Goal: Task Accomplishment & Management: Complete application form

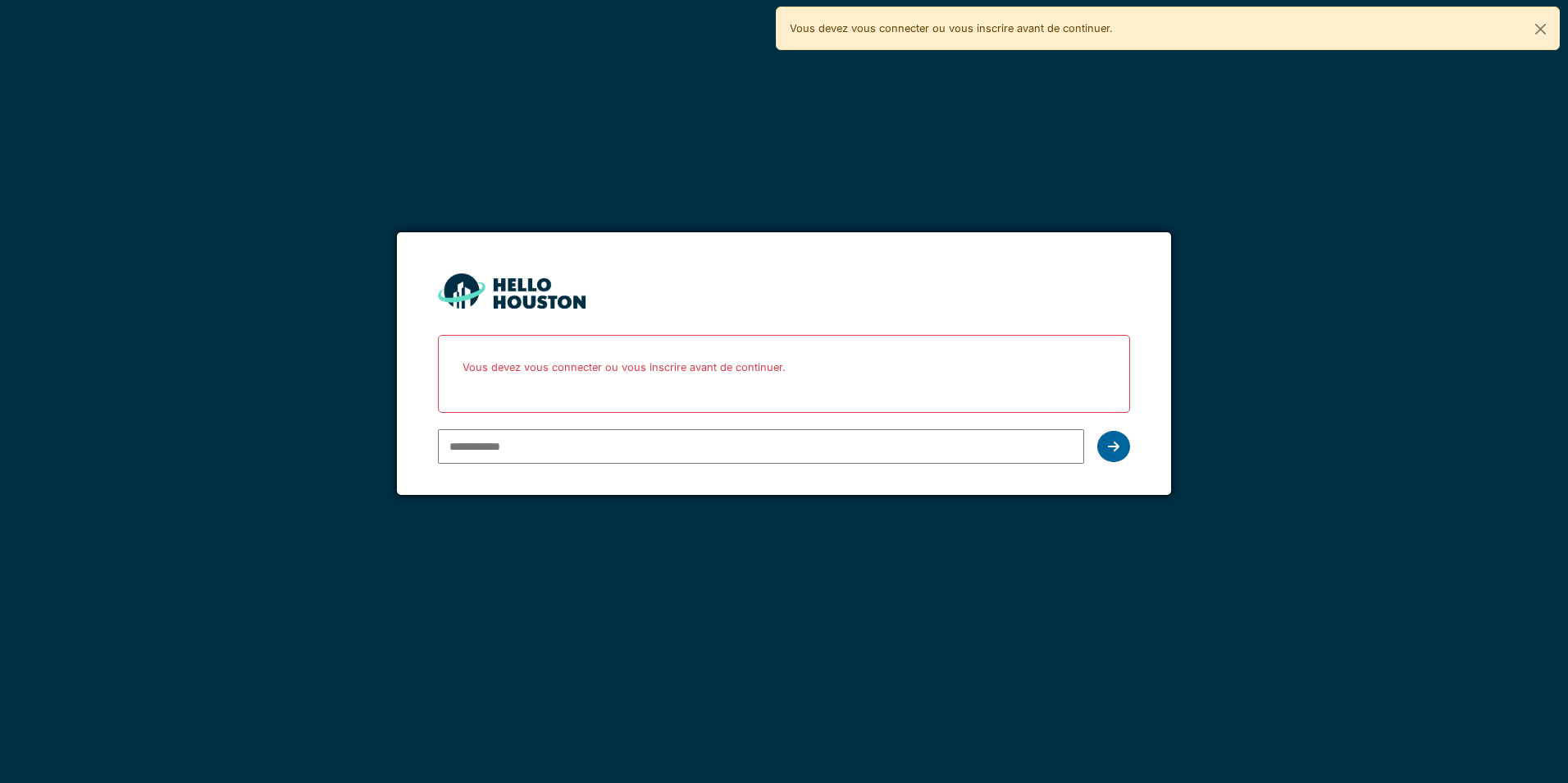
type input "**********"
click at [1116, 453] on div at bounding box center [1113, 446] width 33 height 31
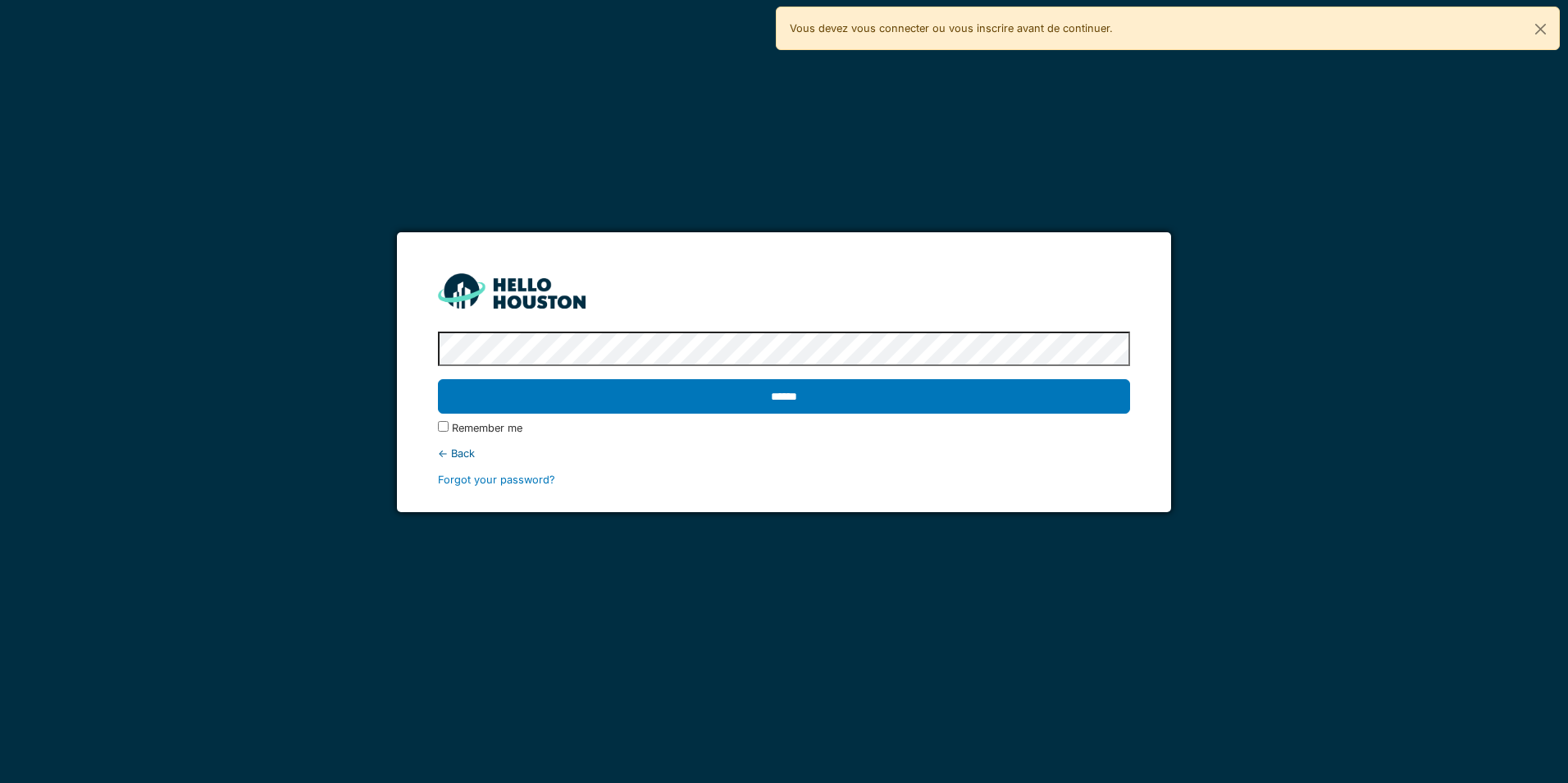
click at [489, 431] on label "Remember me" at bounding box center [487, 428] width 70 height 16
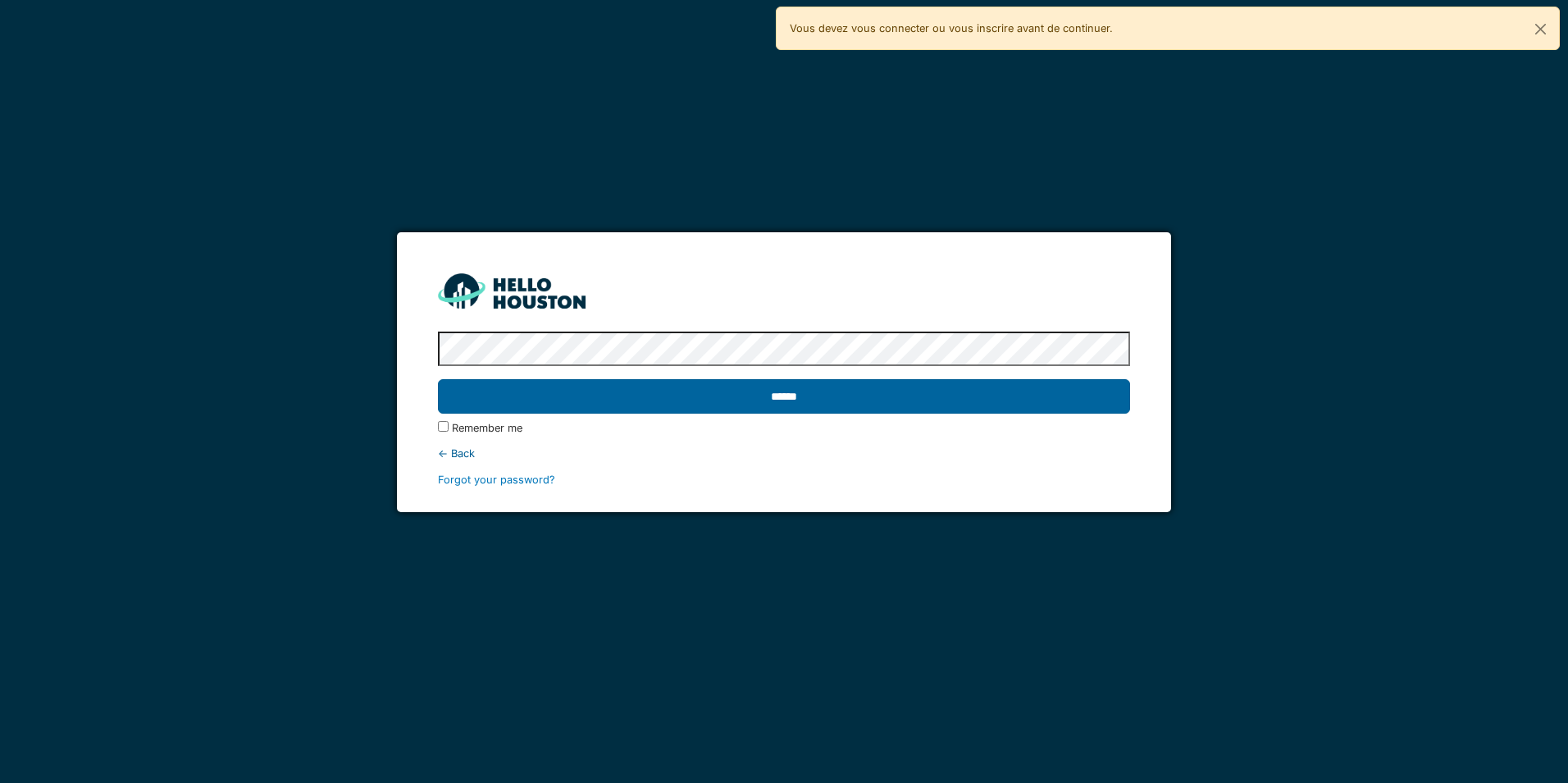
click at [499, 405] on input "******" at bounding box center [784, 395] width 691 height 34
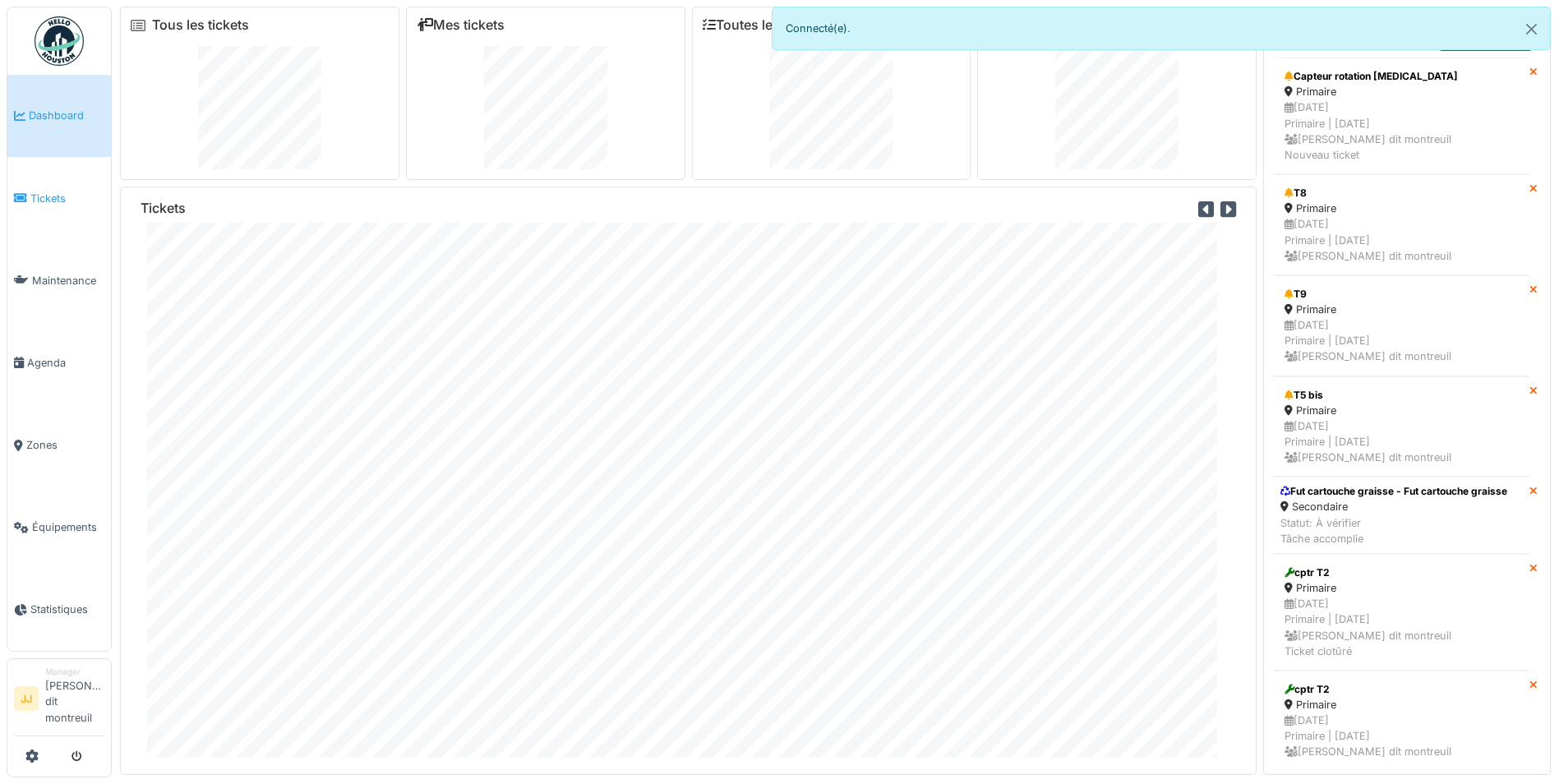
click at [35, 187] on link "Tickets" at bounding box center [59, 197] width 104 height 82
click at [25, 192] on icon at bounding box center [20, 197] width 13 height 11
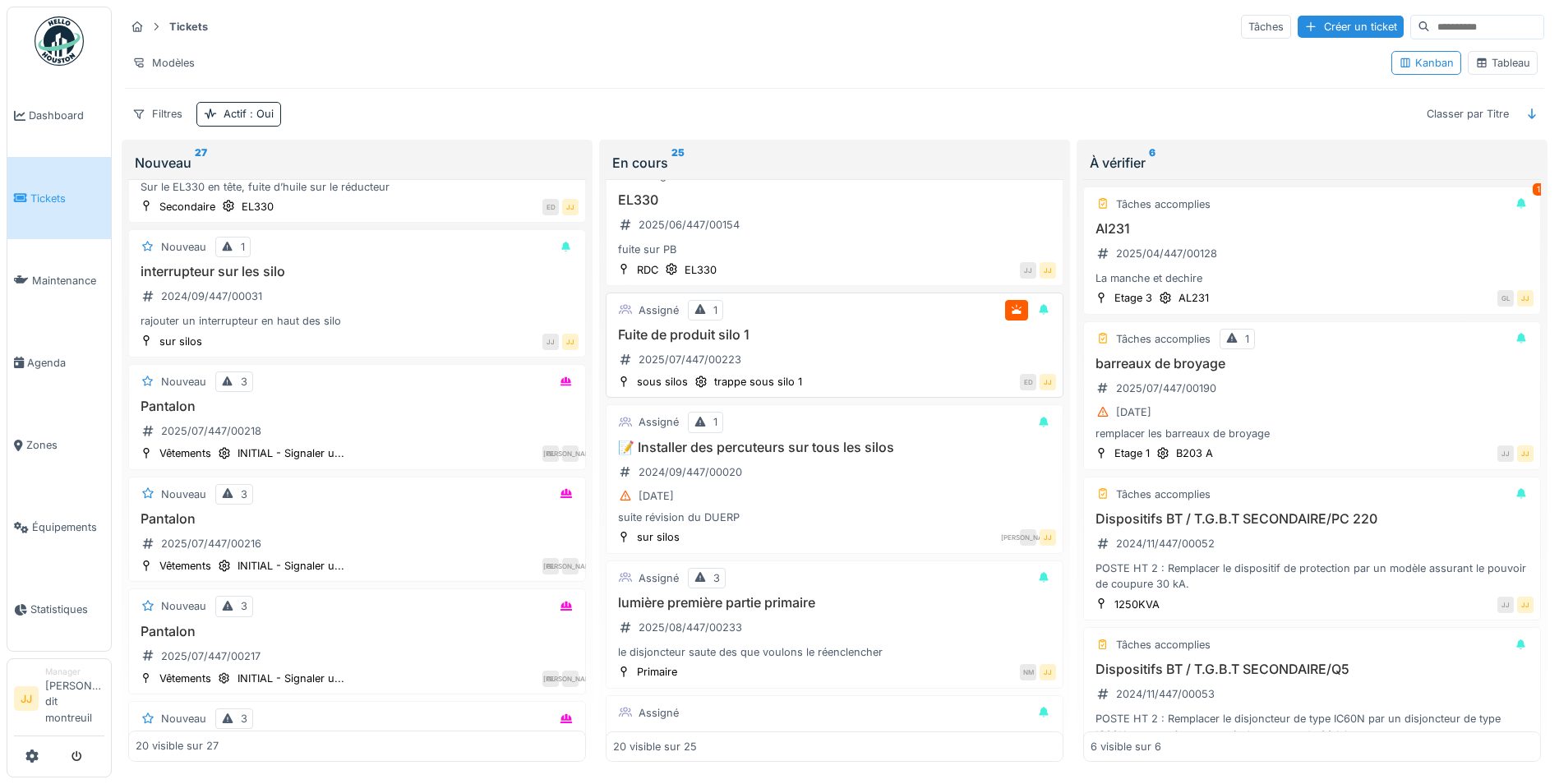
scroll to position [493, 0]
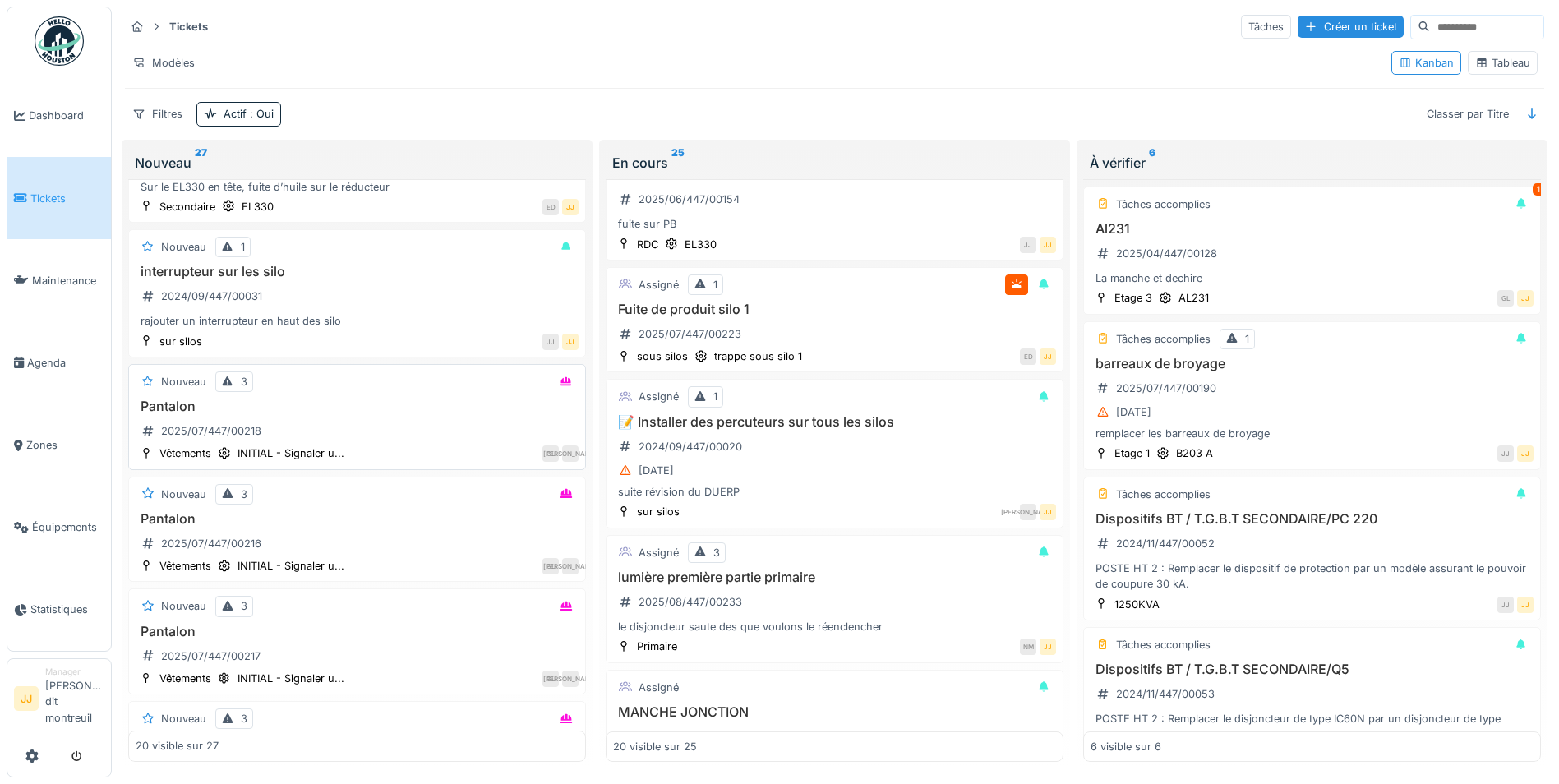
click at [328, 429] on div "Pantalon 2025/07/447/00218" at bounding box center [357, 421] width 443 height 46
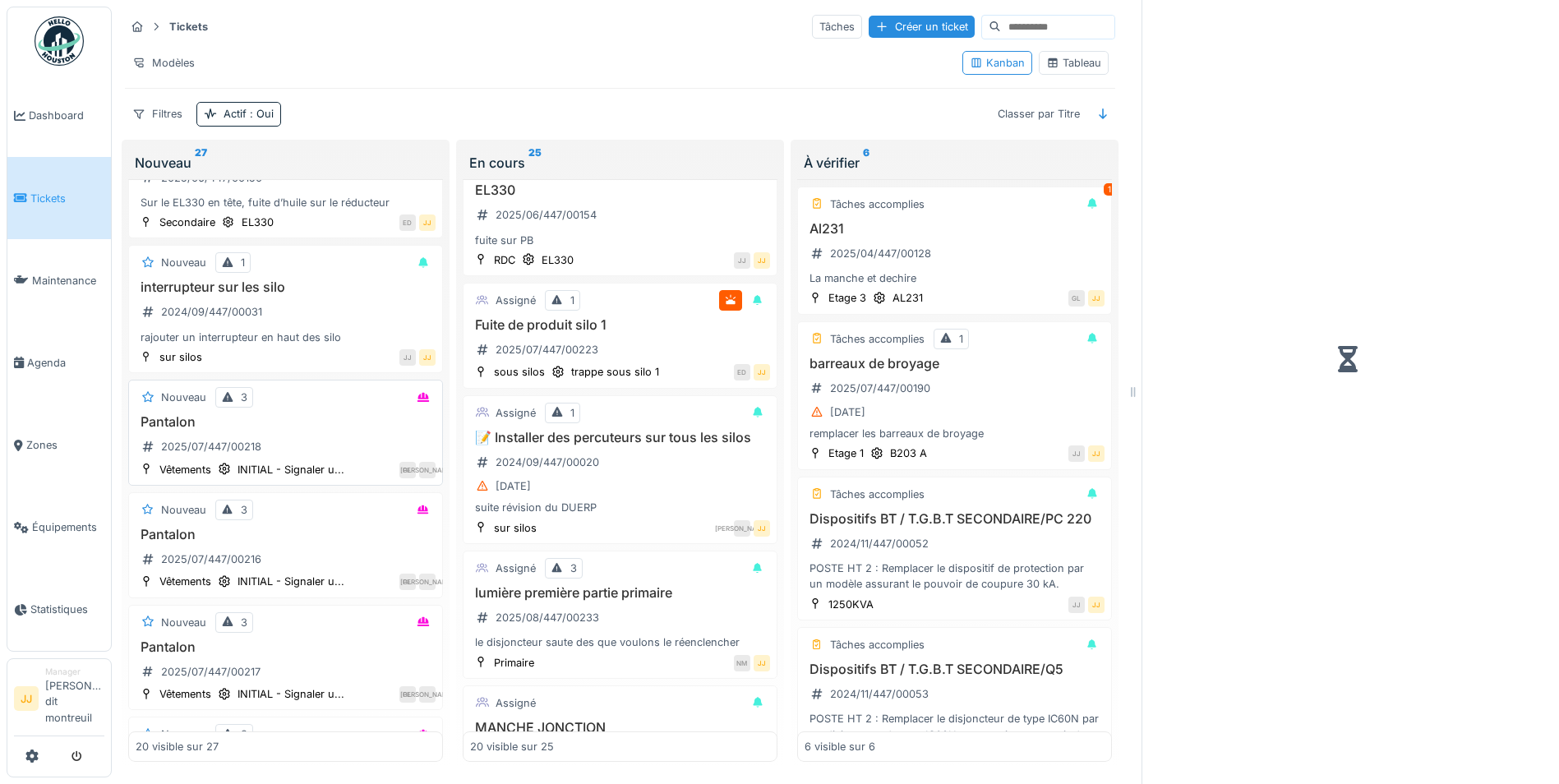
scroll to position [509, 0]
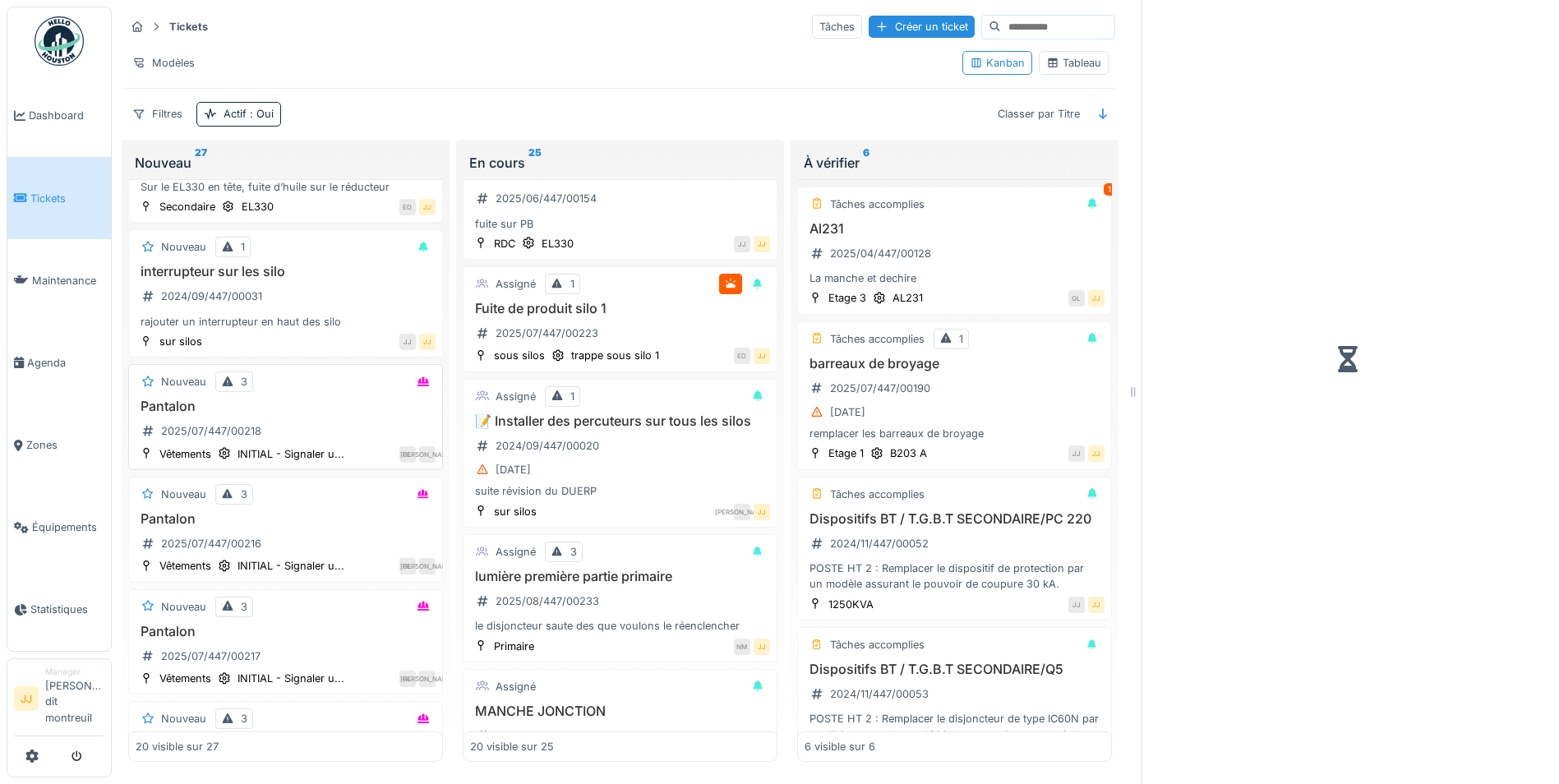
click at [328, 429] on div "Pantalon 2025/07/447/00218" at bounding box center [285, 421] width 300 height 46
click at [178, 399] on h3 "Pantalon" at bounding box center [285, 407] width 300 height 16
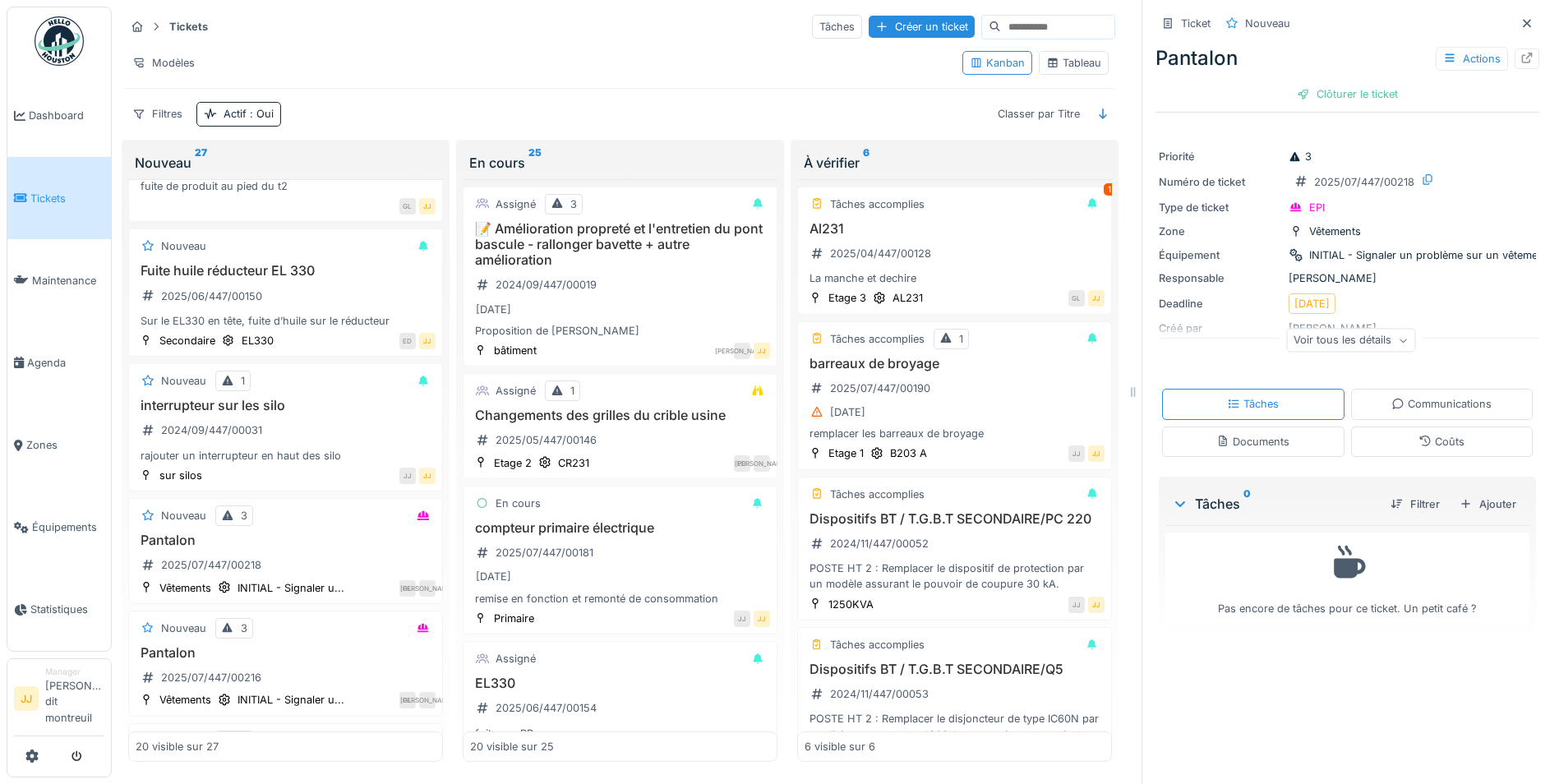
scroll to position [1396, 0]
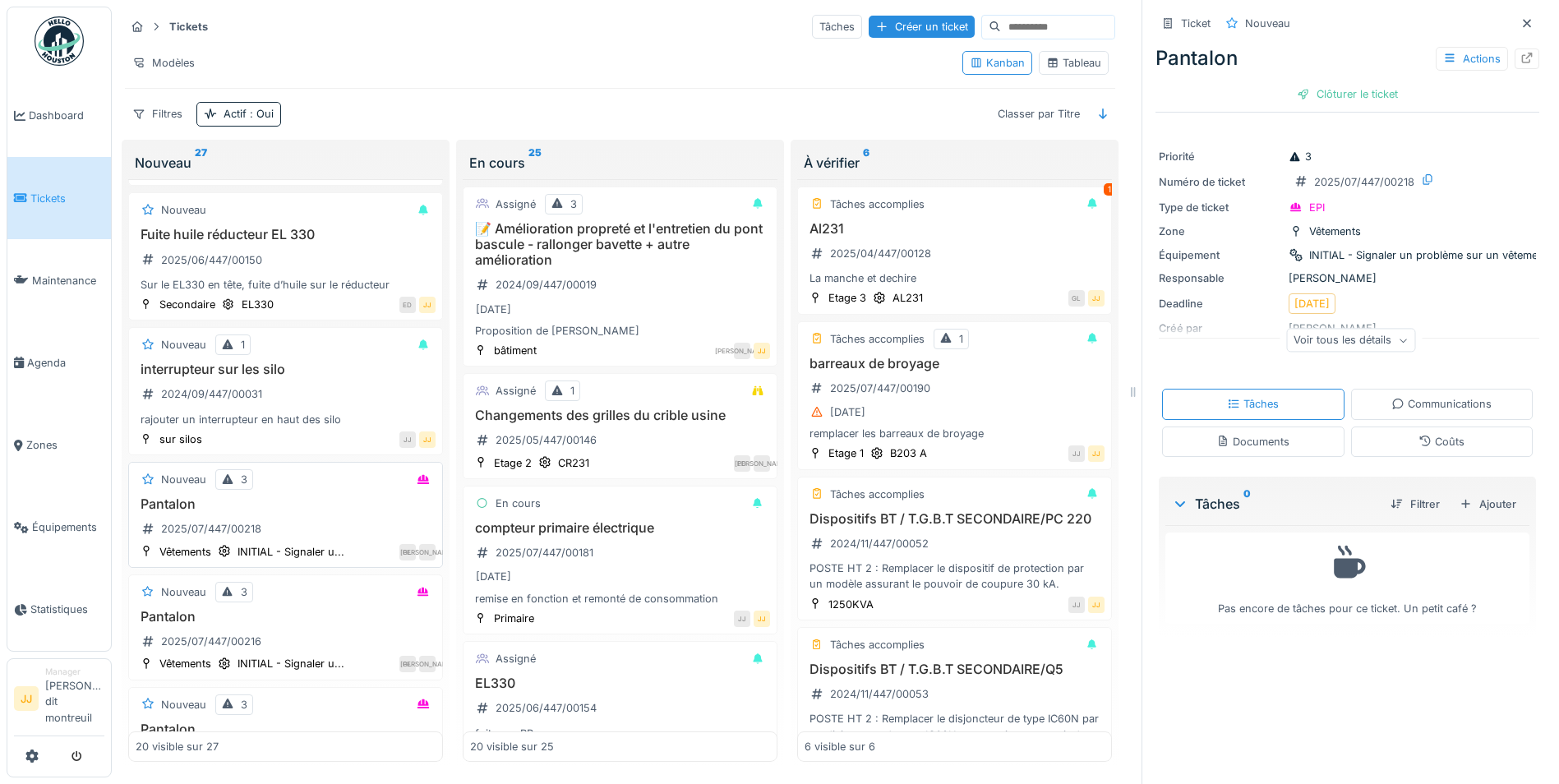
click at [344, 493] on div "Nouveau 3 Pantalon 2025/07/447/00218 Vêtements INITIAL - Signaler u... GL JA" at bounding box center [286, 515] width 315 height 106
click at [1522, 63] on icon at bounding box center [1527, 58] width 11 height 11
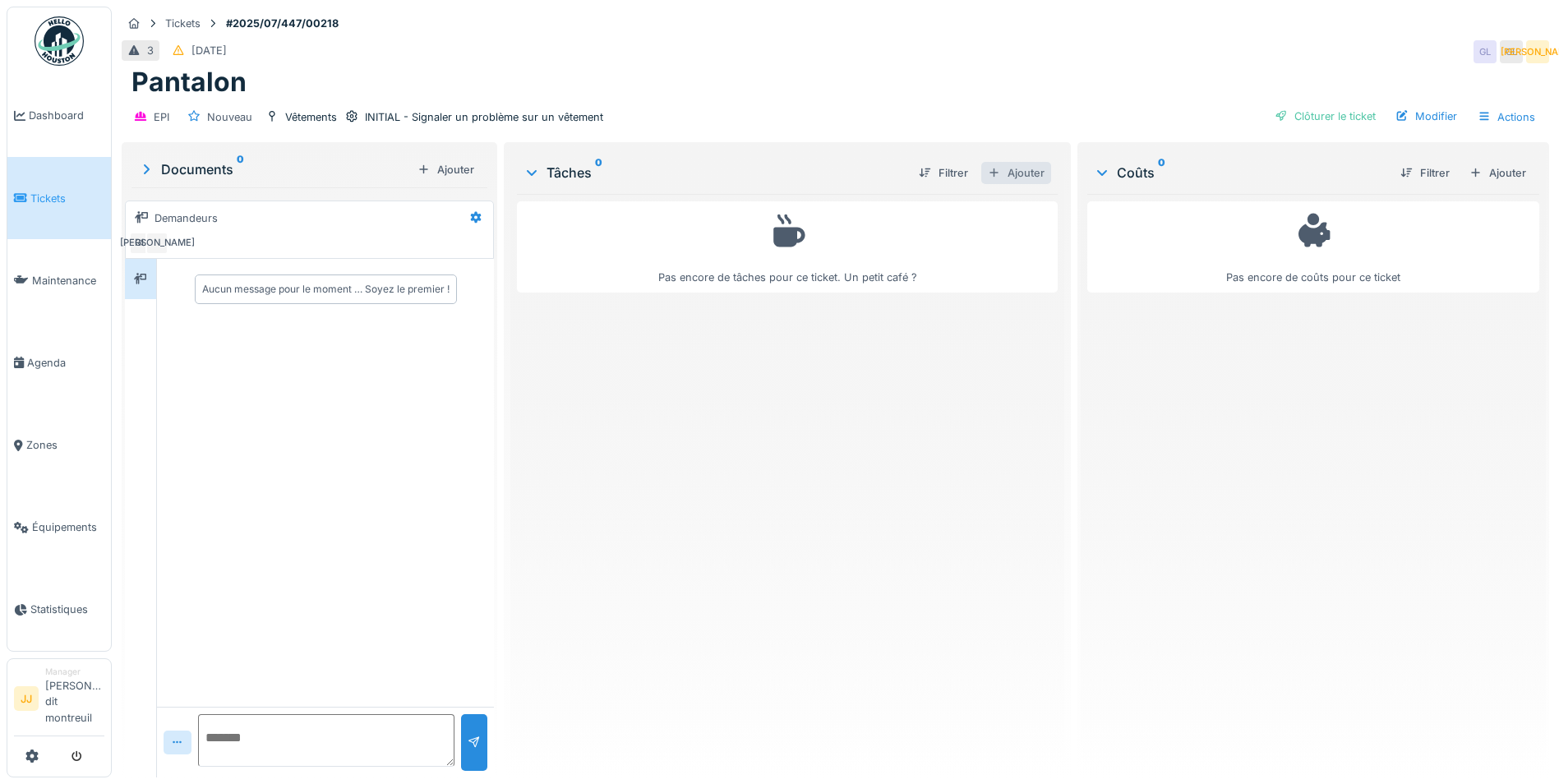
click at [1033, 180] on div "Ajouter" at bounding box center [1016, 172] width 70 height 22
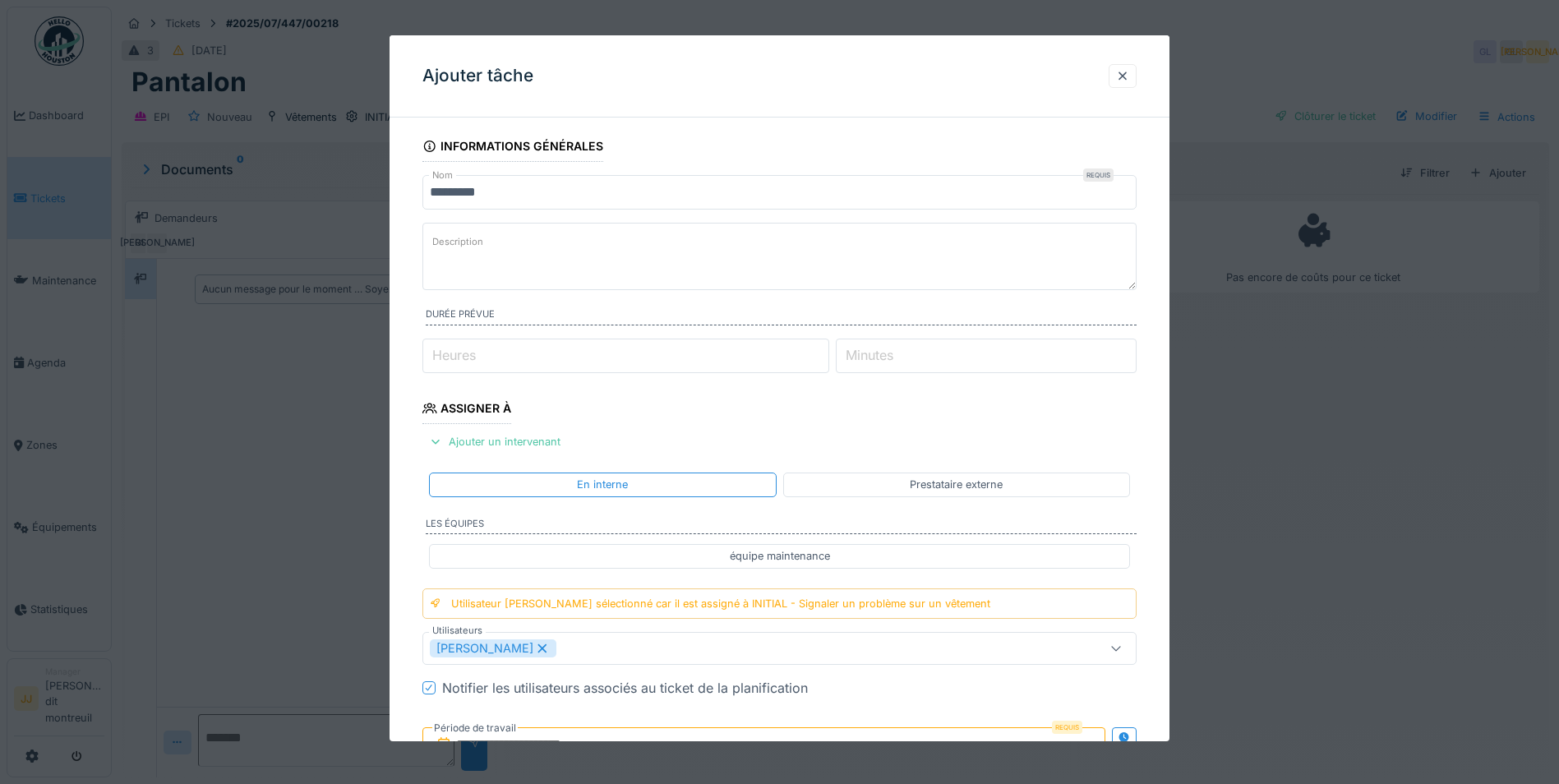
click at [450, 244] on label "Description" at bounding box center [457, 241] width 57 height 20
click at [450, 244] on textarea "Description" at bounding box center [779, 256] width 714 height 68
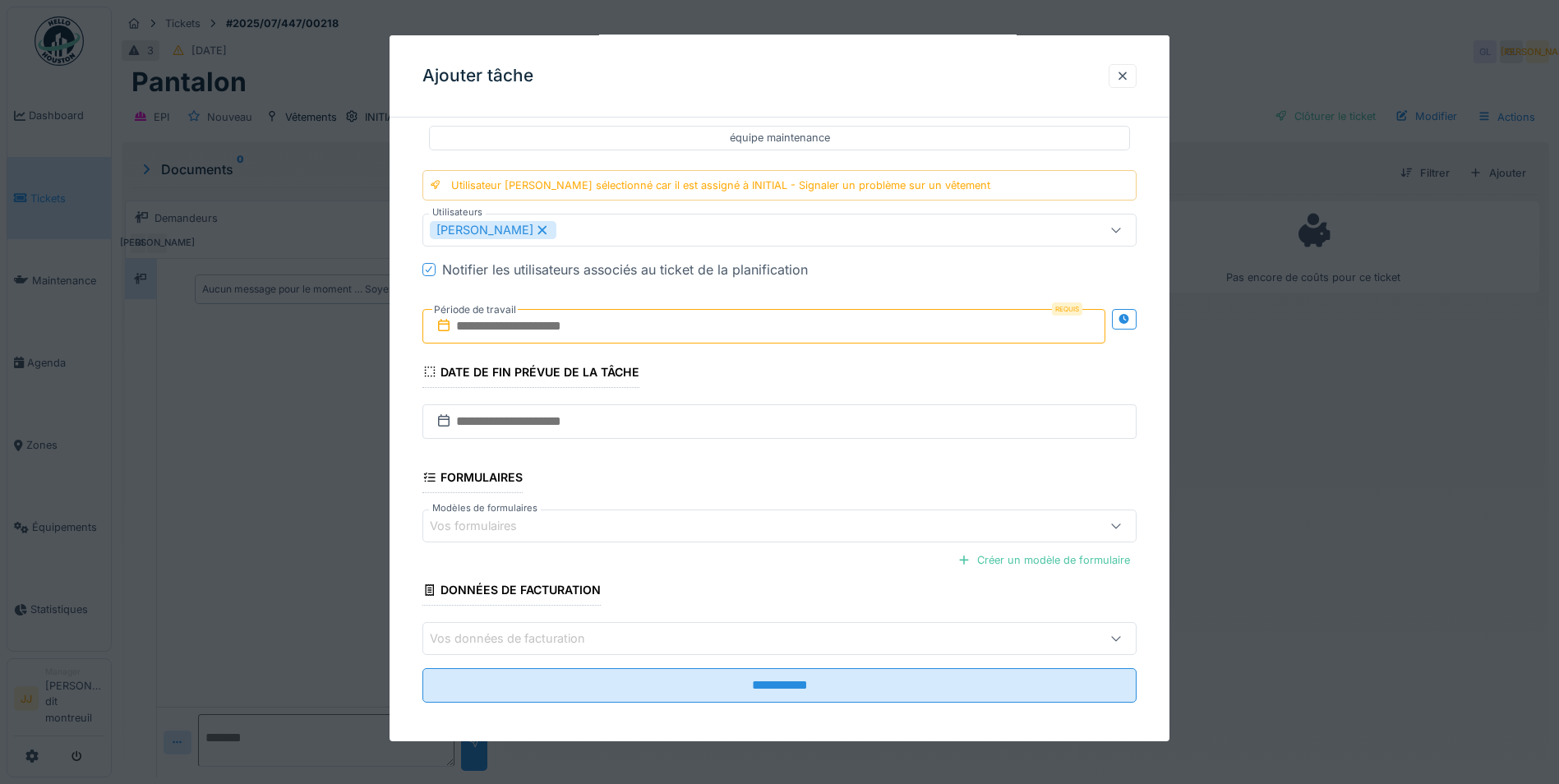
scroll to position [426, 0]
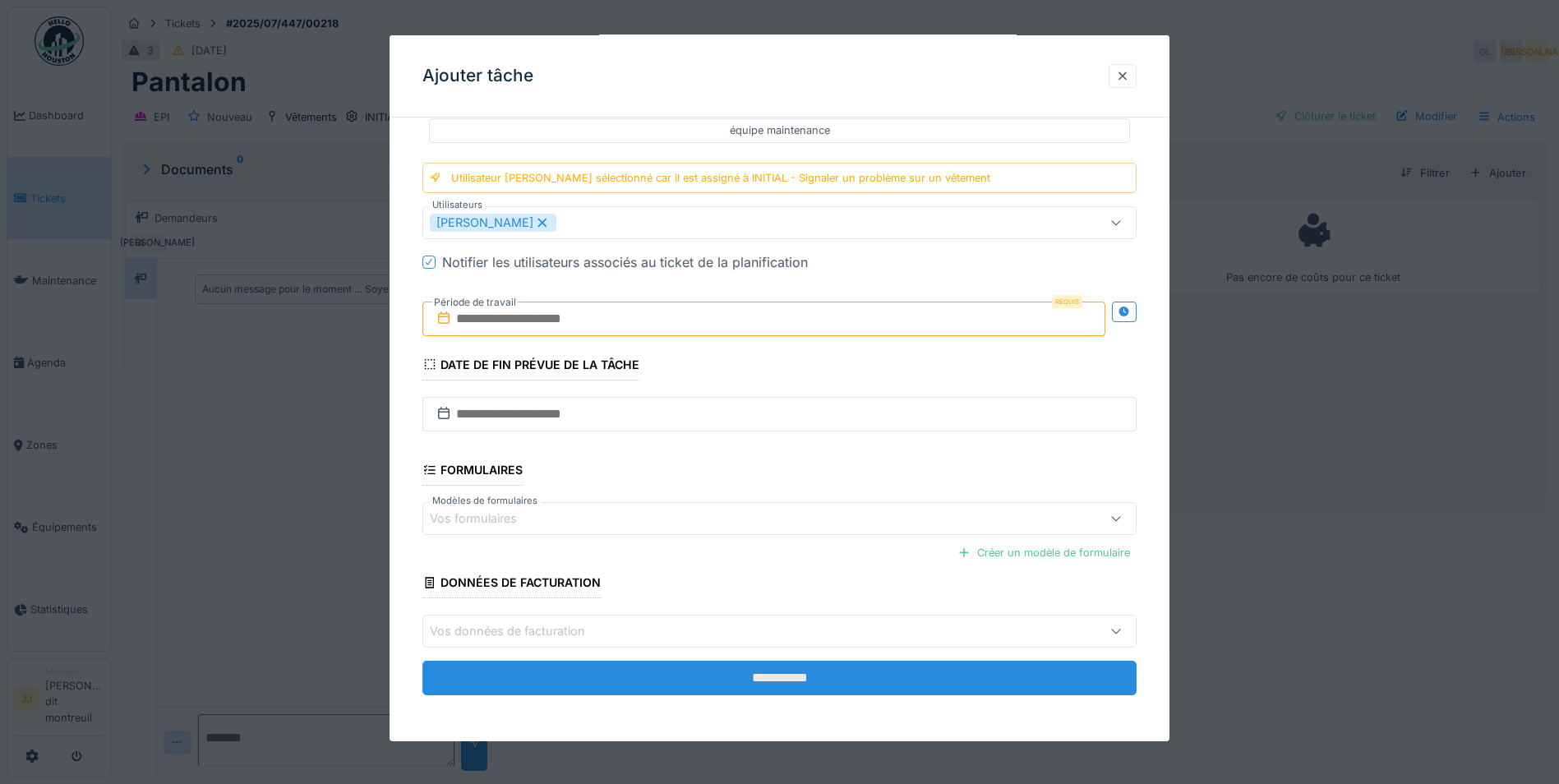
type textarea "**********"
click at [737, 689] on input "**********" at bounding box center [779, 678] width 714 height 34
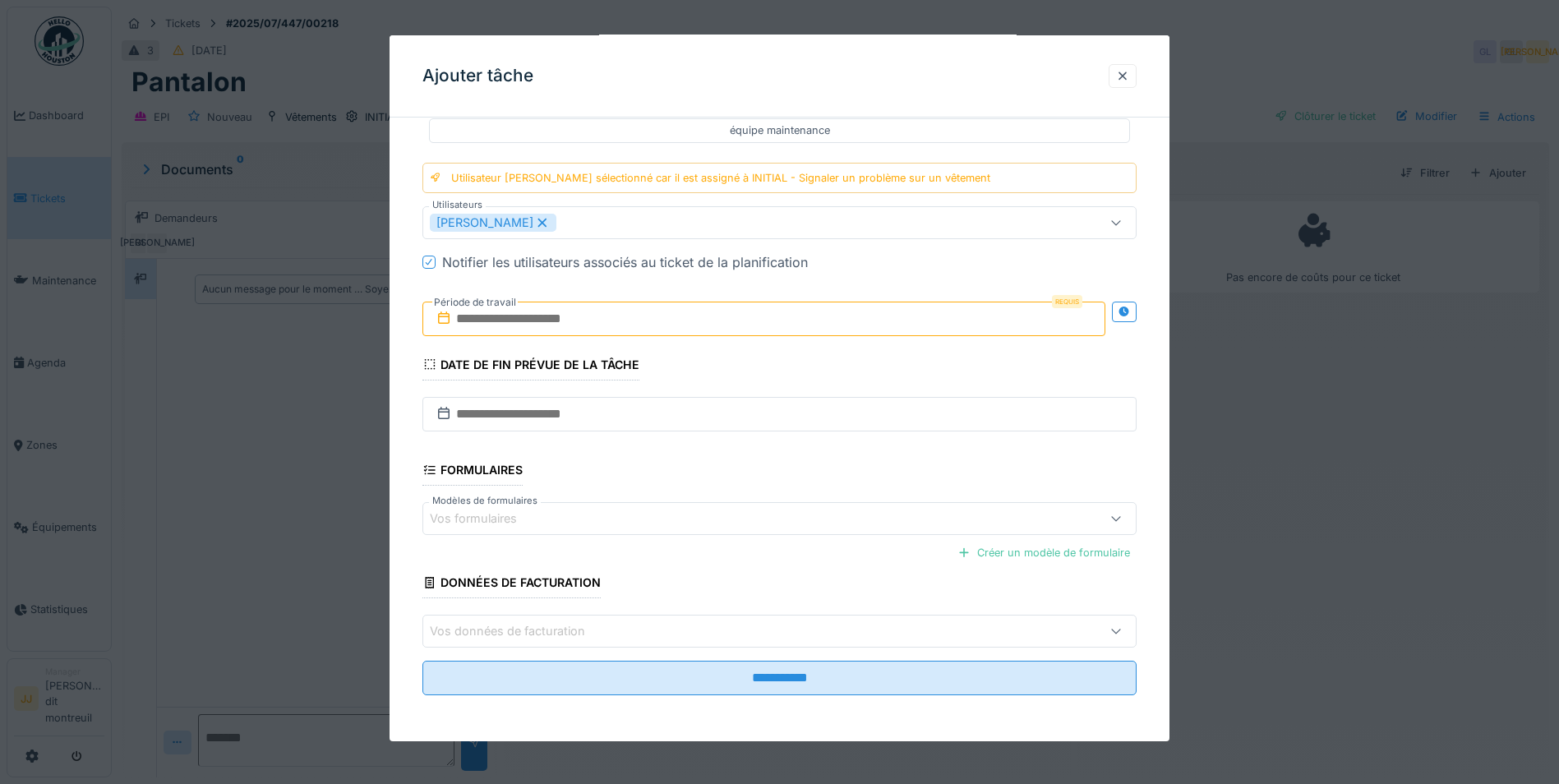
click at [570, 307] on input "text" at bounding box center [764, 319] width 683 height 34
click at [686, 423] on div "1" at bounding box center [687, 426] width 22 height 24
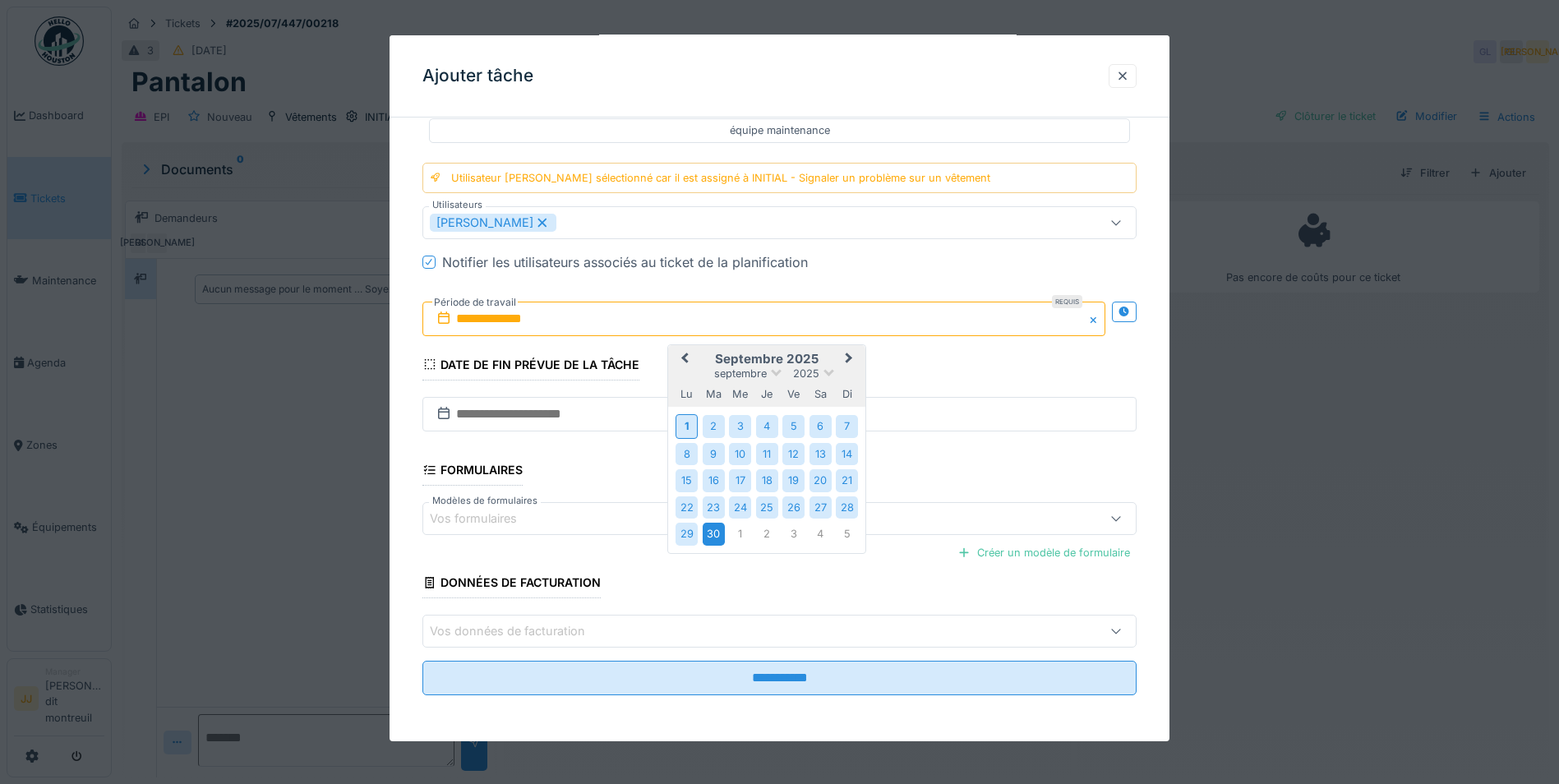
click at [723, 534] on div "30" at bounding box center [713, 533] width 22 height 22
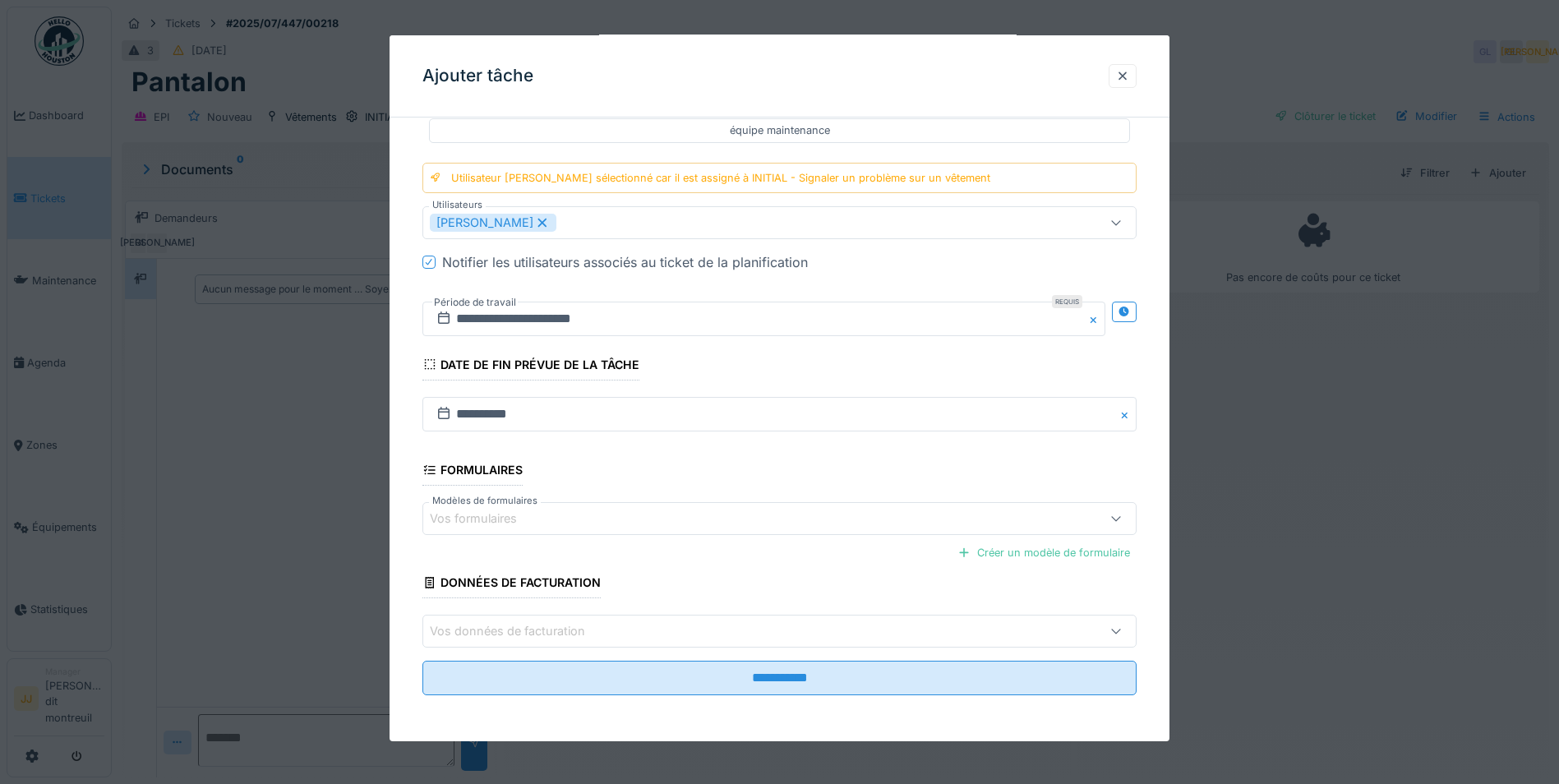
click at [757, 700] on fieldset "**********" at bounding box center [779, 207] width 714 height 1003
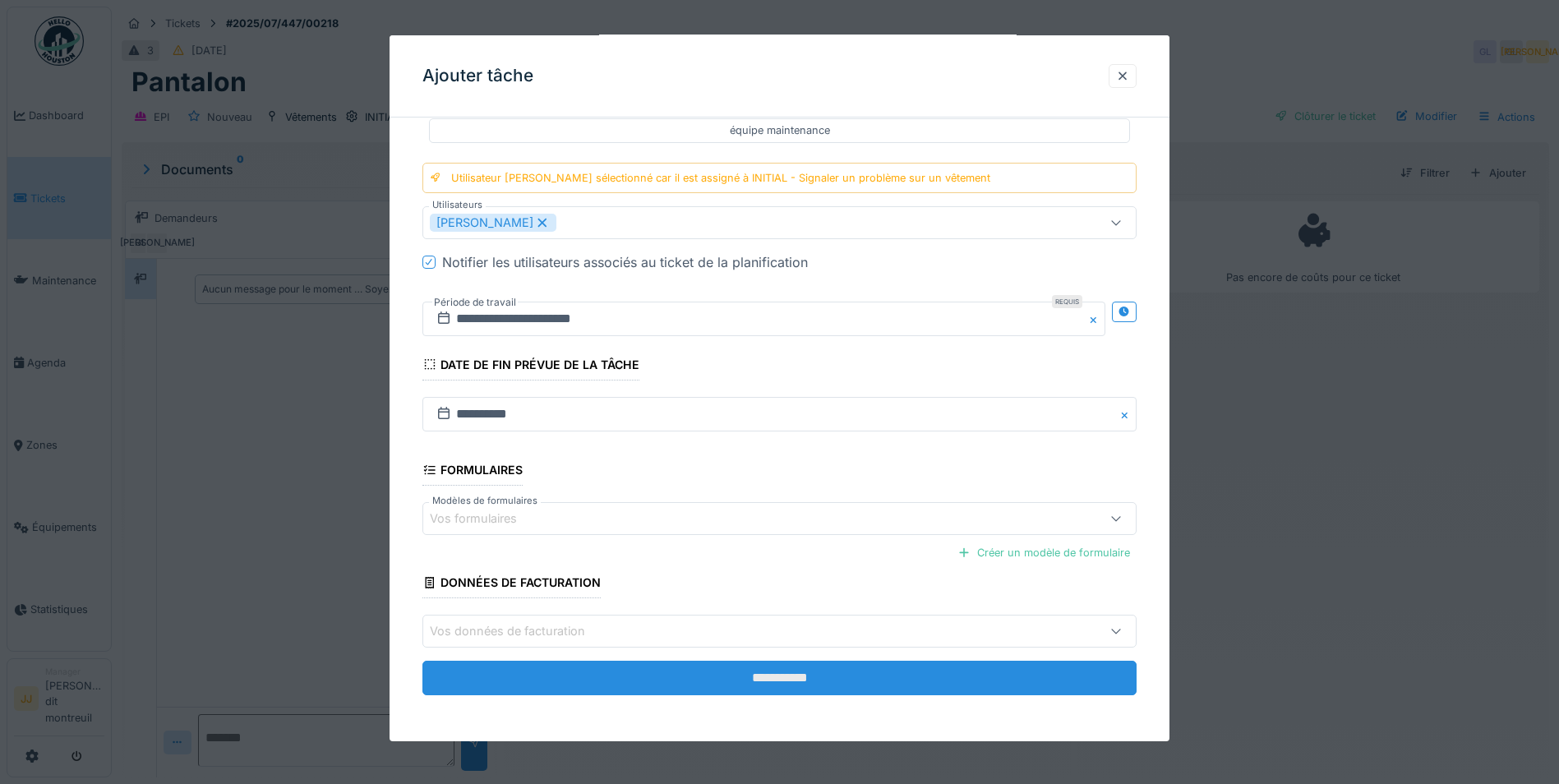
click at [761, 692] on input "**********" at bounding box center [779, 678] width 714 height 34
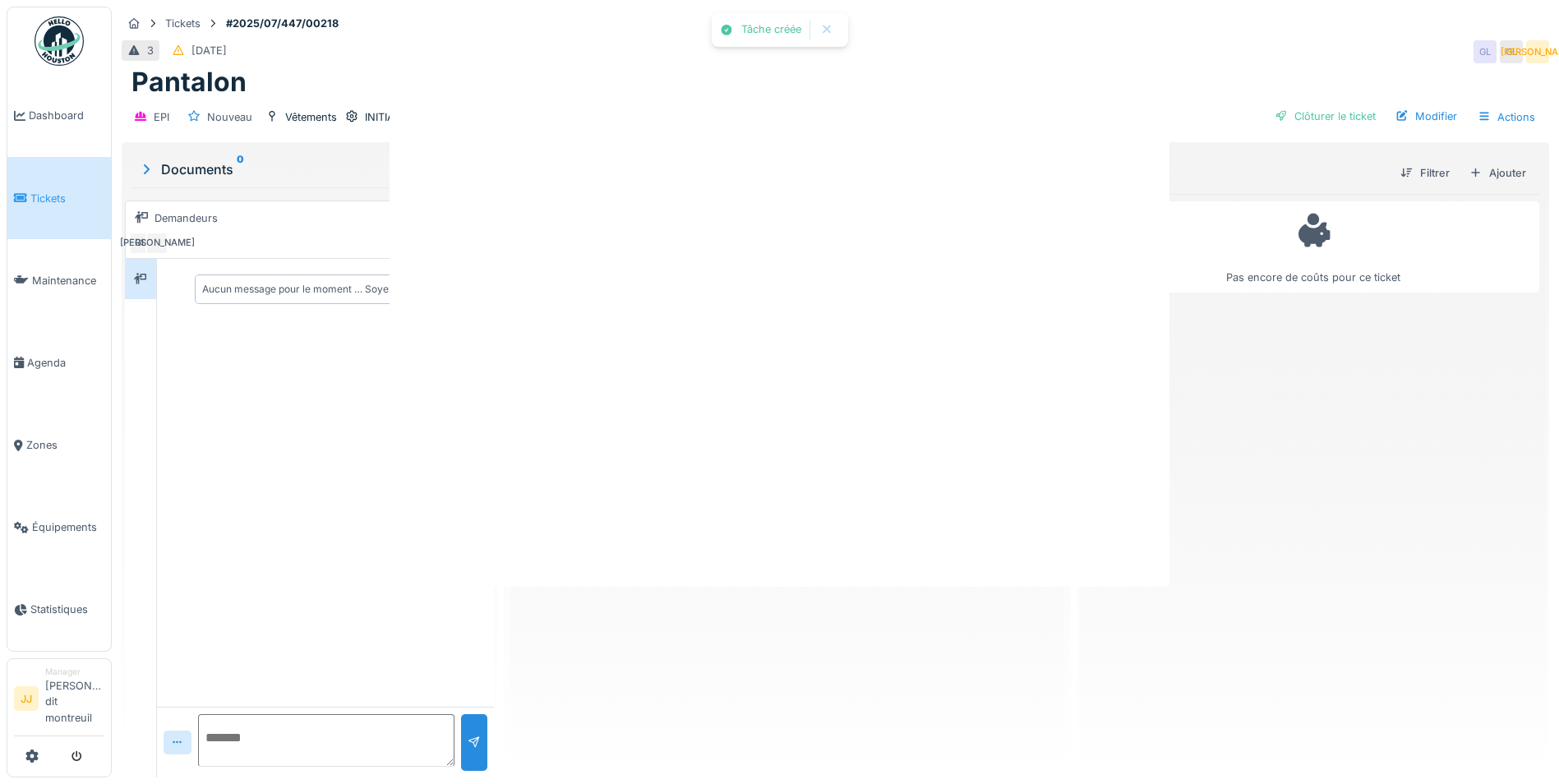
scroll to position [0, 0]
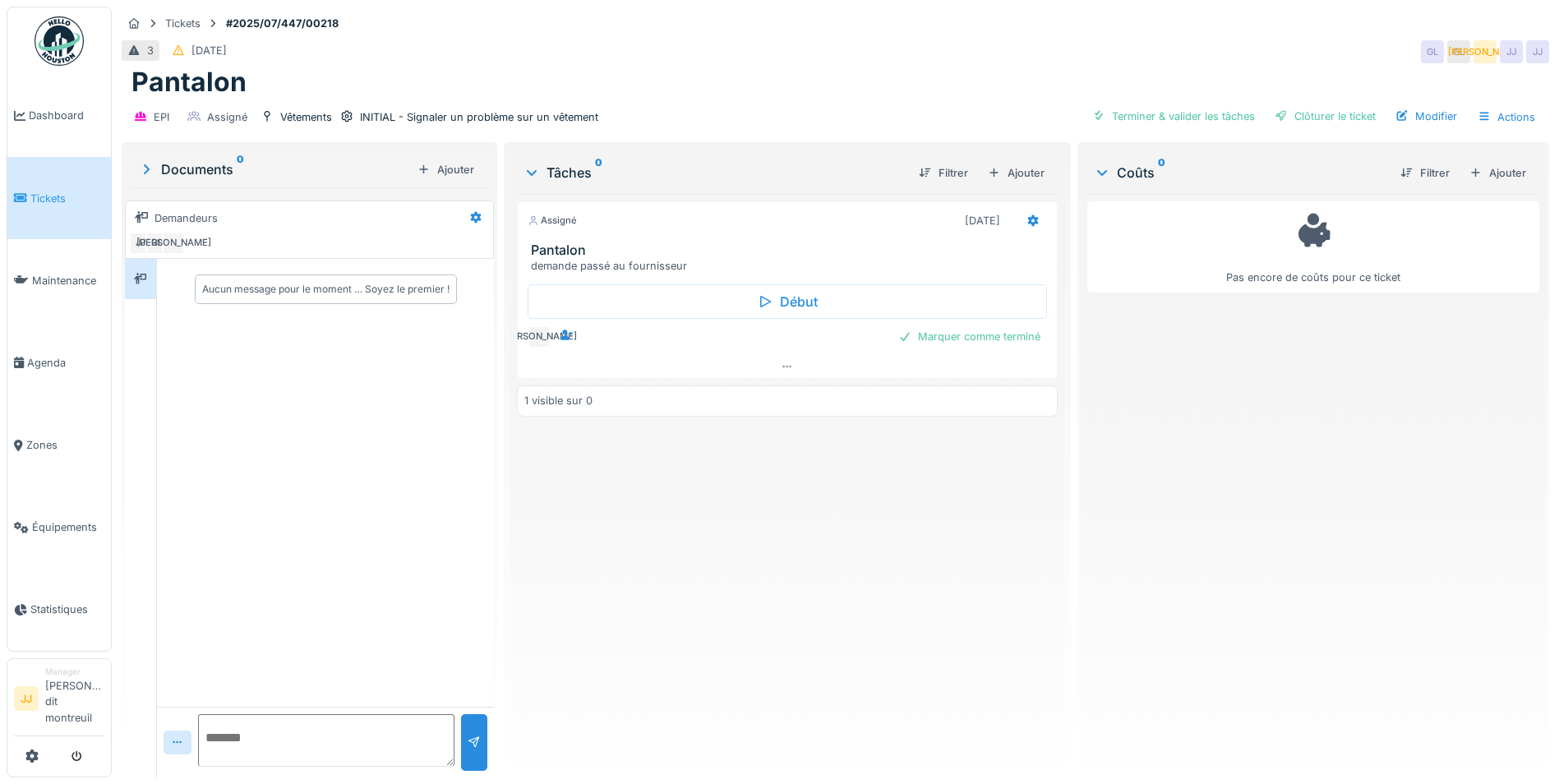
click at [880, 282] on div "Début JA Marquer comme terminé" at bounding box center [787, 315] width 541 height 81
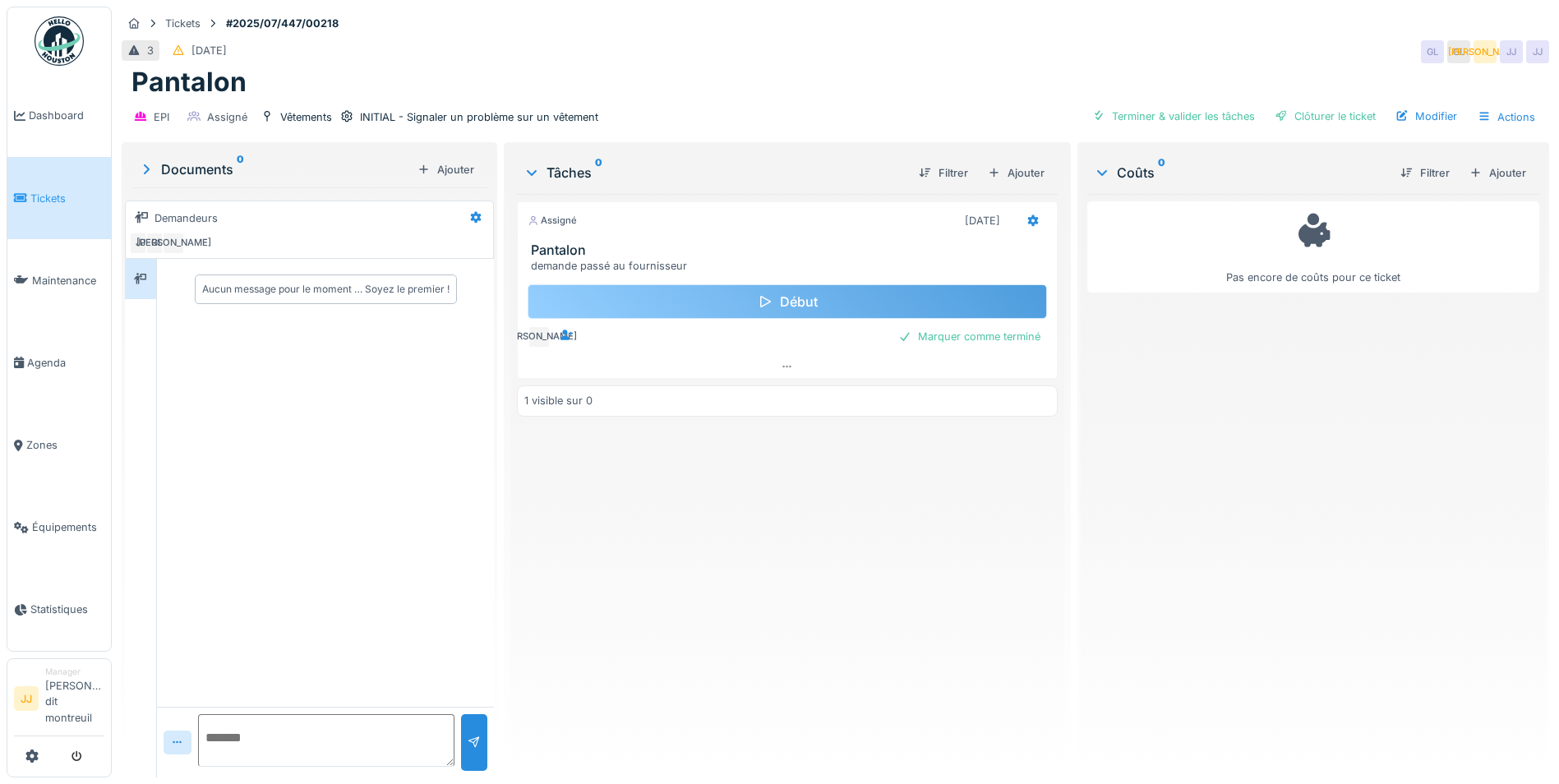
click at [844, 297] on div "Début" at bounding box center [787, 301] width 519 height 34
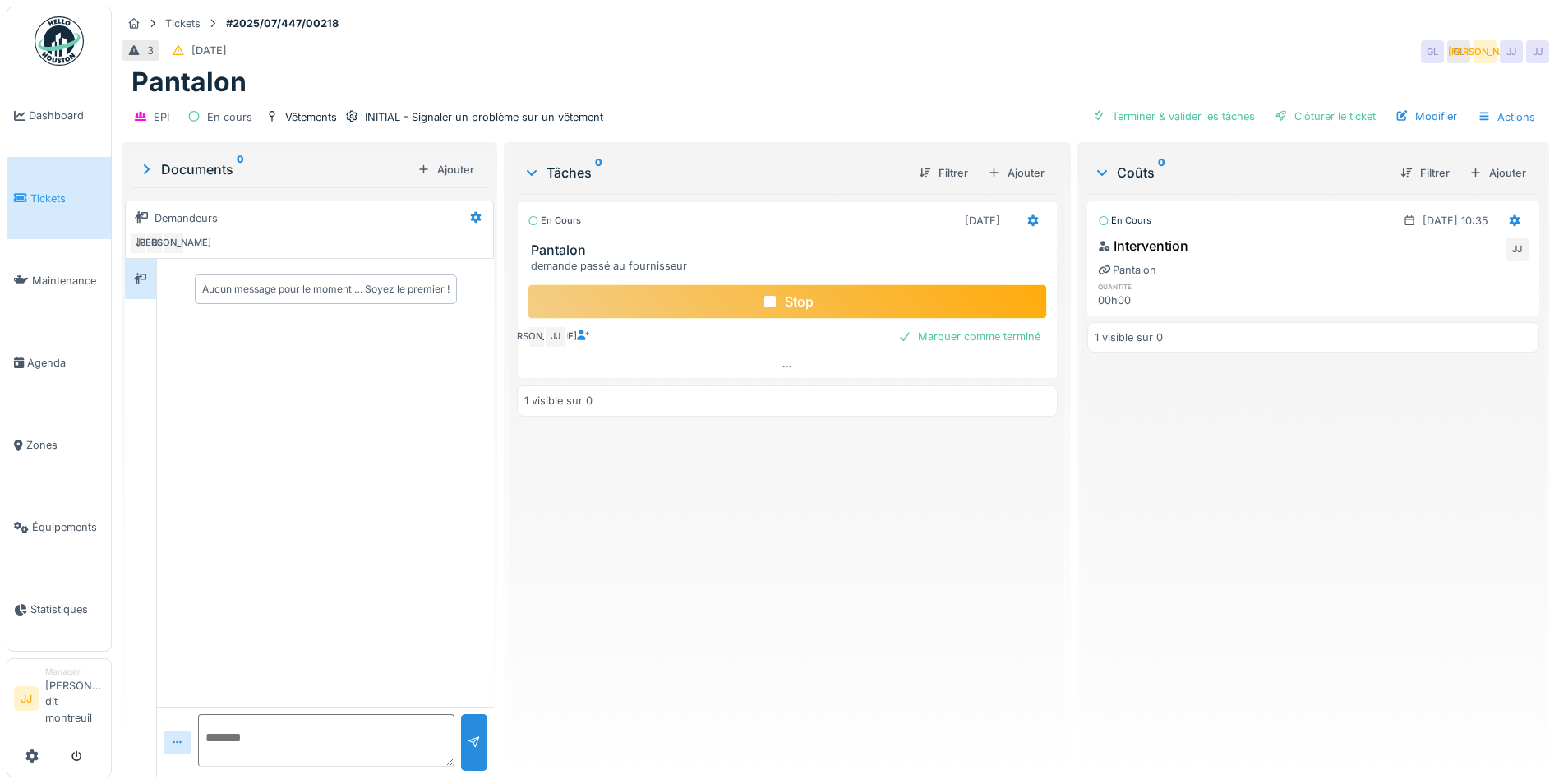
click at [713, 289] on div "Stop" at bounding box center [787, 301] width 519 height 34
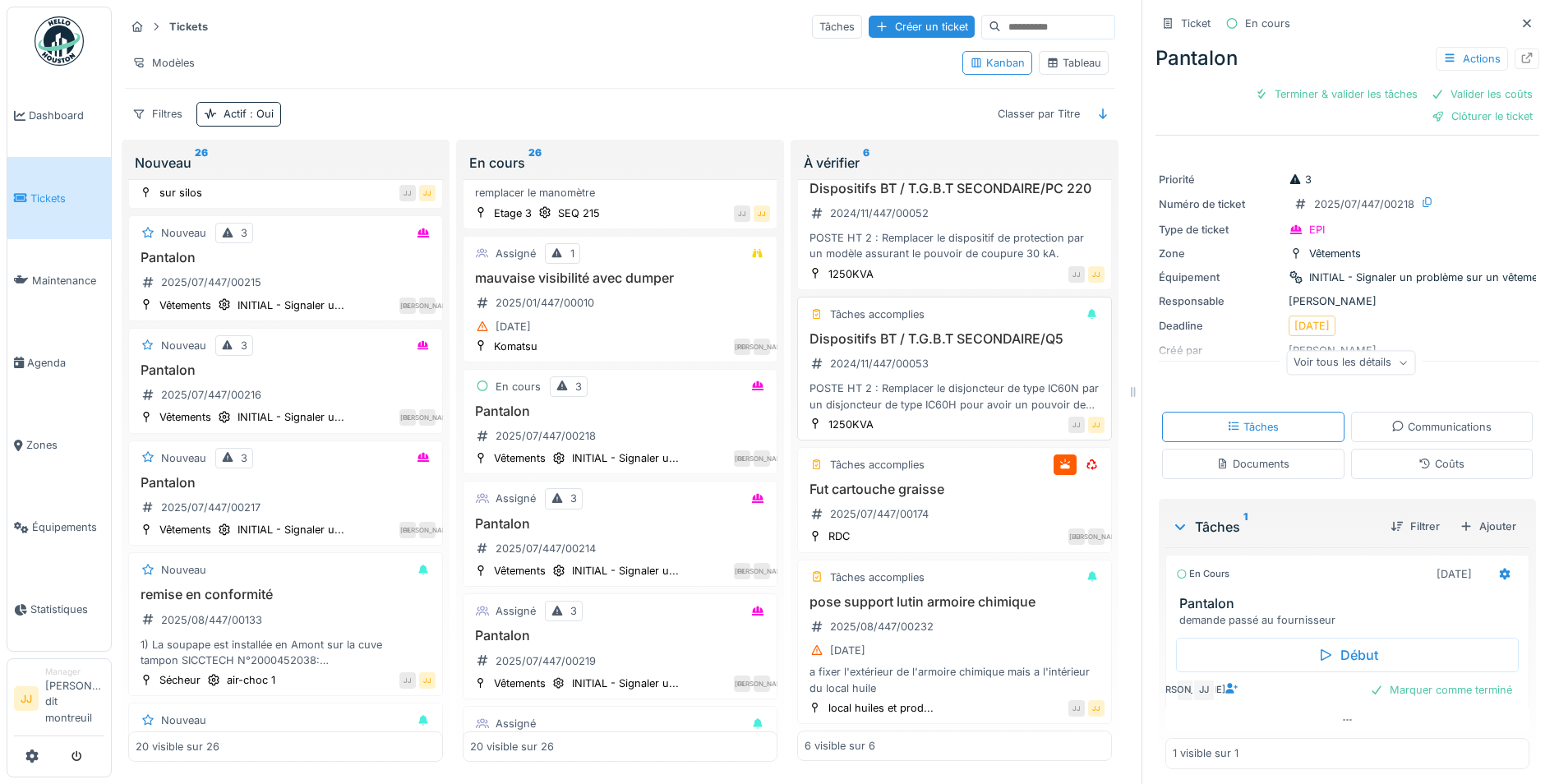
scroll to position [12, 0]
click at [869, 16] on div "Créer un ticket" at bounding box center [922, 26] width 106 height 22
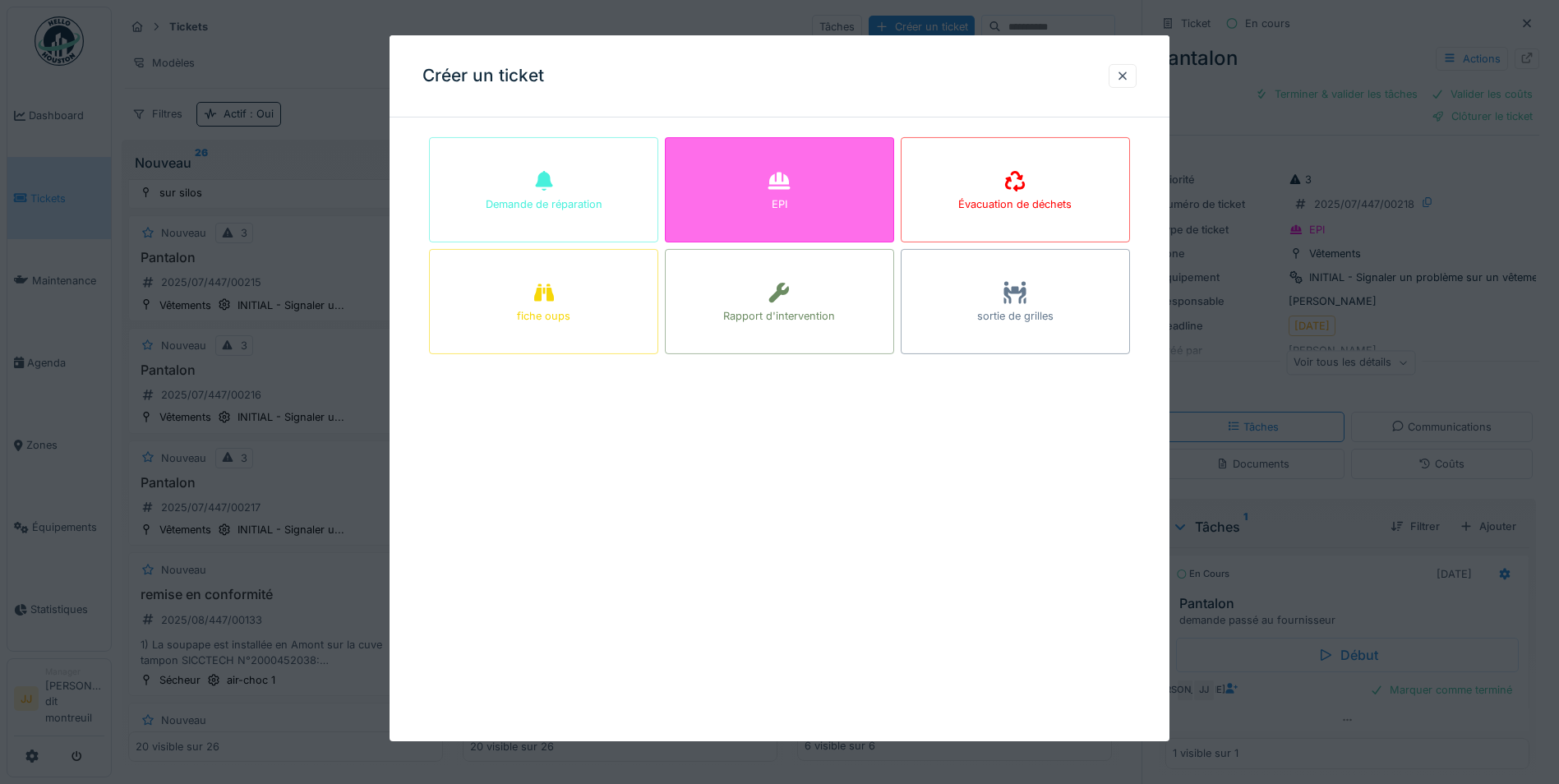
click at [765, 190] on div "EPI" at bounding box center [779, 190] width 230 height 106
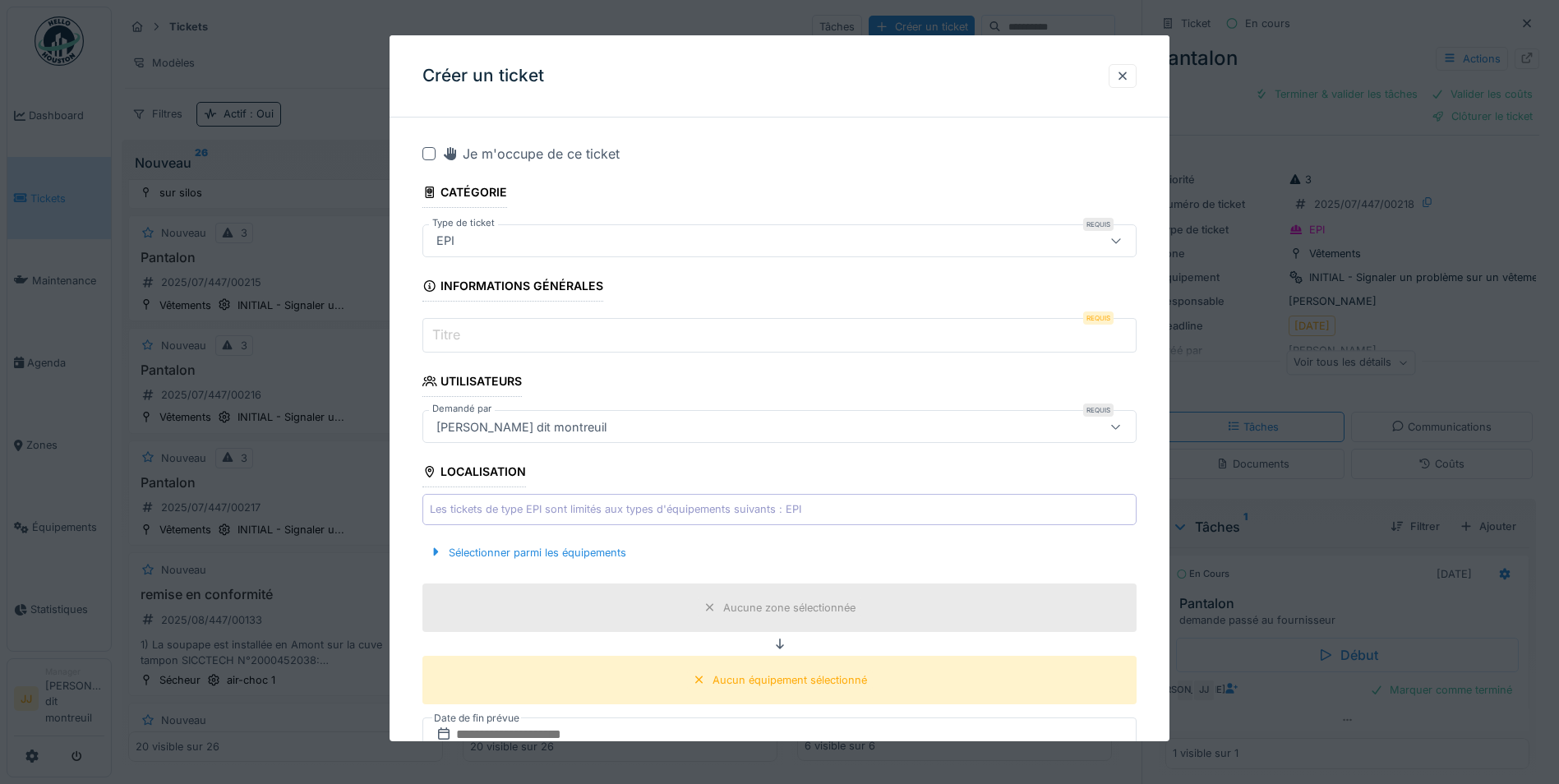
click at [538, 326] on input "Titre" at bounding box center [779, 334] width 714 height 34
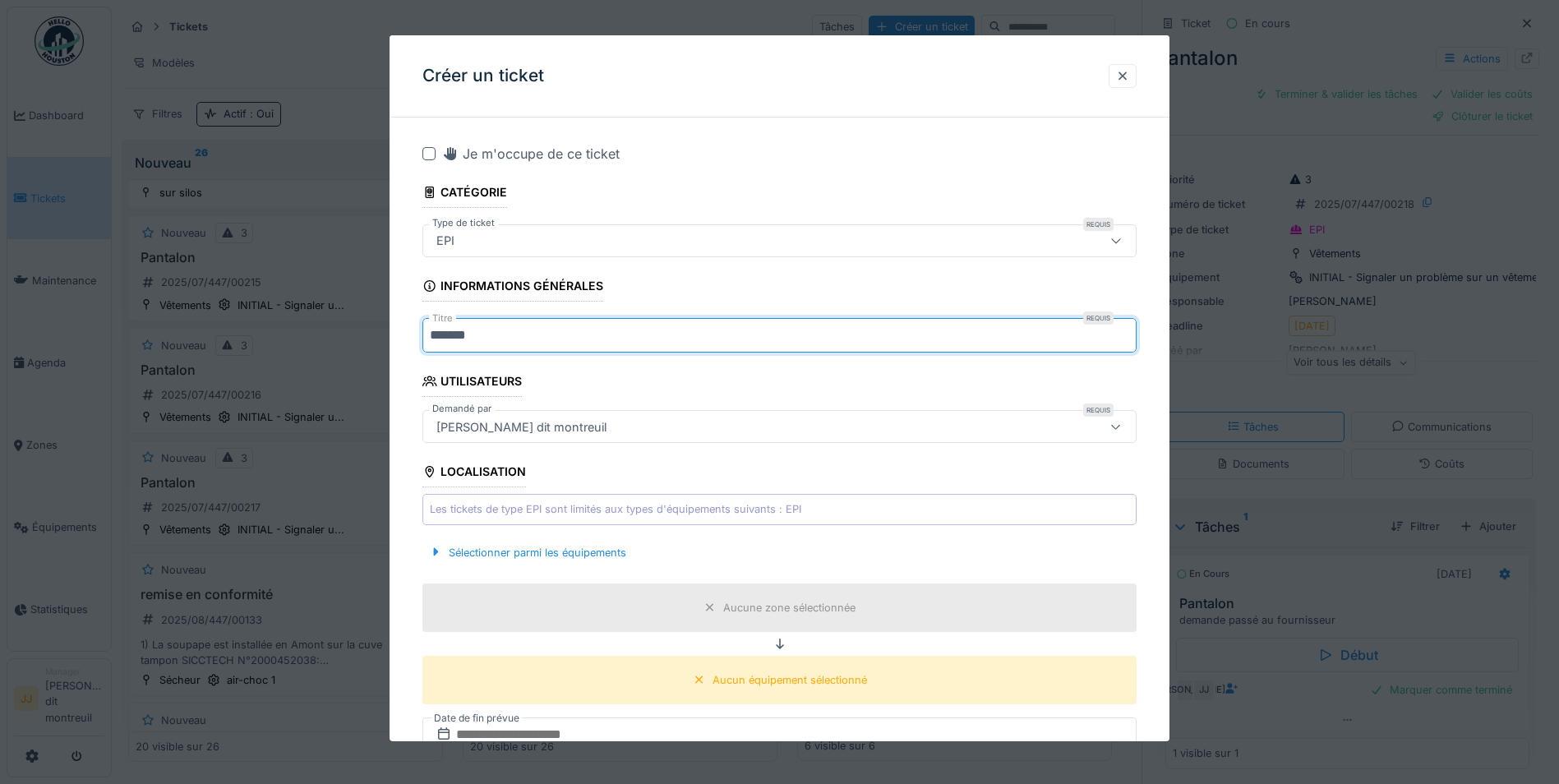
type input "*******"
click at [752, 436] on div "[PERSON_NAME] dit montreuil" at bounding box center [737, 426] width 615 height 18
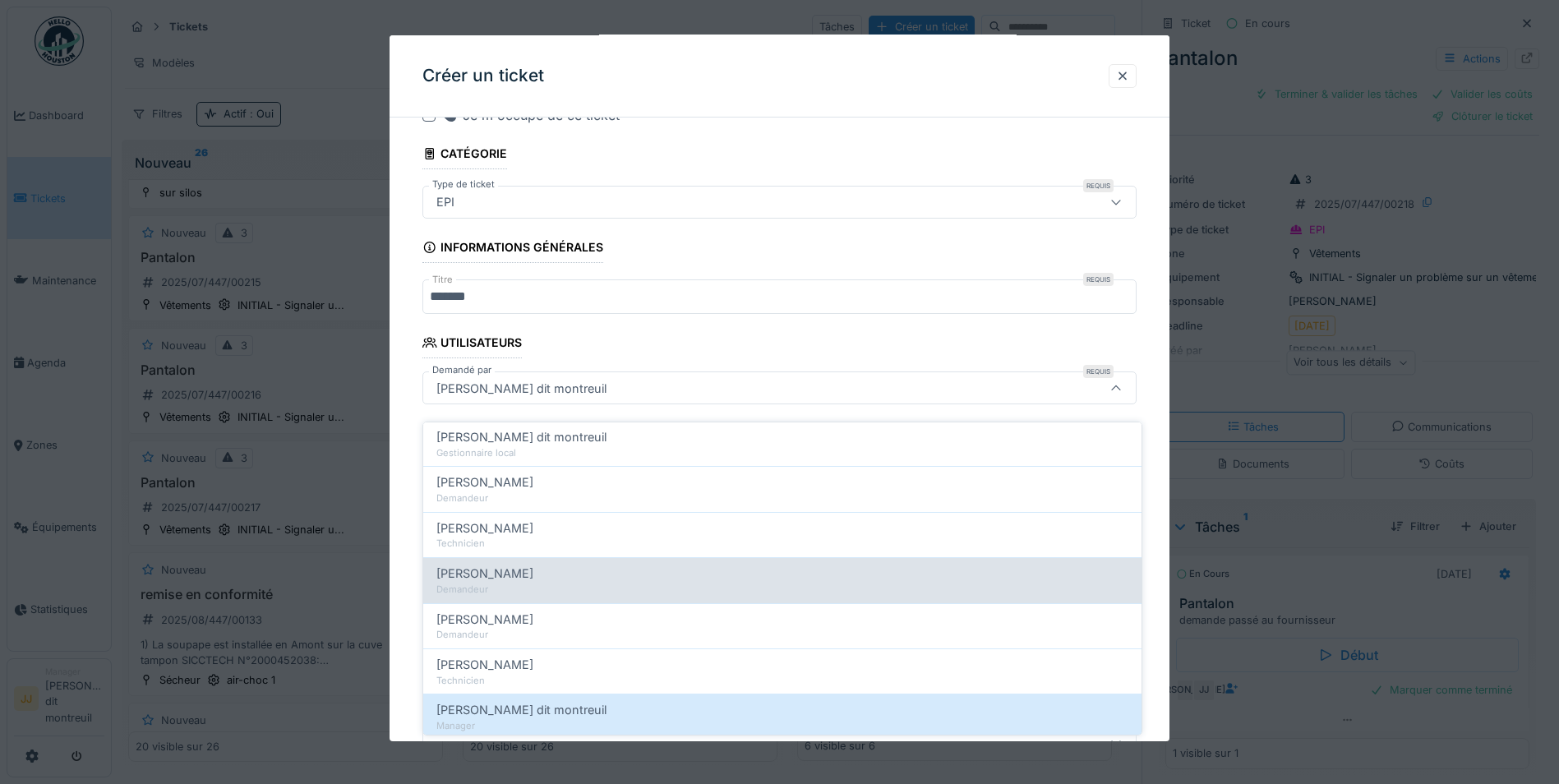
scroll to position [82, 0]
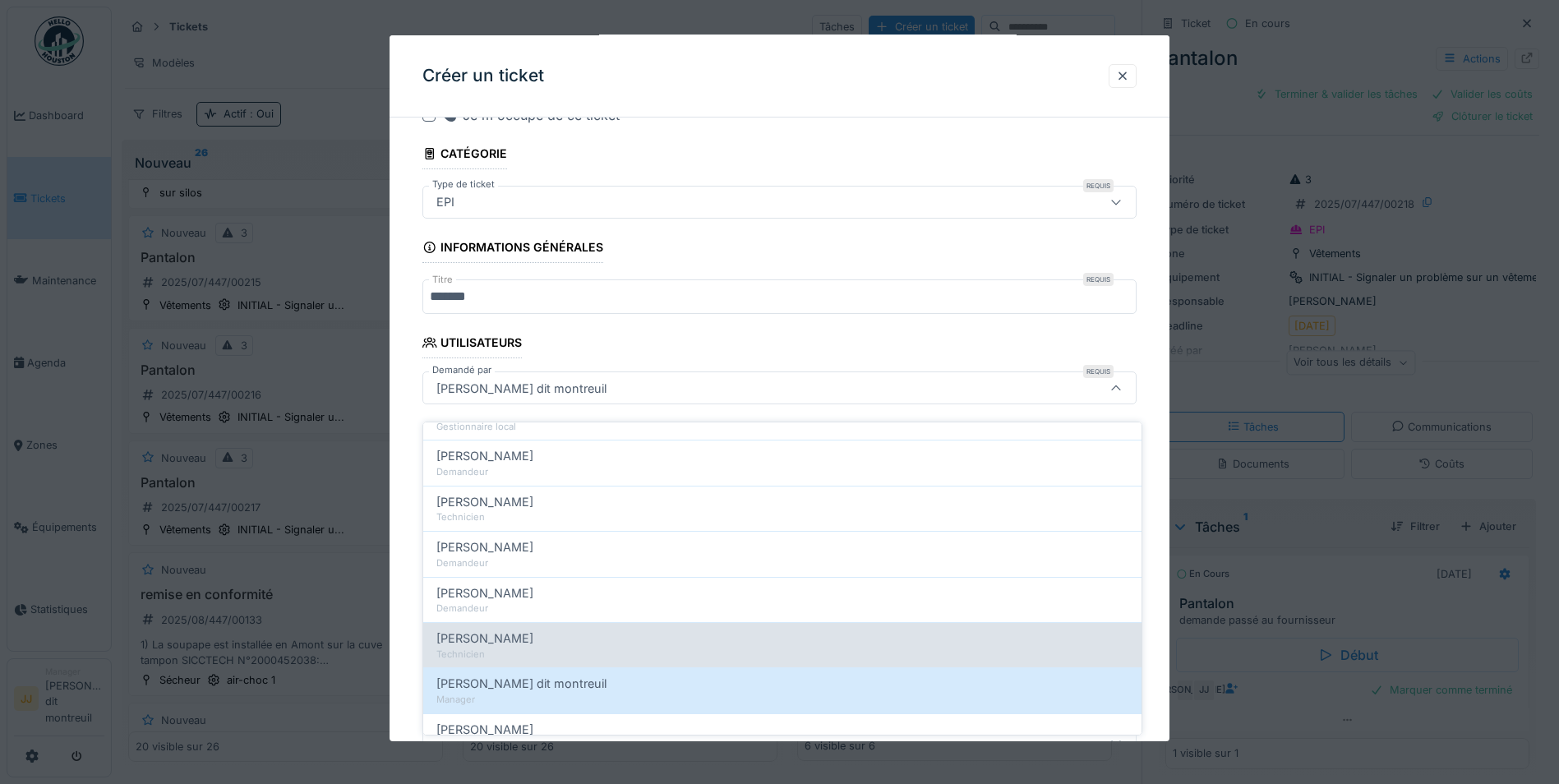
click at [544, 648] on div "Technicien" at bounding box center [783, 655] width 692 height 14
type input "*****"
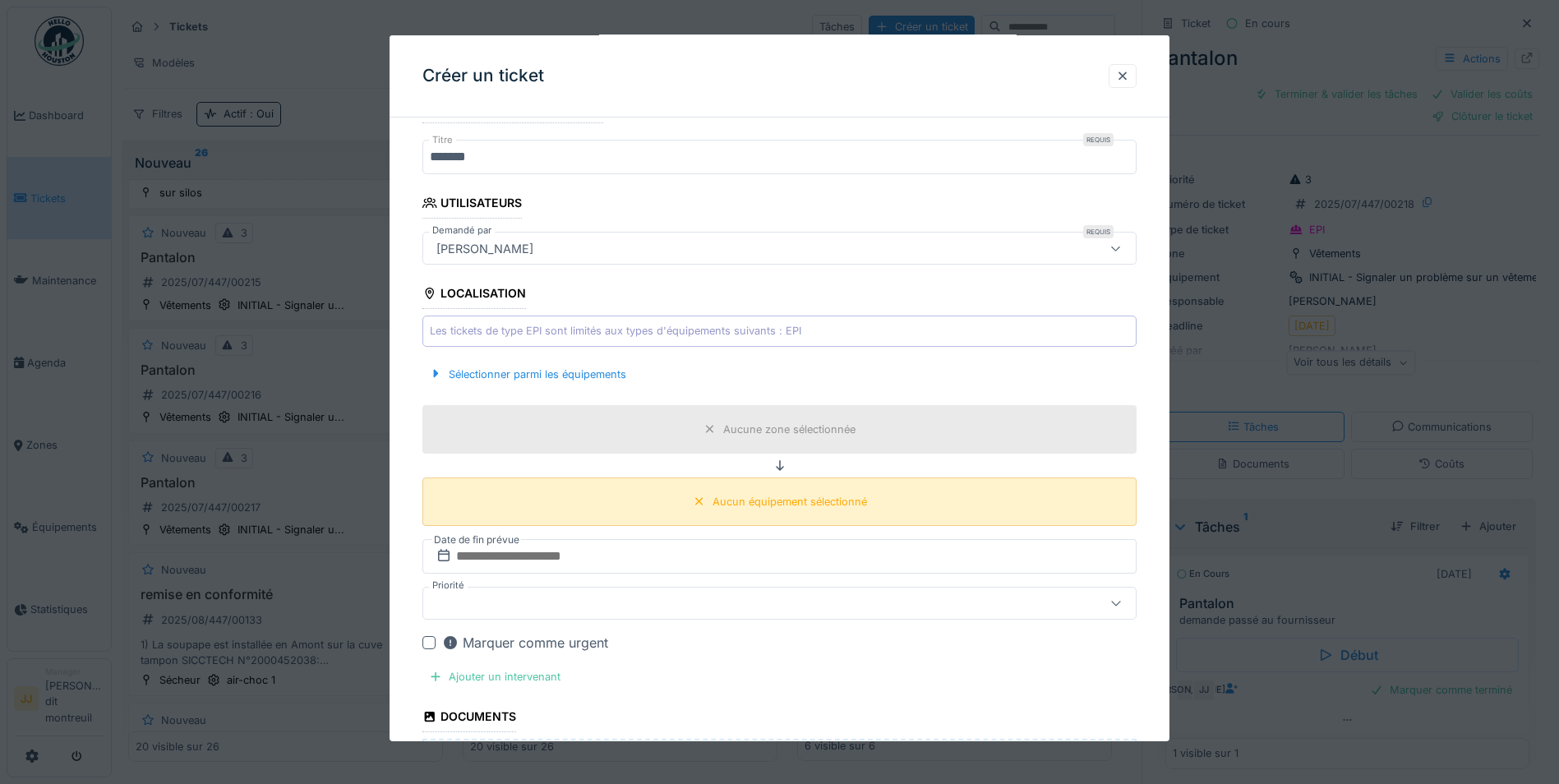
scroll to position [203, 0]
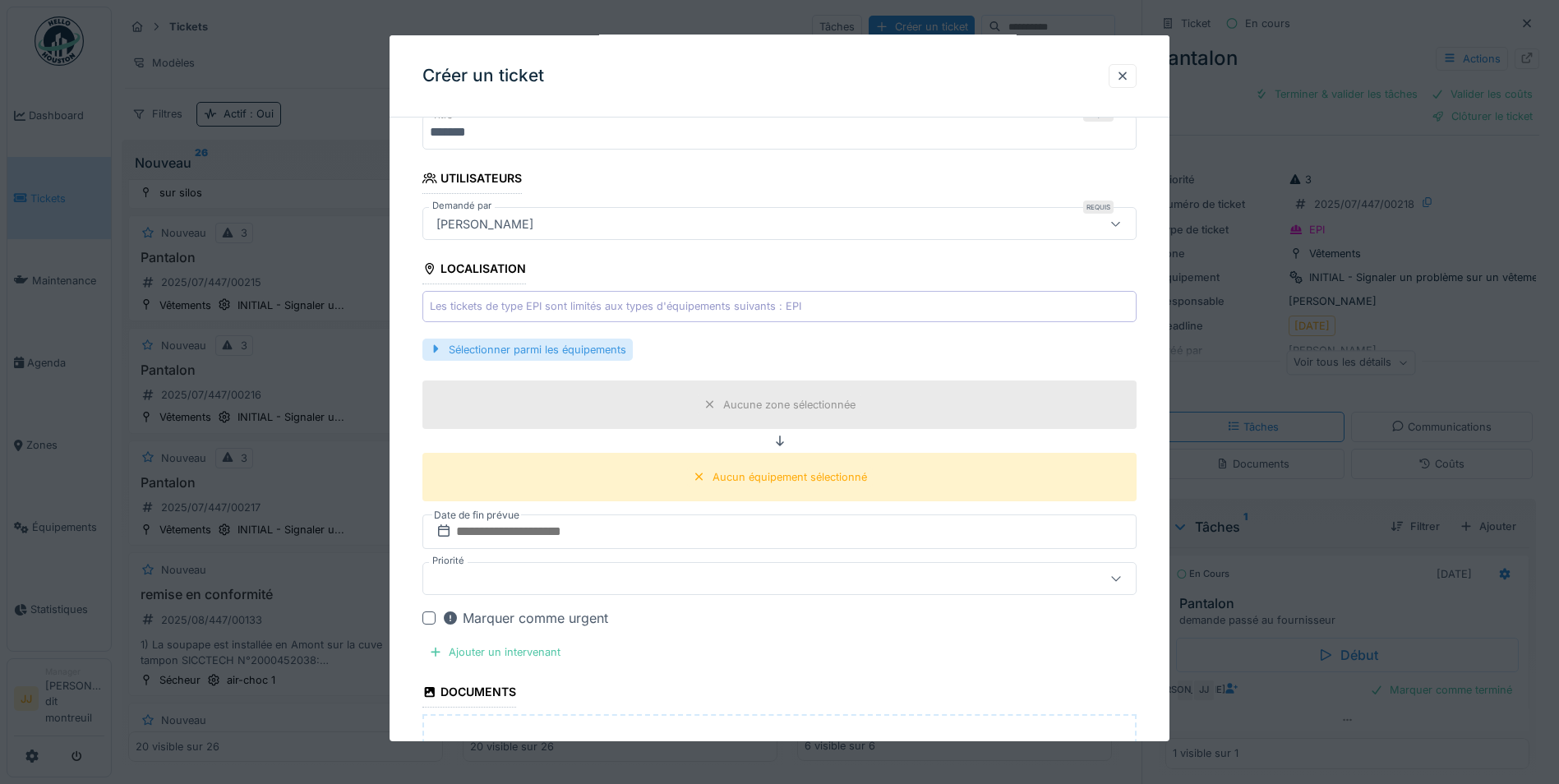
click at [562, 343] on div "Sélectionner parmi les équipements" at bounding box center [527, 349] width 210 height 22
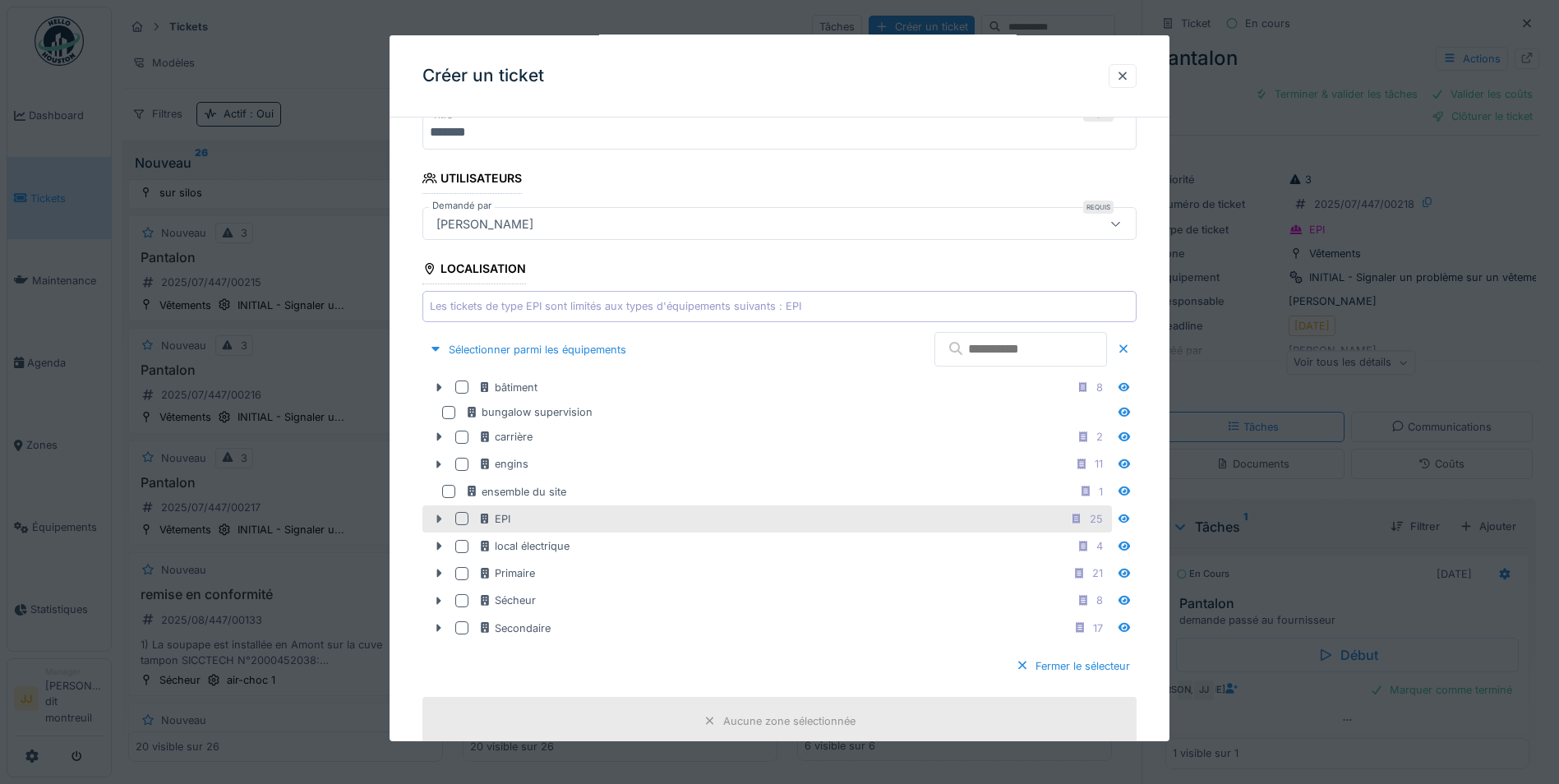
click at [435, 522] on icon at bounding box center [438, 519] width 13 height 11
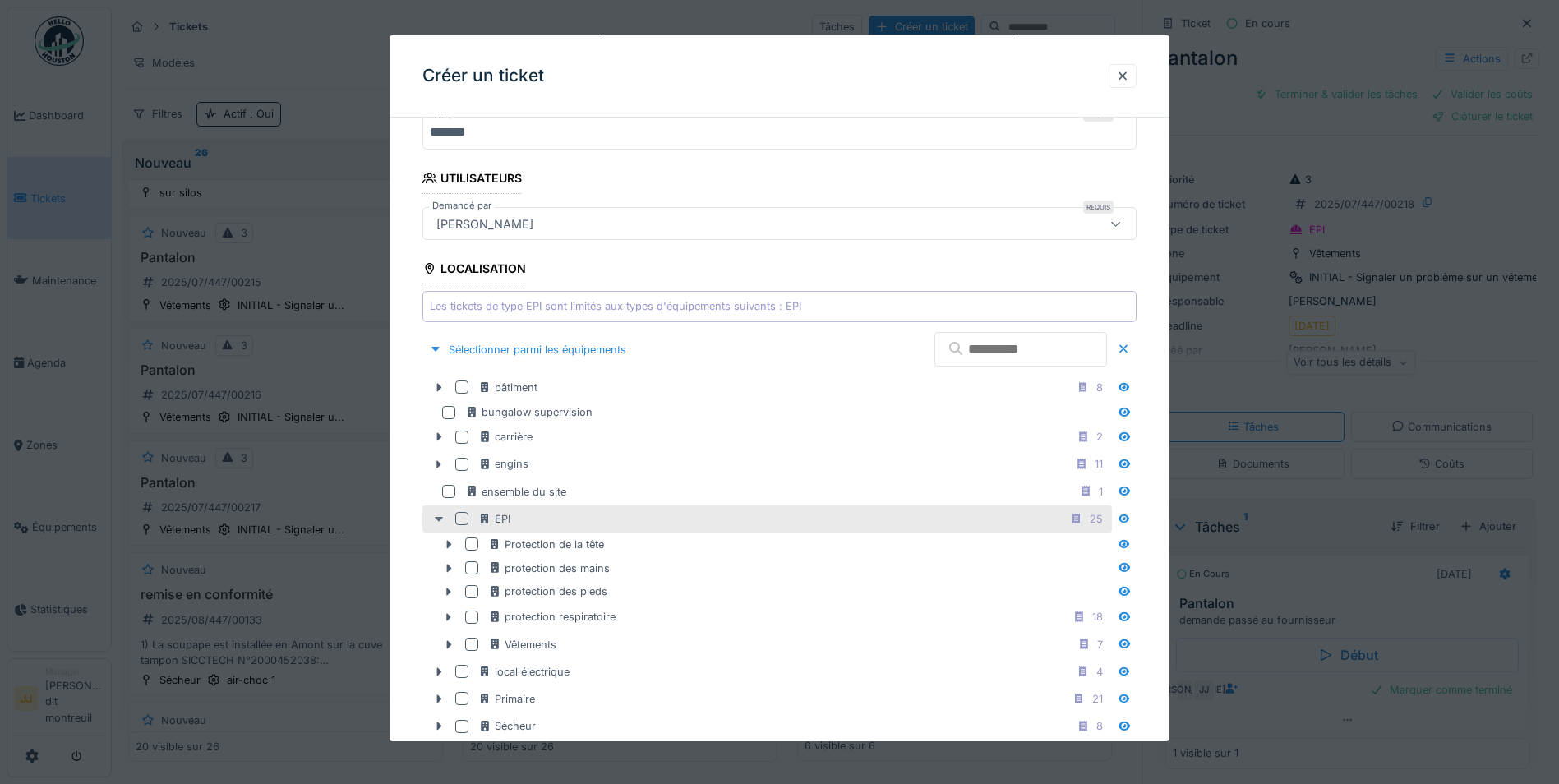
scroll to position [285, 0]
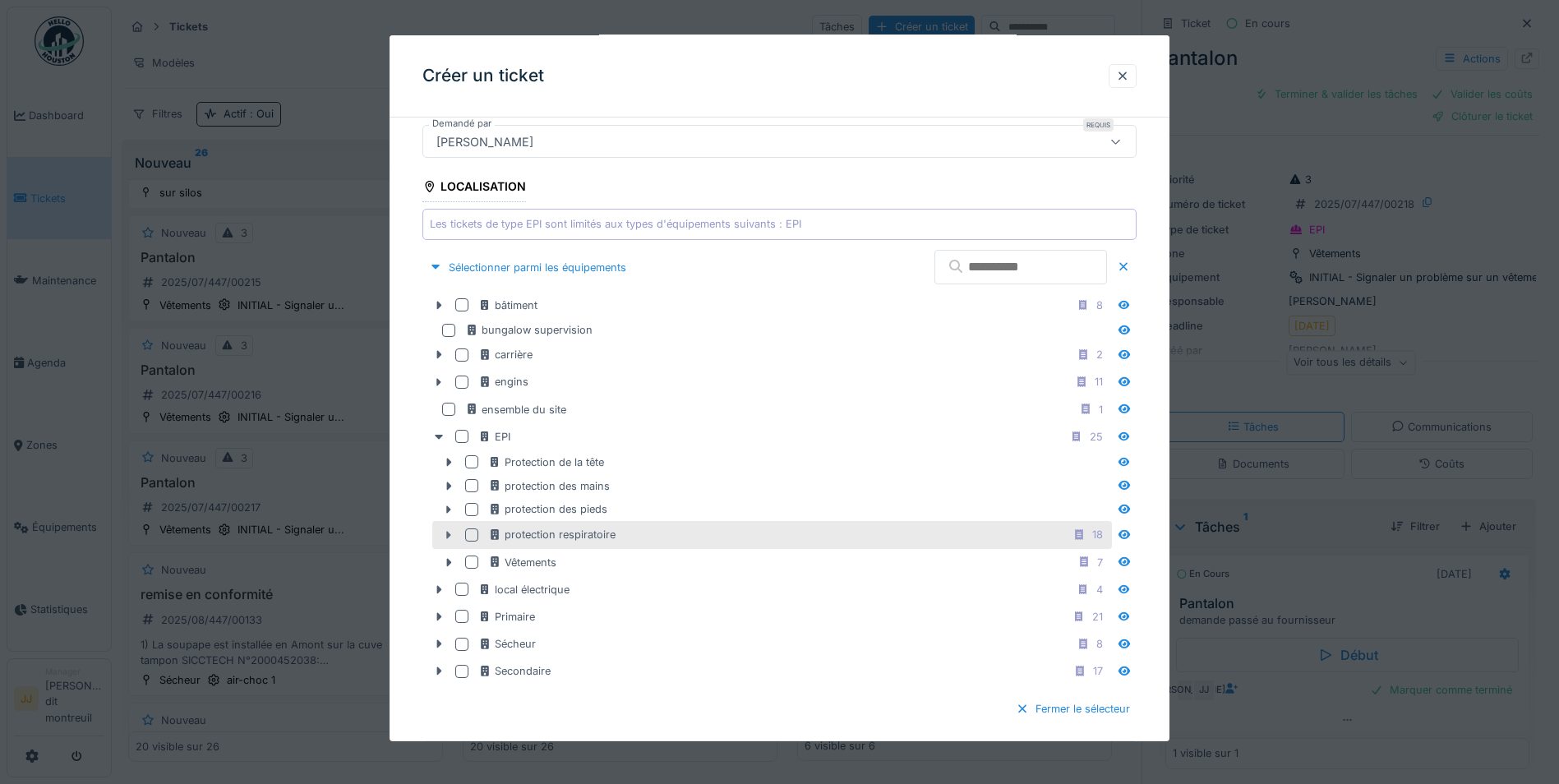
click at [443, 527] on div at bounding box center [449, 535] width 26 height 18
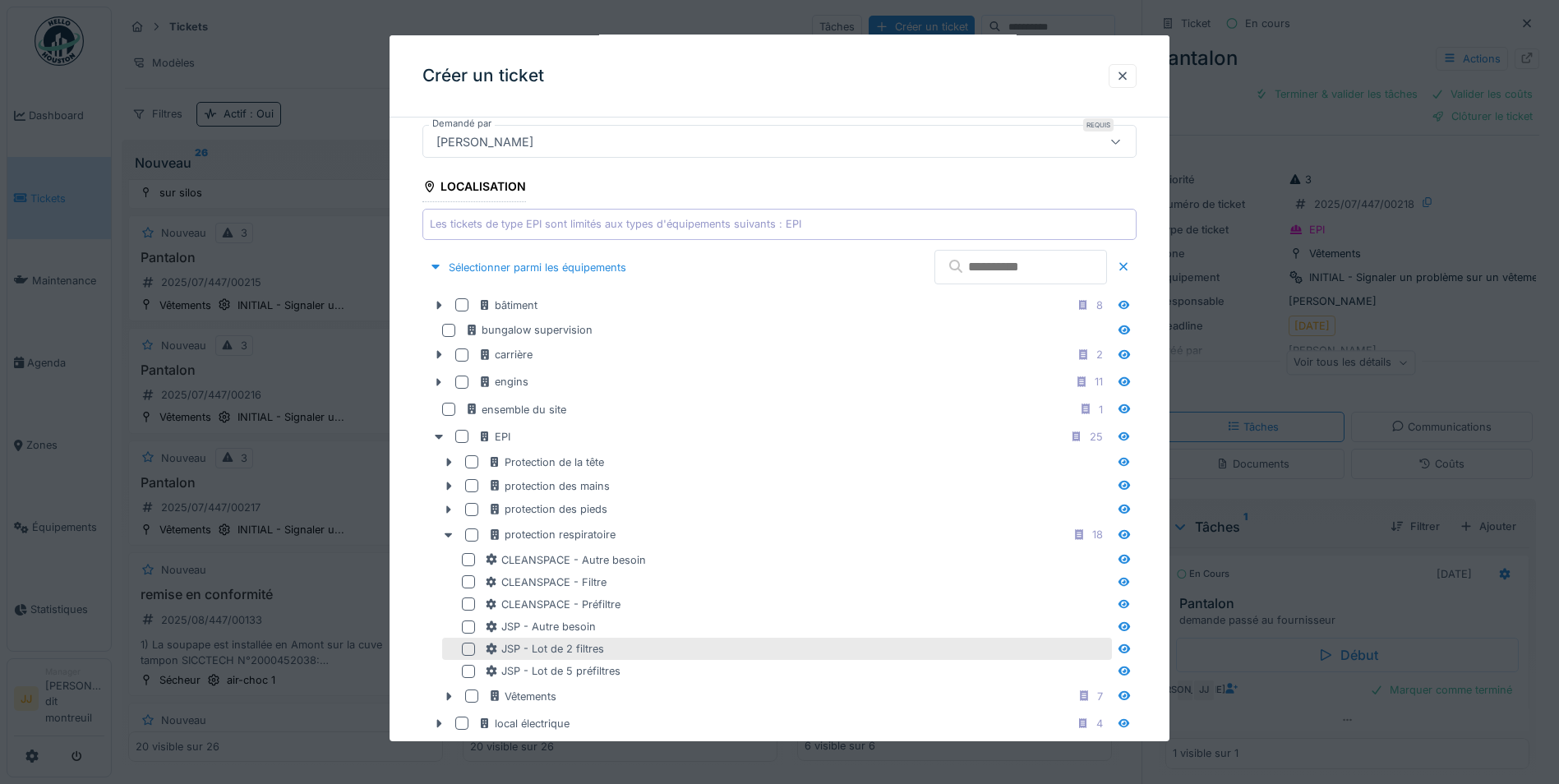
click at [465, 648] on div at bounding box center [468, 648] width 13 height 13
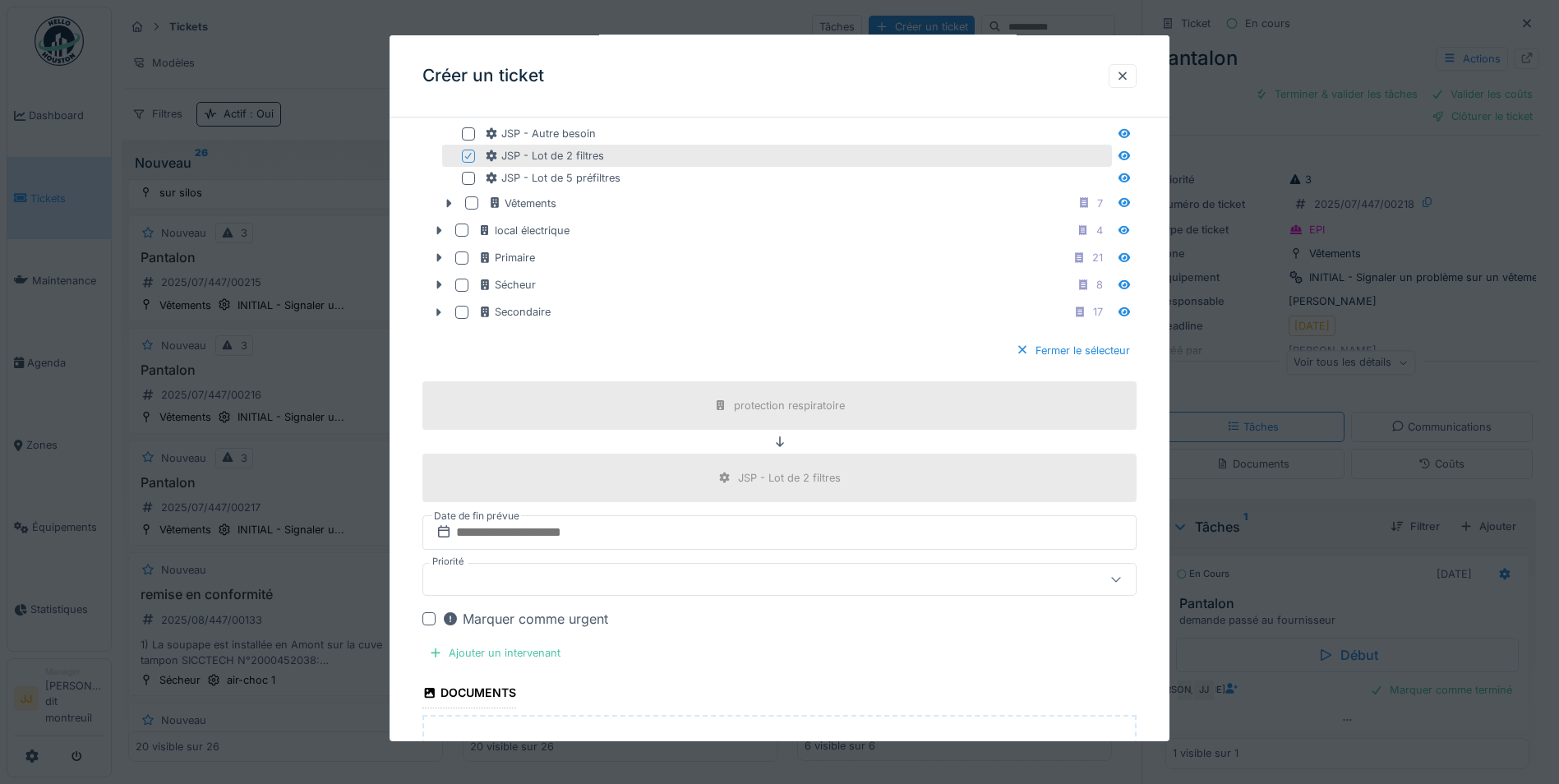
scroll to position [942, 0]
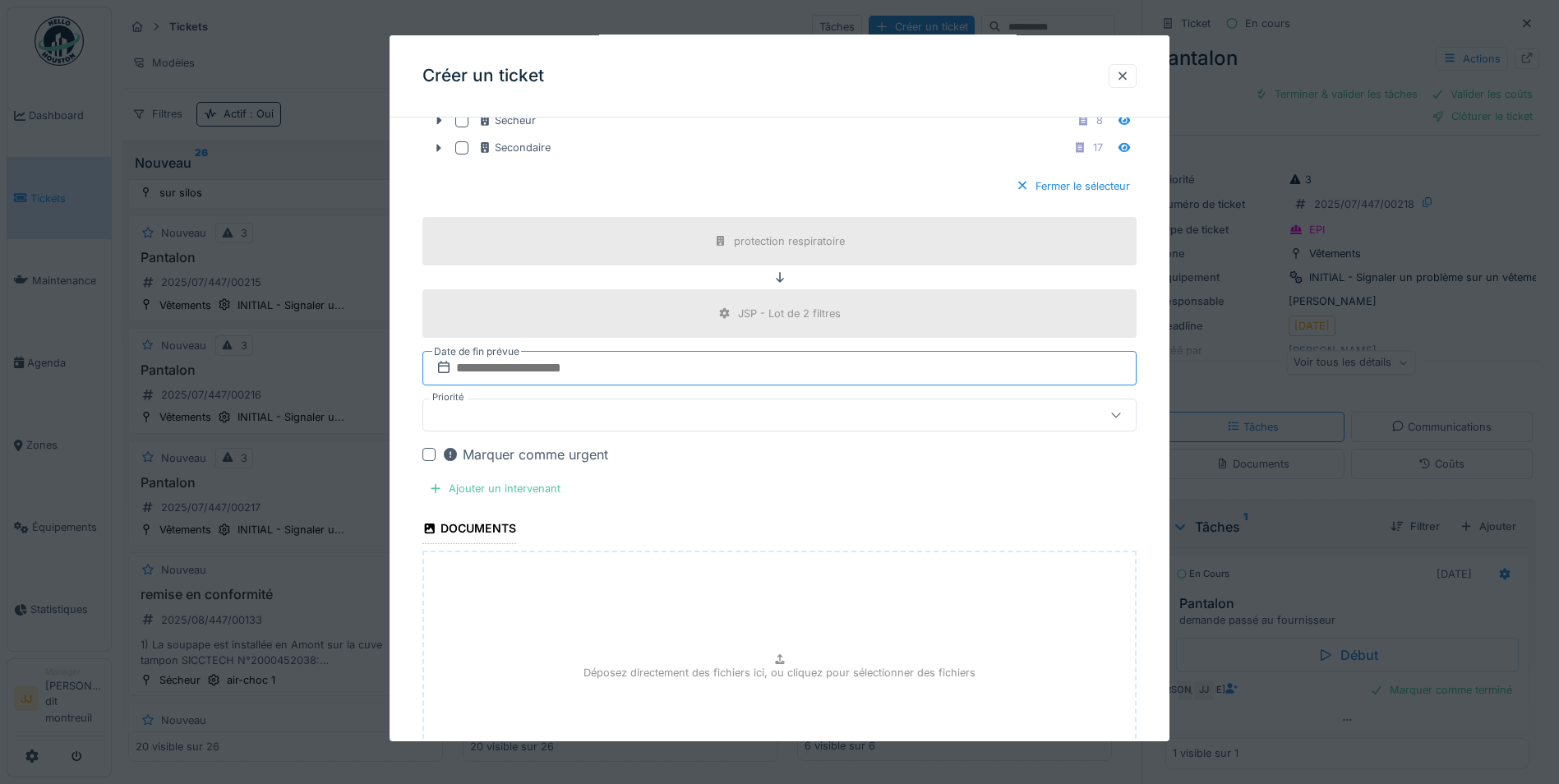
click at [635, 362] on input "text" at bounding box center [779, 368] width 714 height 34
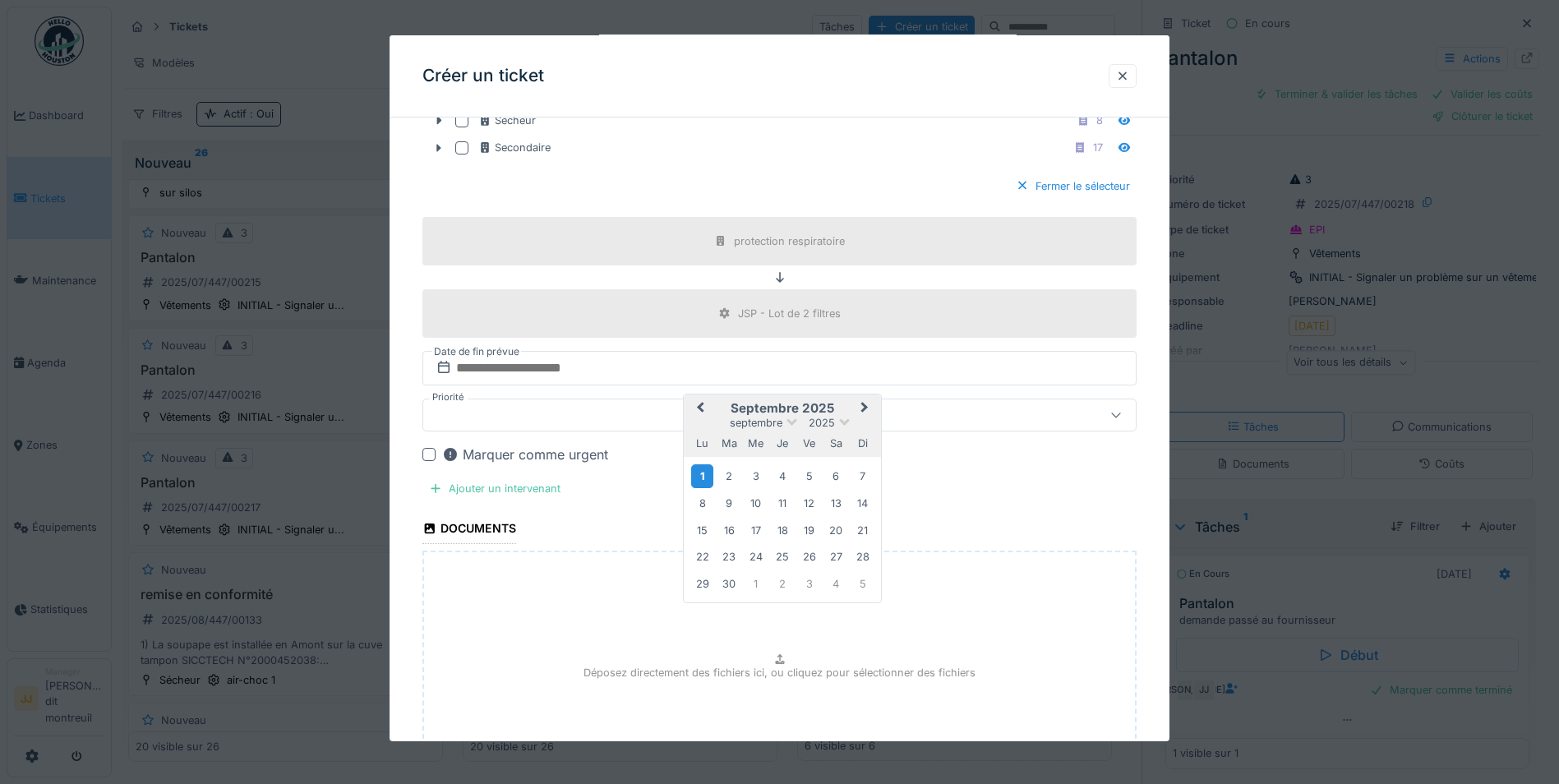
click at [698, 473] on div "1" at bounding box center [702, 476] width 22 height 24
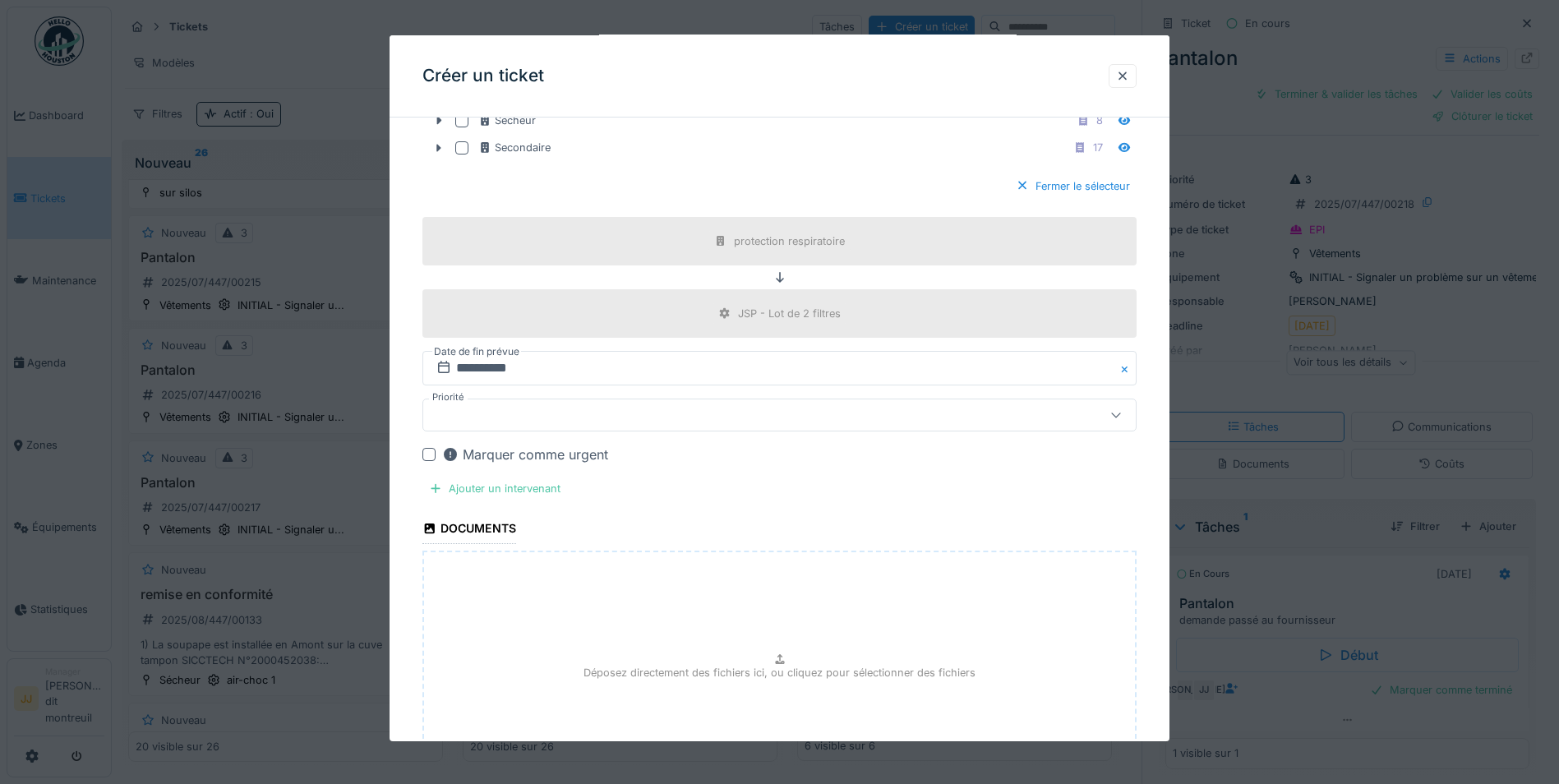
click at [419, 450] on div "**********" at bounding box center [780, 46] width 780 height 1716
click at [423, 451] on div at bounding box center [429, 454] width 13 height 13
click at [436, 497] on div "Ajouter un intervenant" at bounding box center [495, 488] width 144 height 22
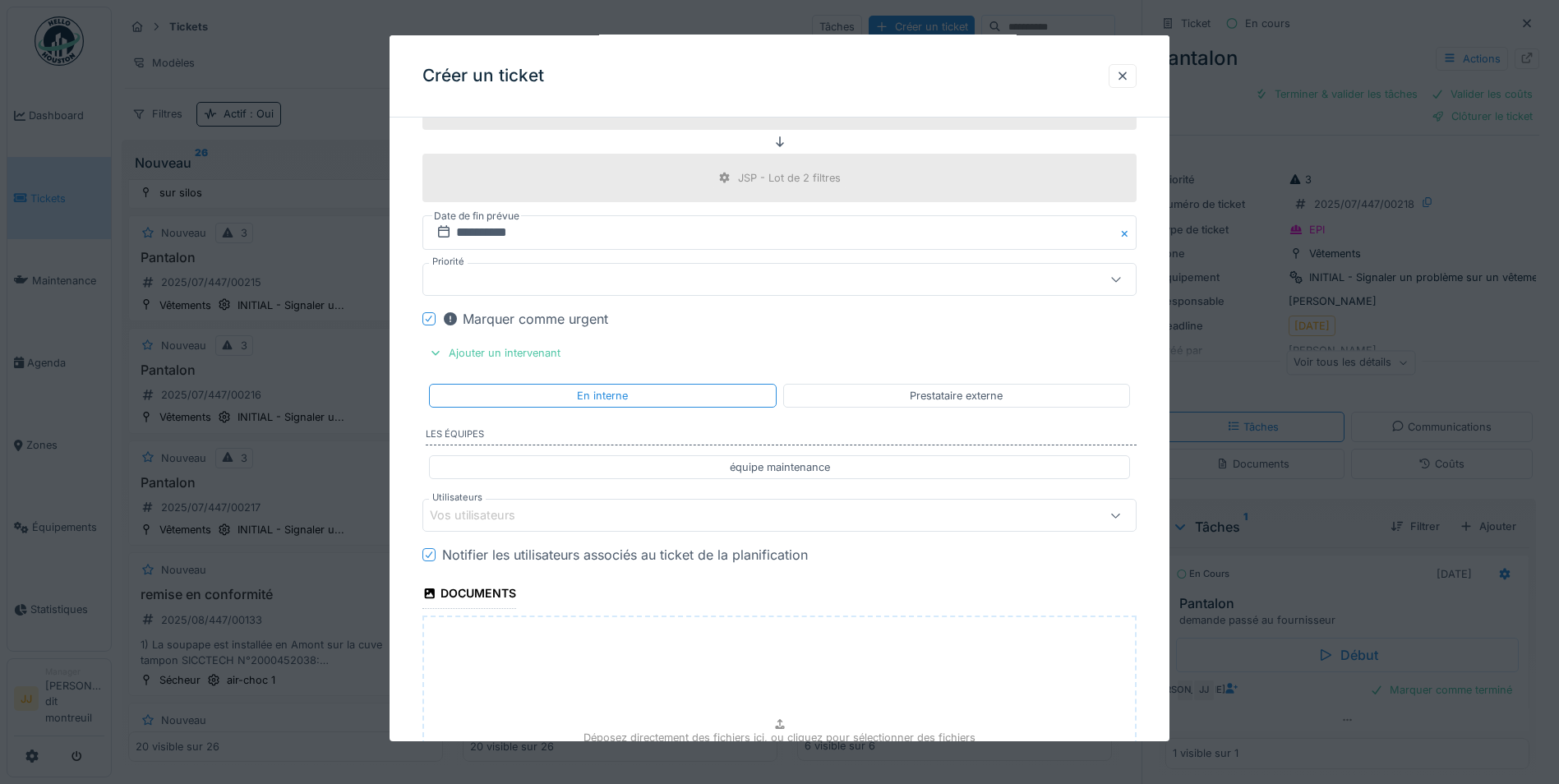
scroll to position [1107, 0]
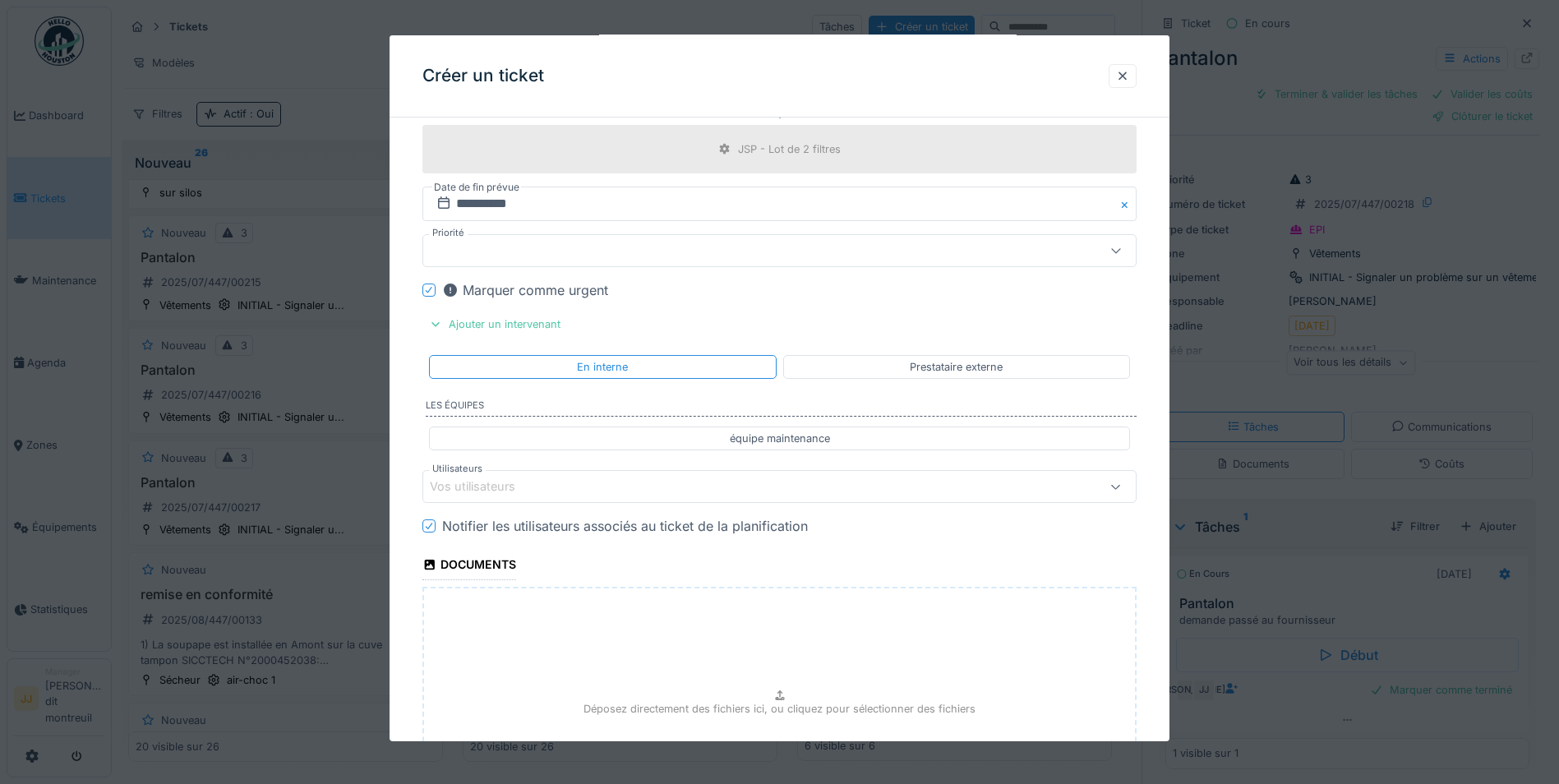
click at [817, 481] on div "Vos utilisateurs" at bounding box center [737, 487] width 615 height 18
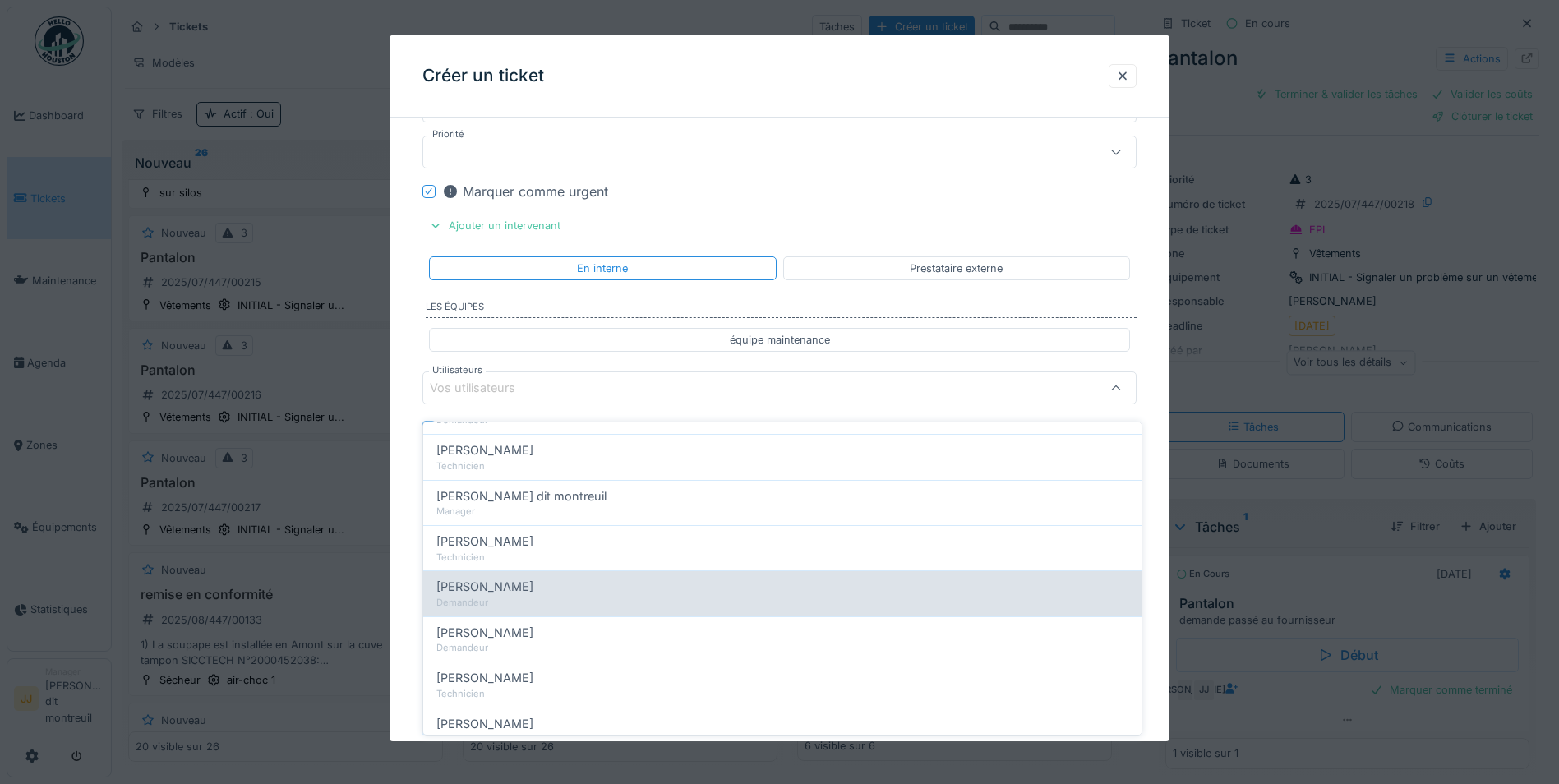
scroll to position [328, 0]
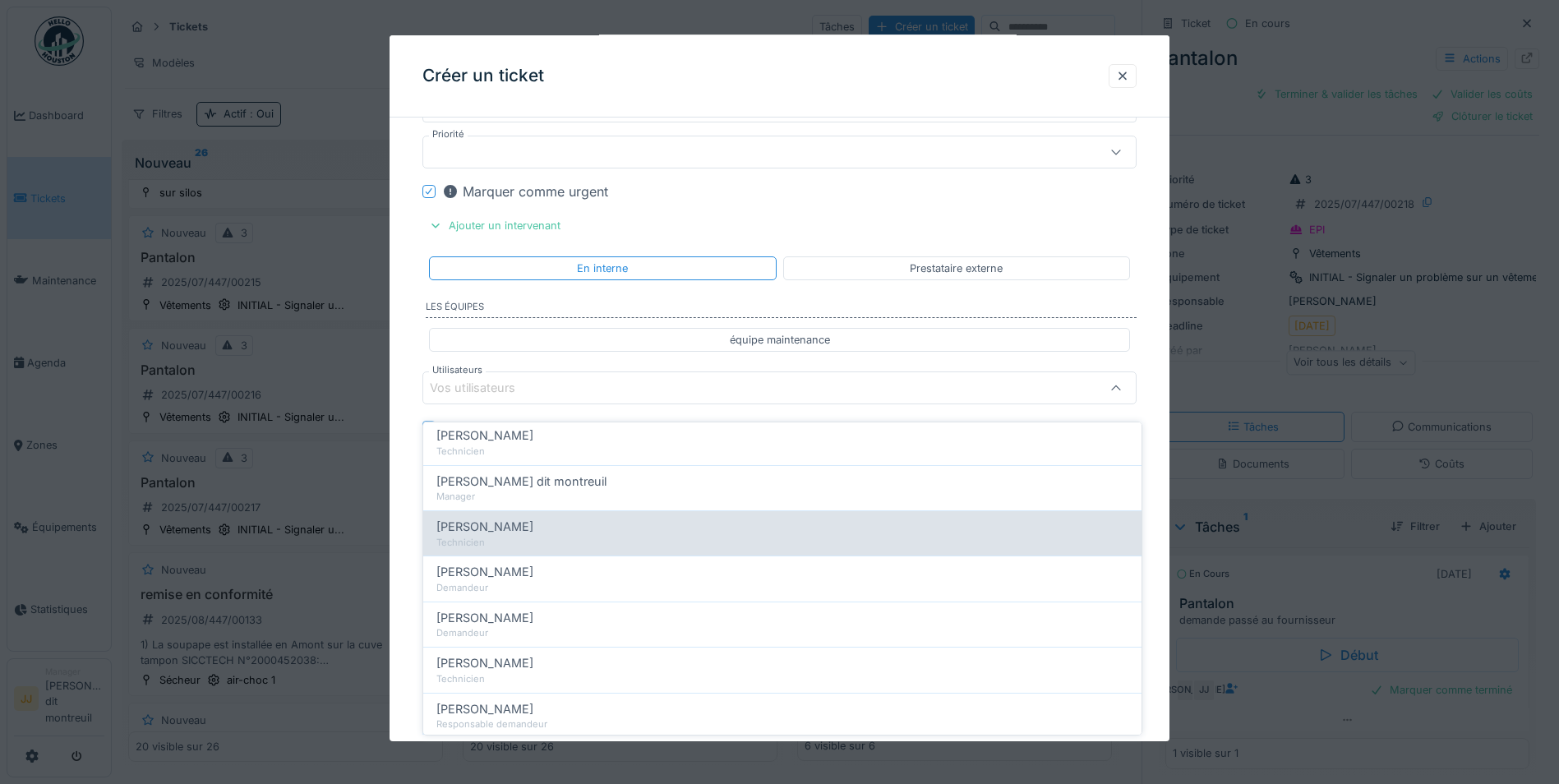
click at [582, 520] on div "Johanna Allais" at bounding box center [783, 526] width 692 height 18
type input "*****"
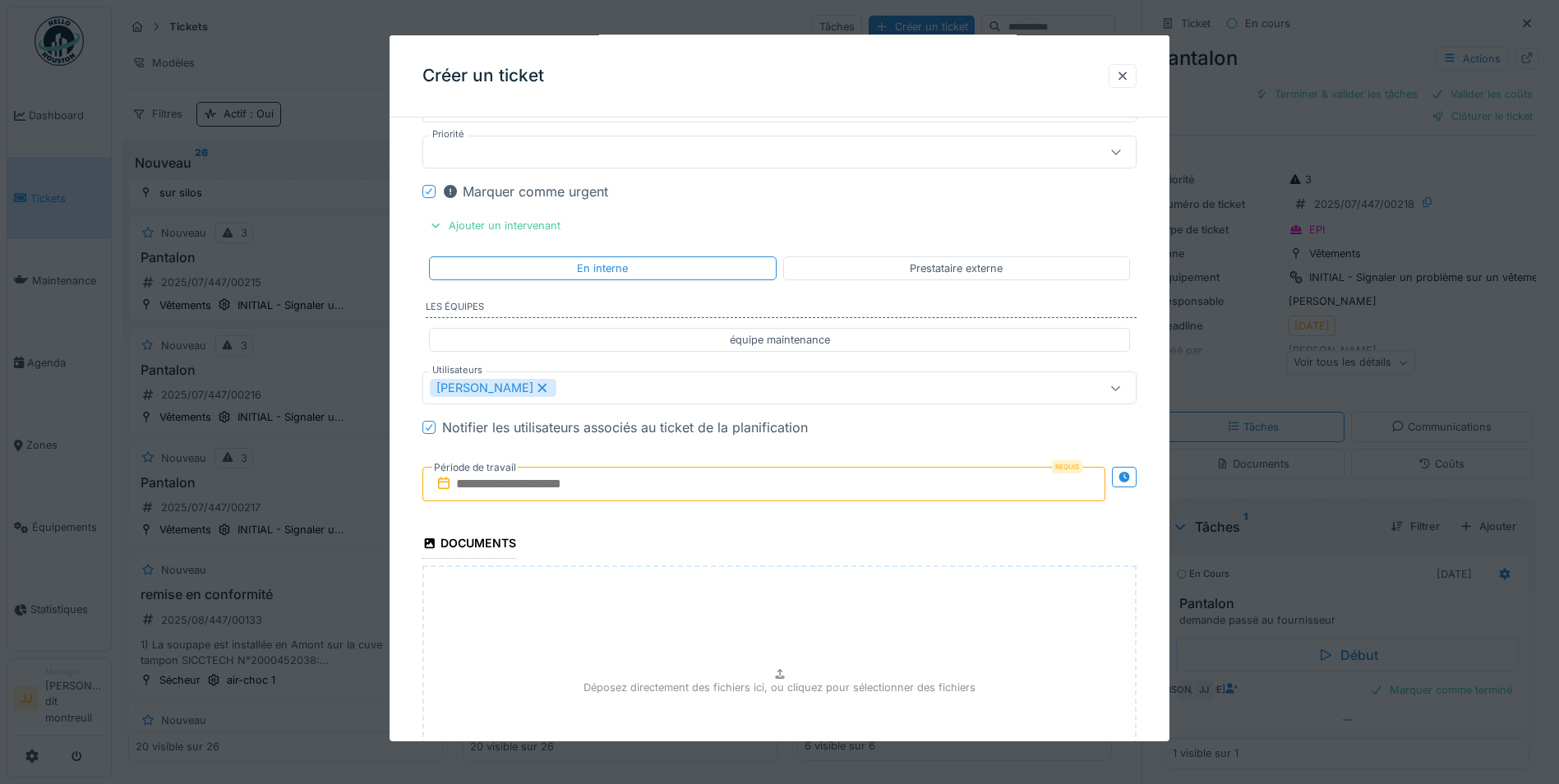
click at [1093, 302] on label "Les équipes" at bounding box center [782, 309] width 711 height 18
drag, startPoint x: 688, startPoint y: 640, endPoint x: 538, endPoint y: 490, distance: 212.1
click at [538, 490] on input "text" at bounding box center [764, 483] width 683 height 34
click at [682, 580] on div "1" at bounding box center [687, 591] width 22 height 24
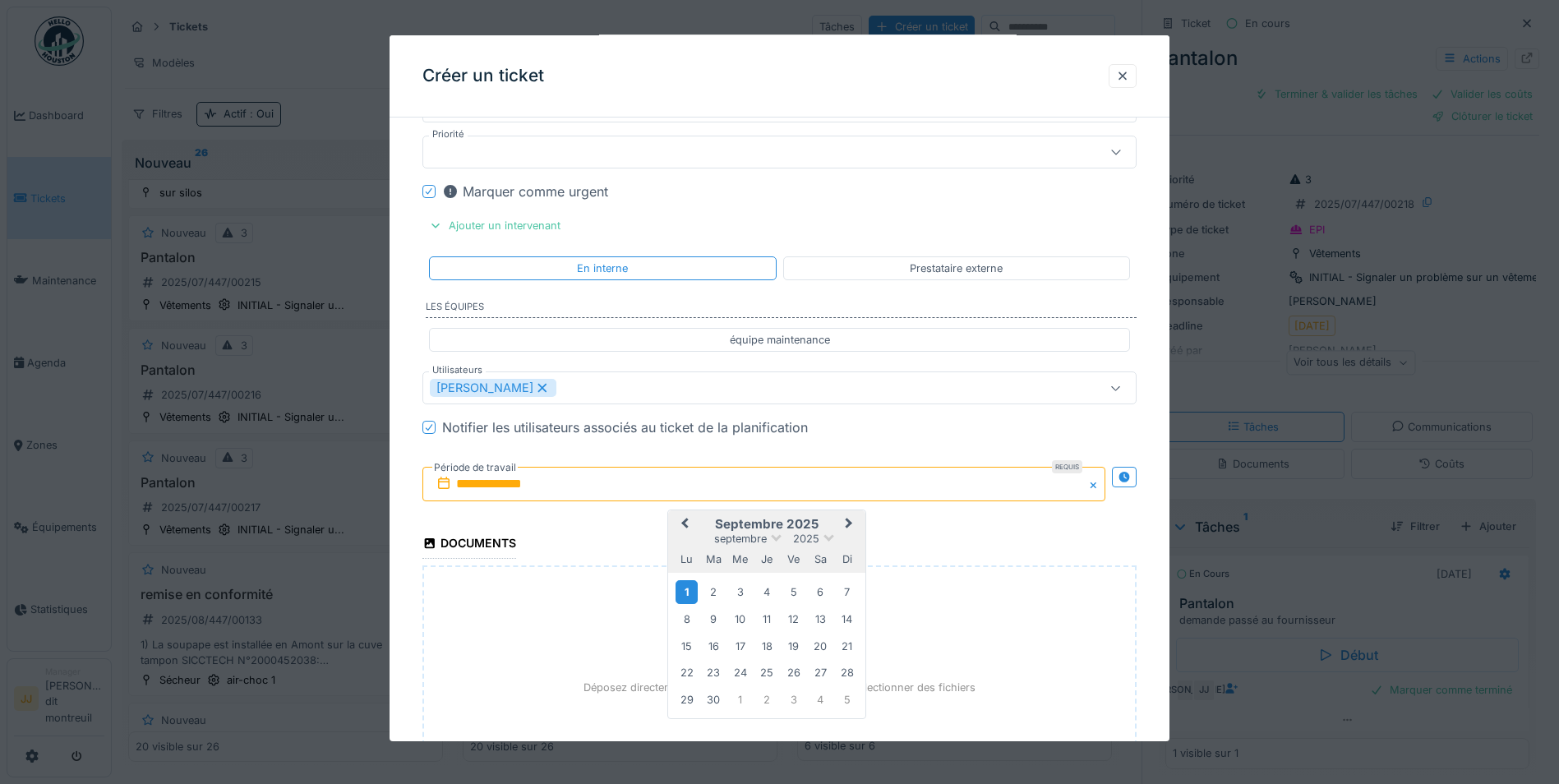
click at [676, 597] on div "1" at bounding box center [687, 591] width 22 height 24
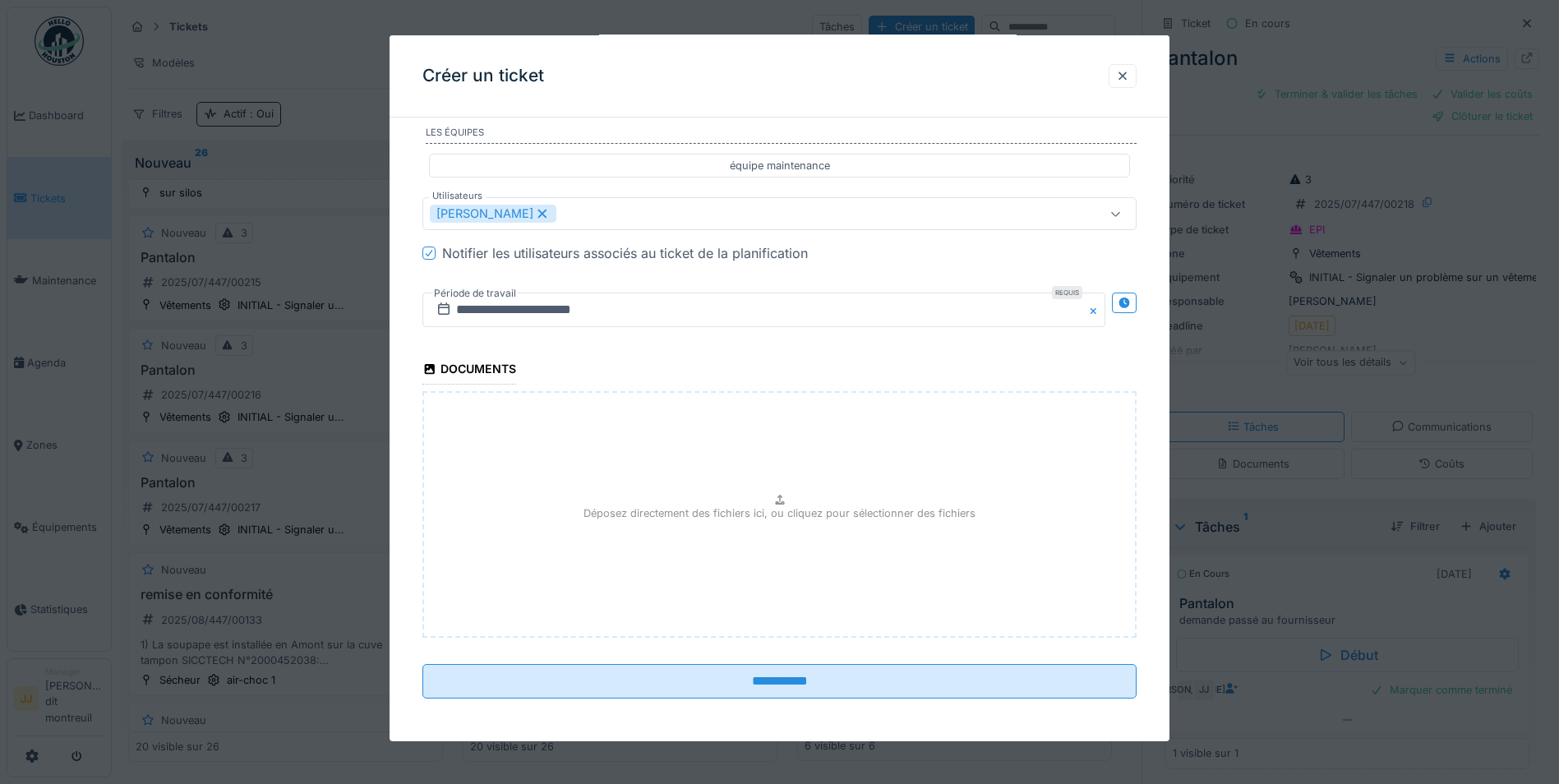
scroll to position [1382, 0]
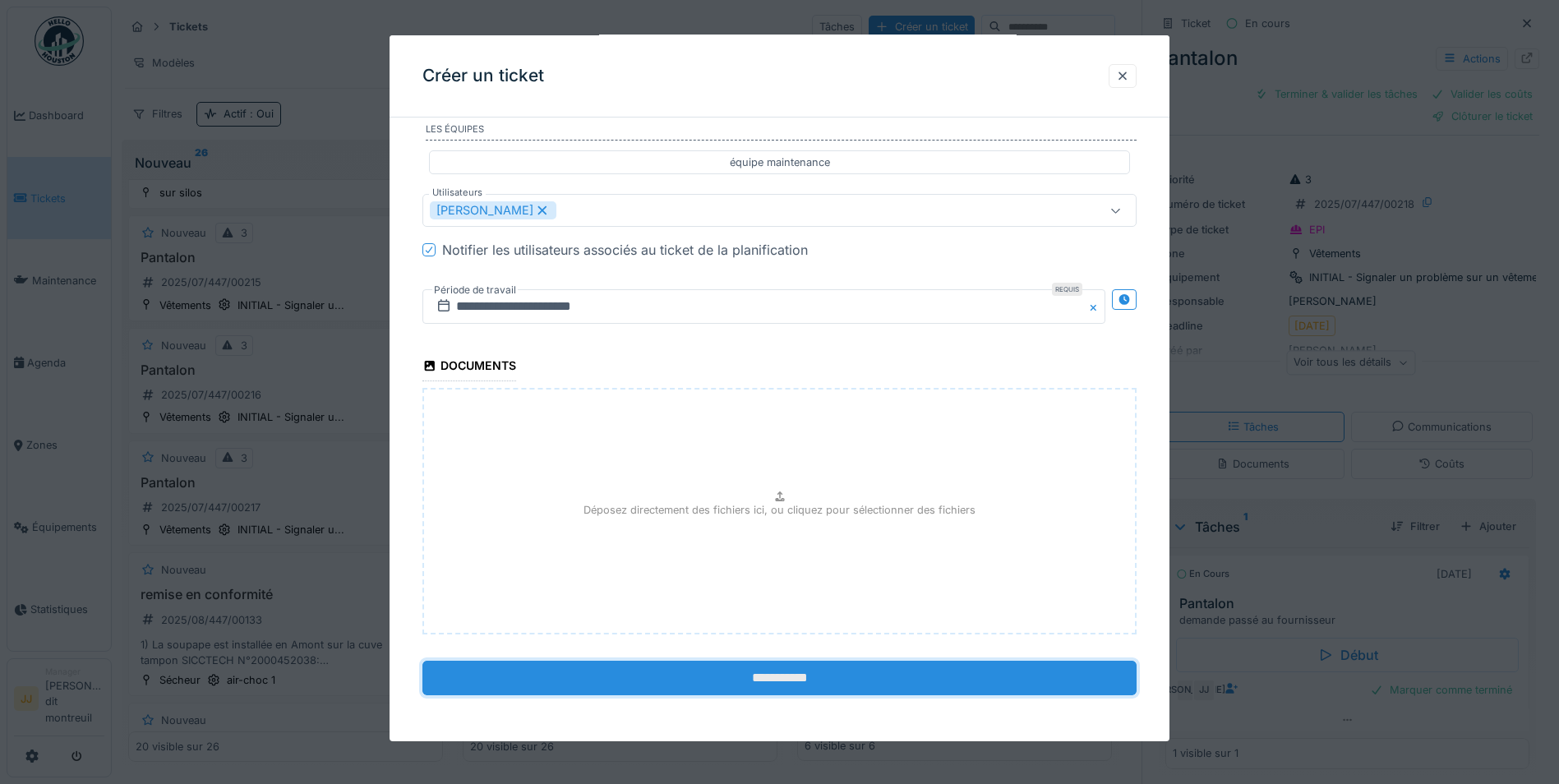
click at [768, 678] on input "**********" at bounding box center [779, 678] width 714 height 34
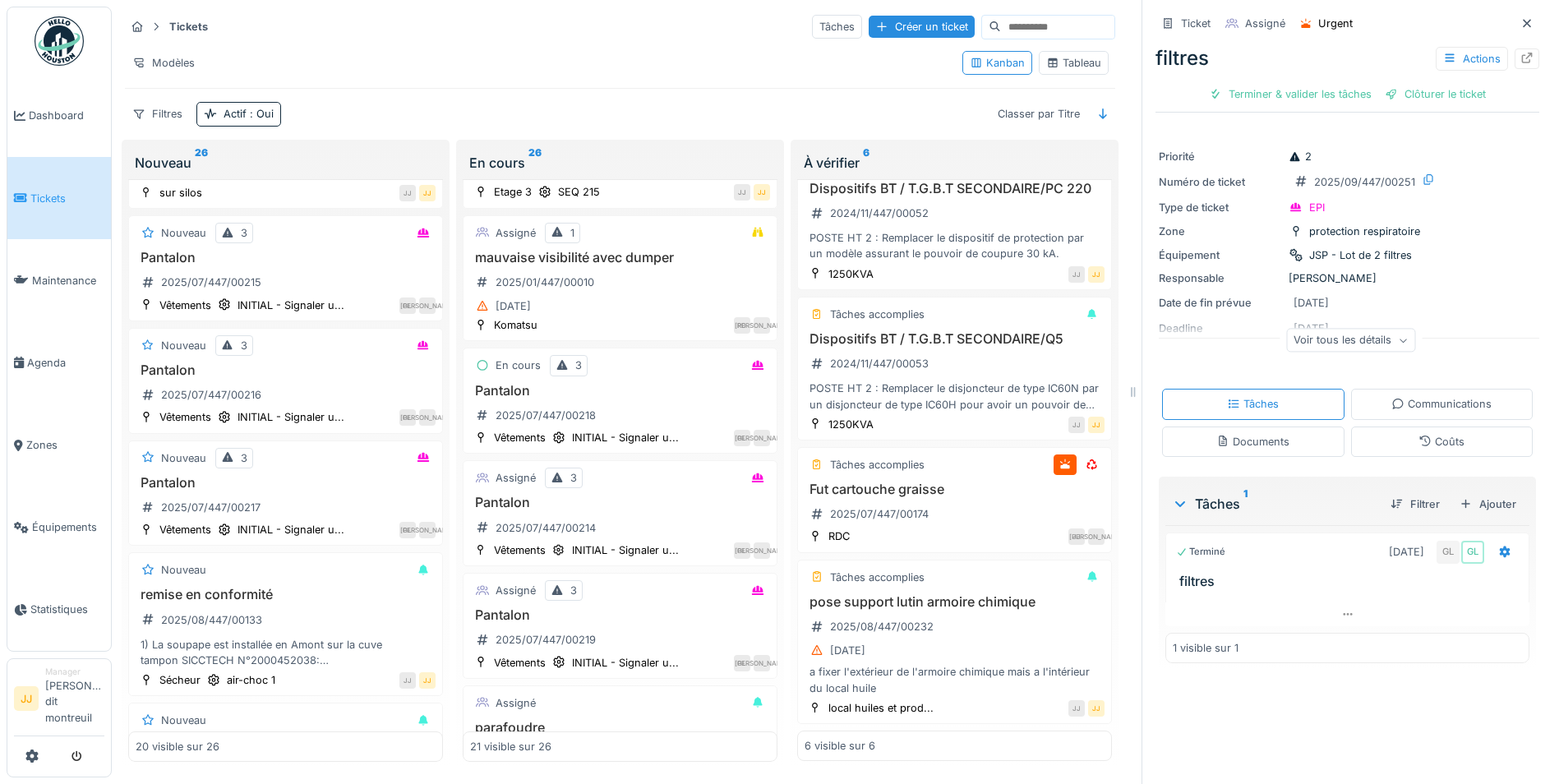
scroll to position [1367, 0]
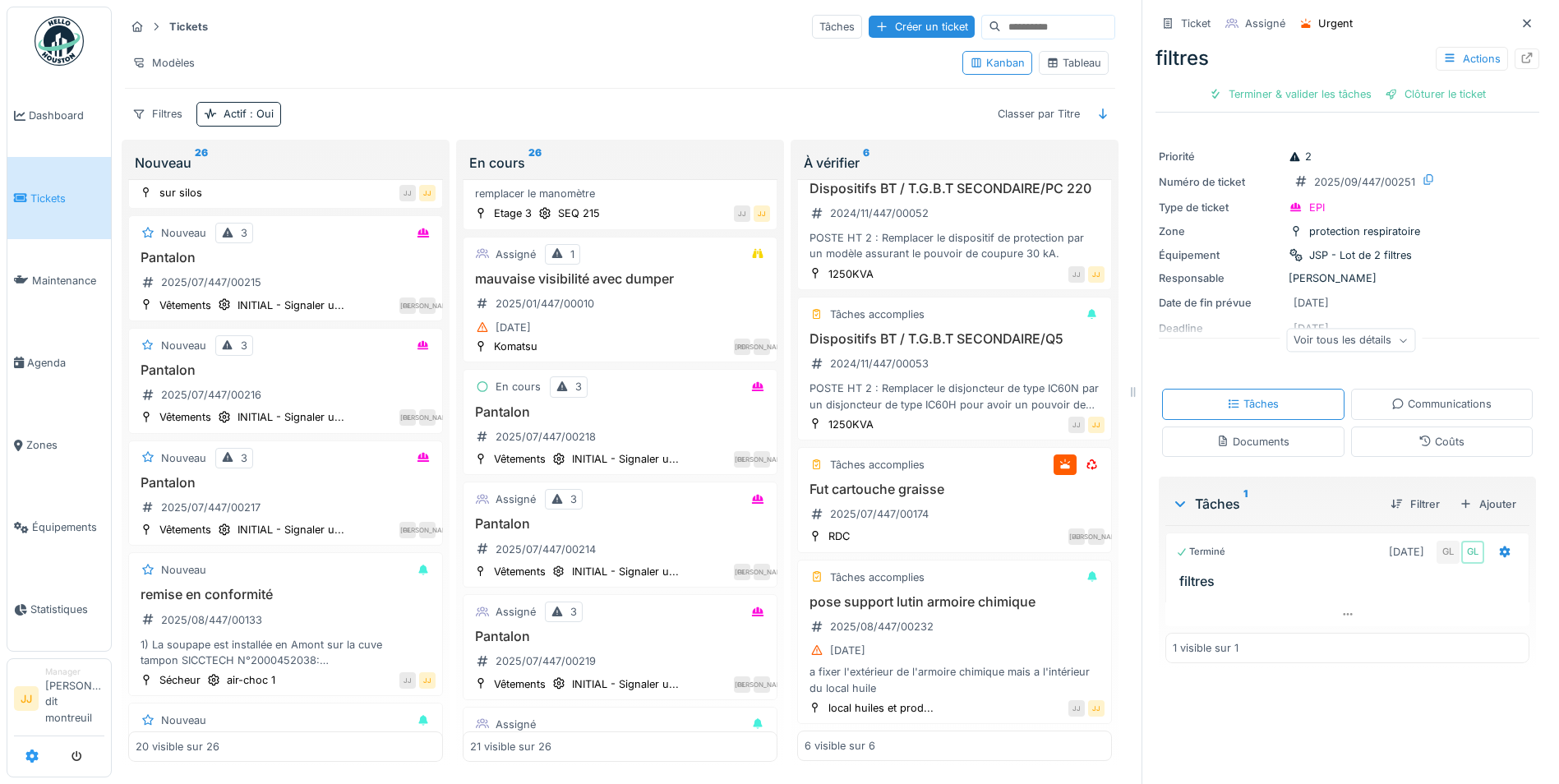
click at [27, 755] on icon at bounding box center [32, 756] width 13 height 13
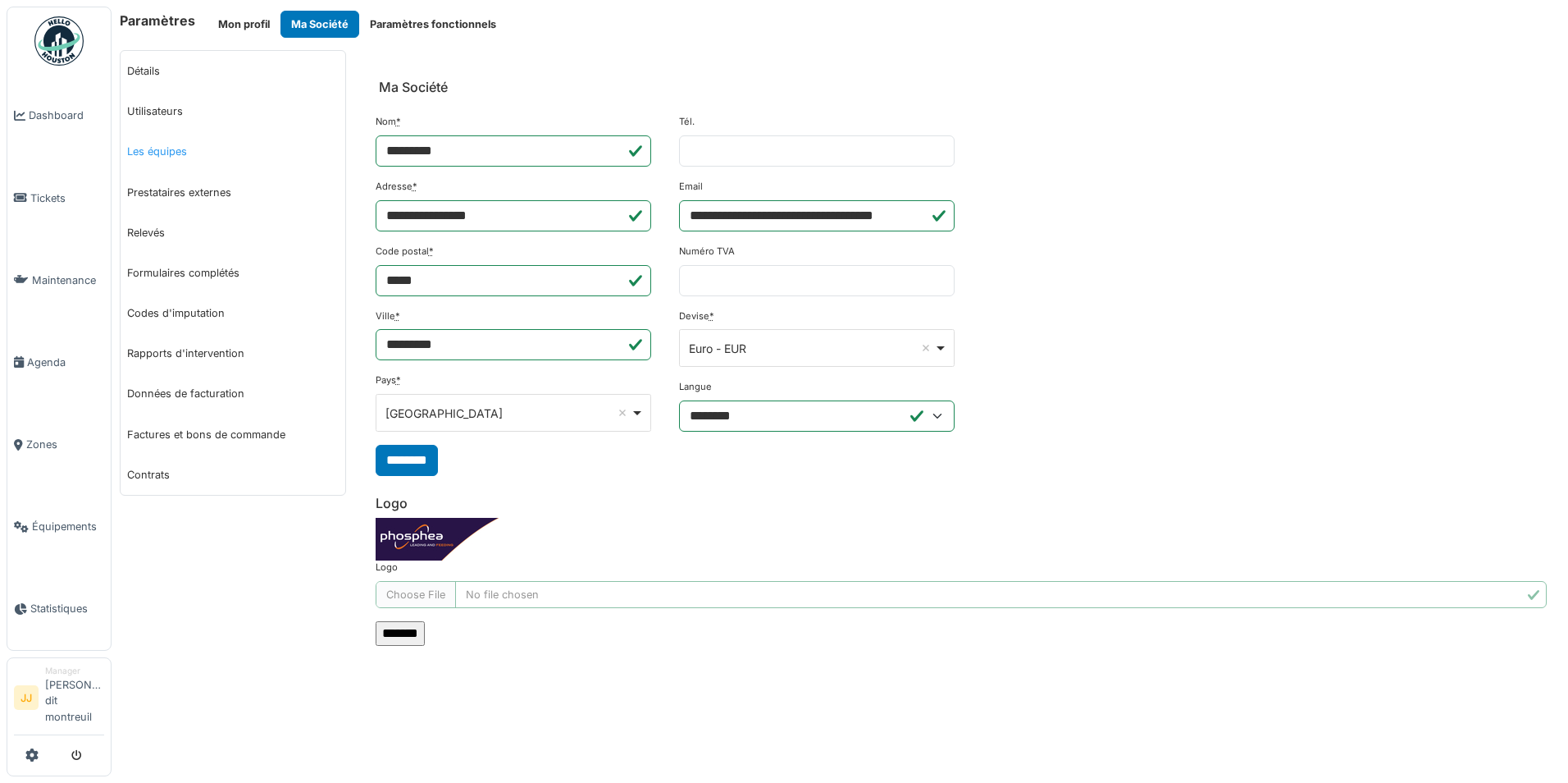
click at [191, 157] on link "Les équipes" at bounding box center [233, 151] width 225 height 40
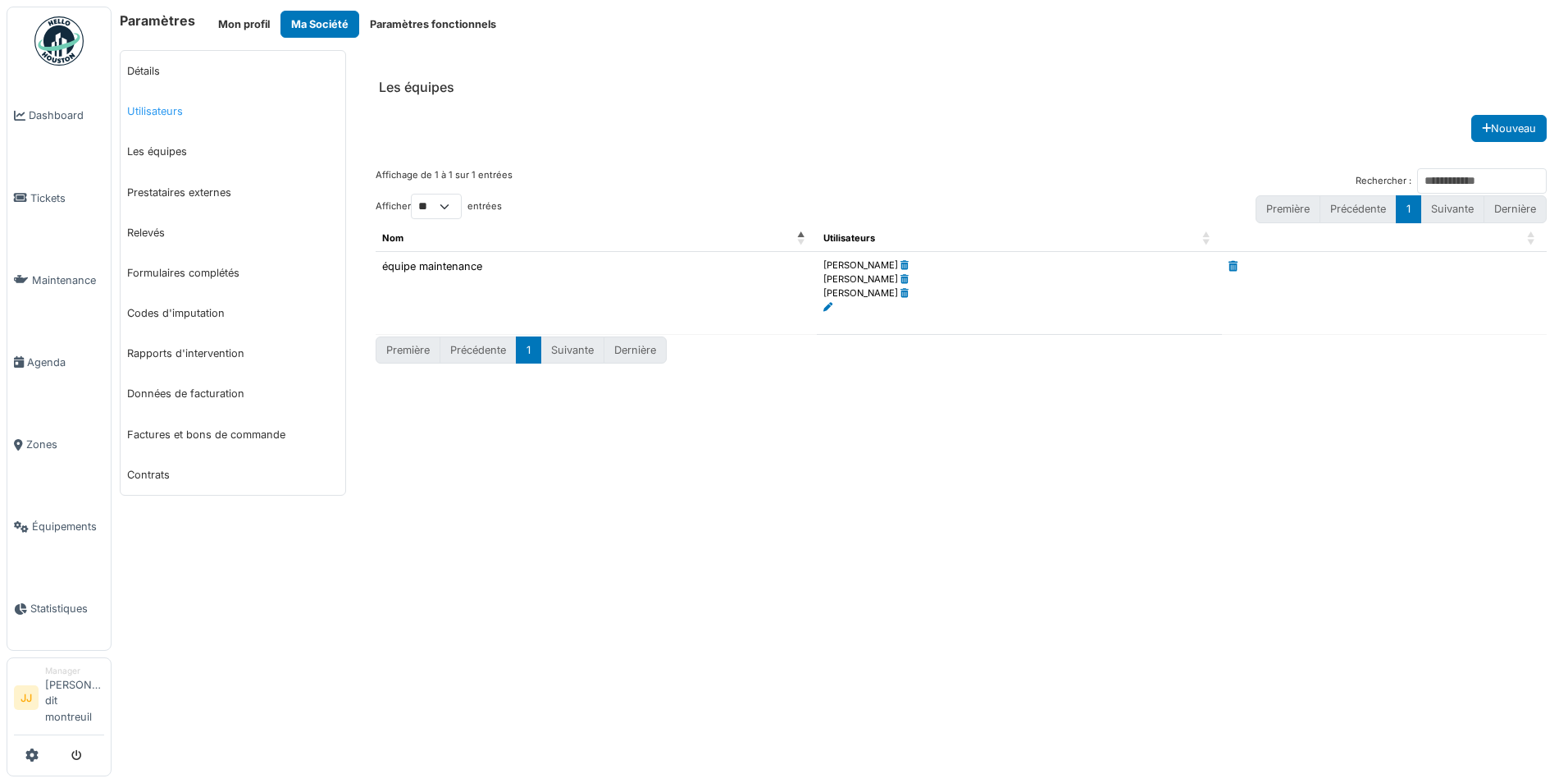
click at [177, 115] on link "Utilisateurs" at bounding box center [233, 112] width 225 height 40
select select "***"
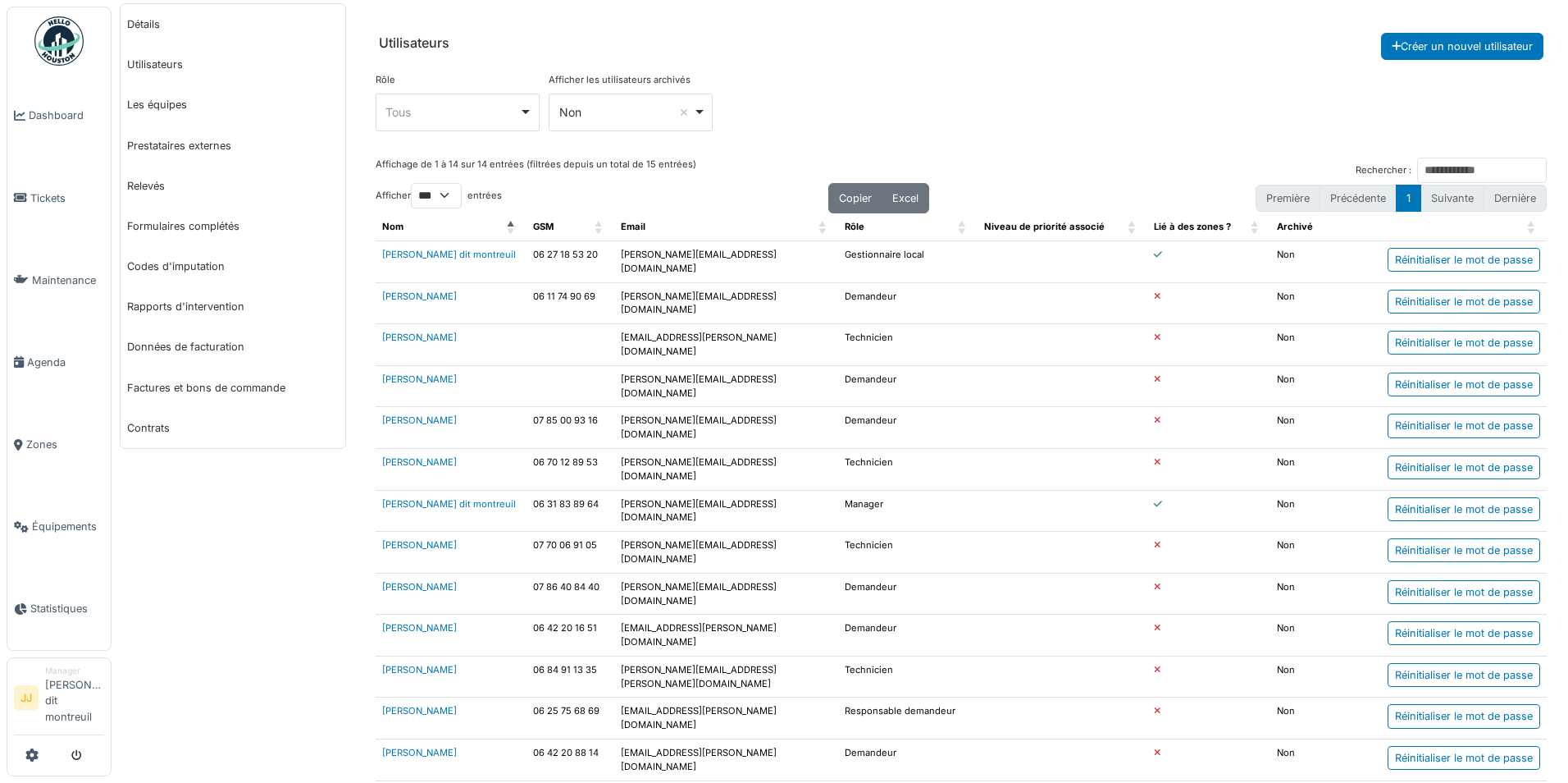
scroll to position [91, 0]
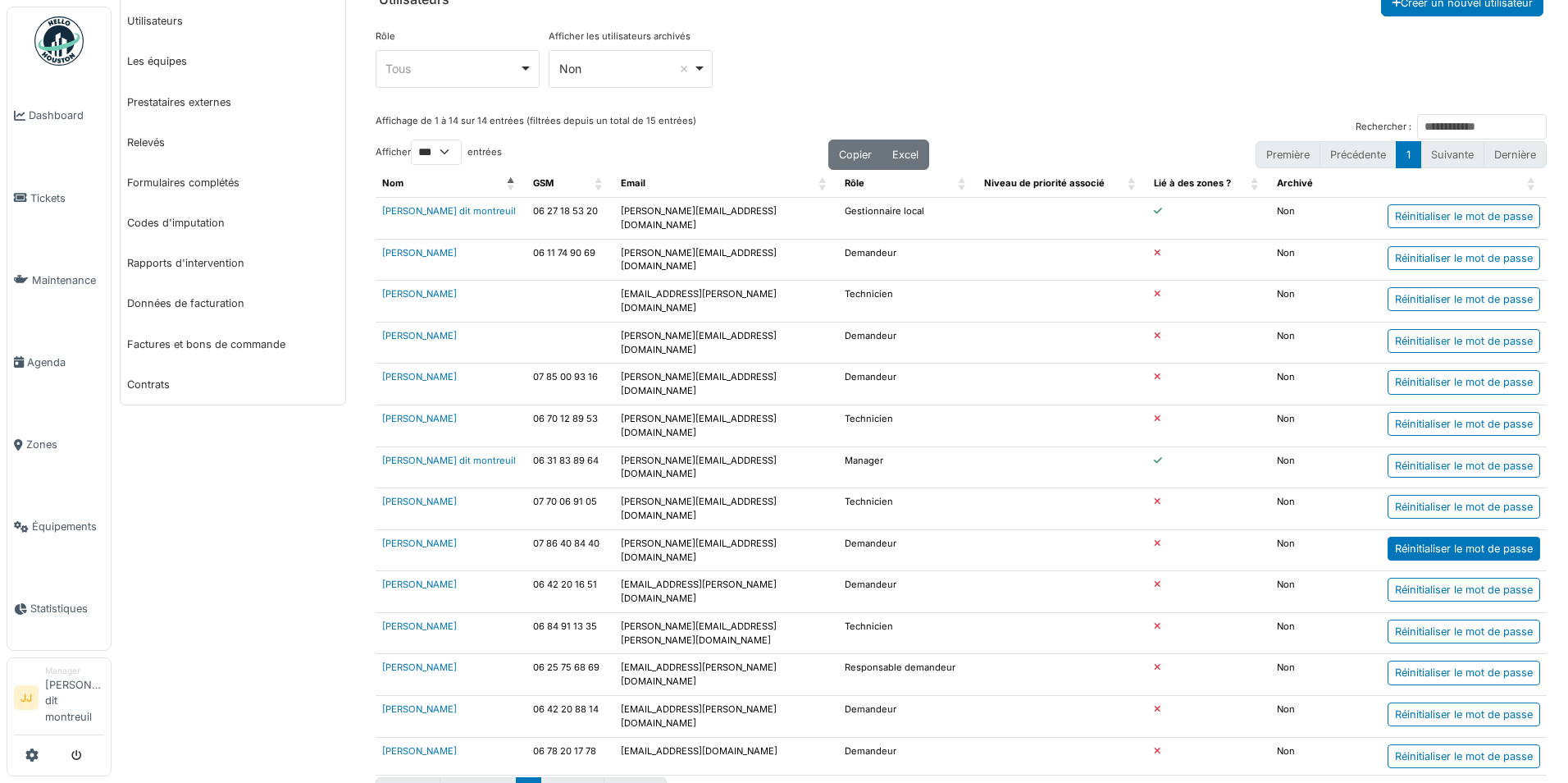
click at [1434, 537] on div "Réinitialiser le mot de passe" at bounding box center [1464, 548] width 153 height 24
click at [40, 456] on link "Zones" at bounding box center [59, 444] width 104 height 82
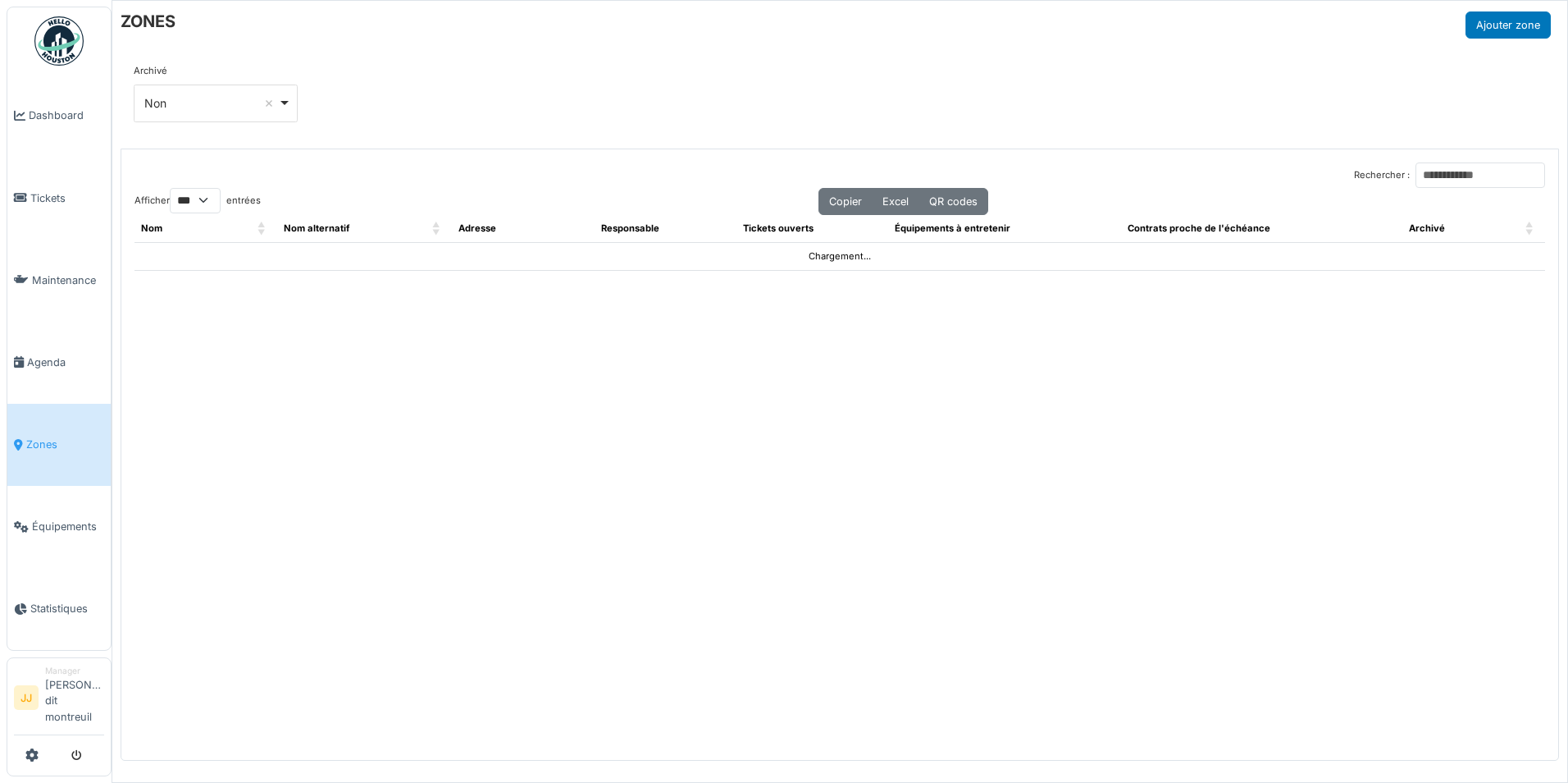
select select "***"
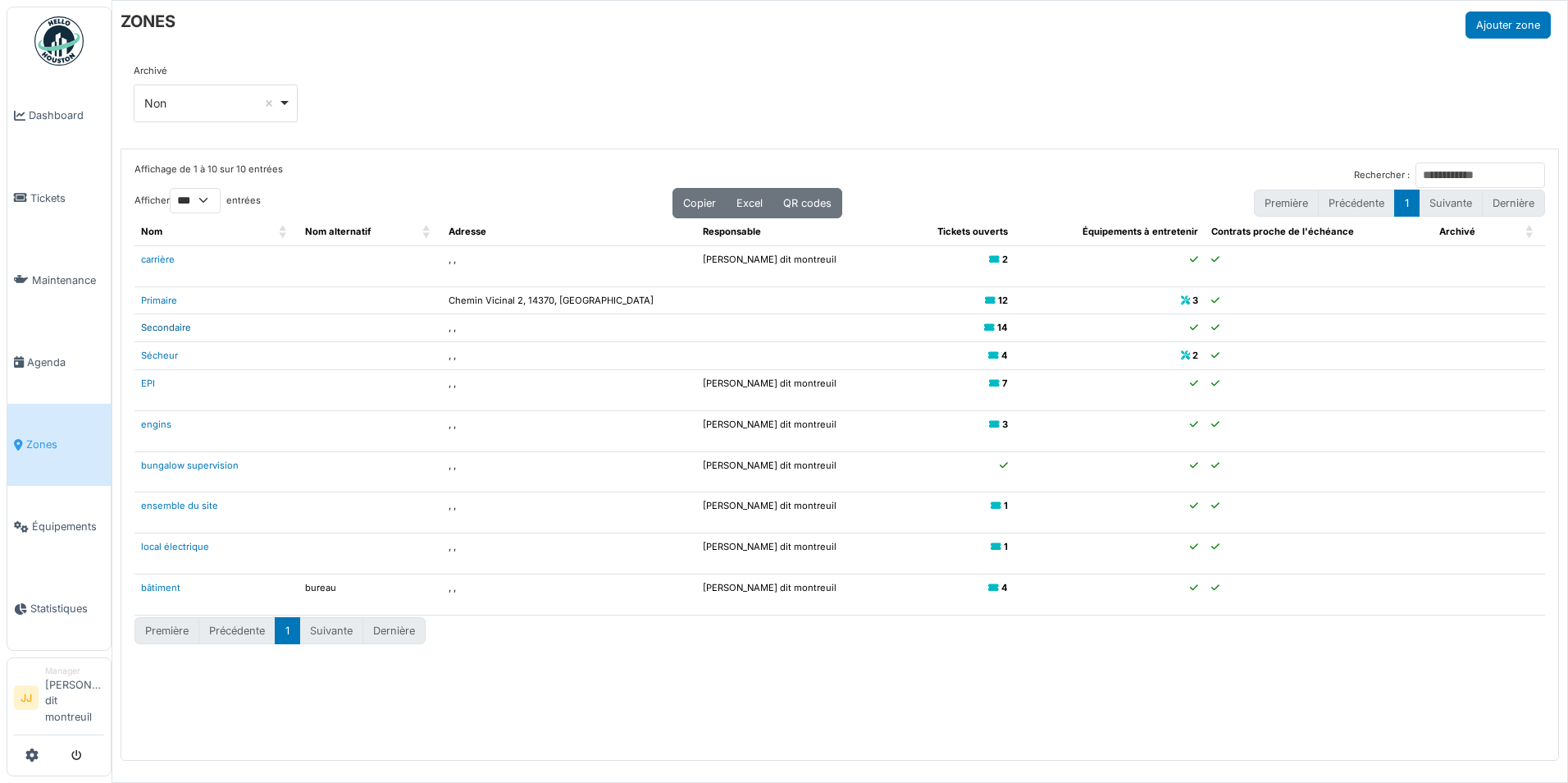
click at [178, 332] on link "Secondaire" at bounding box center [166, 327] width 50 height 11
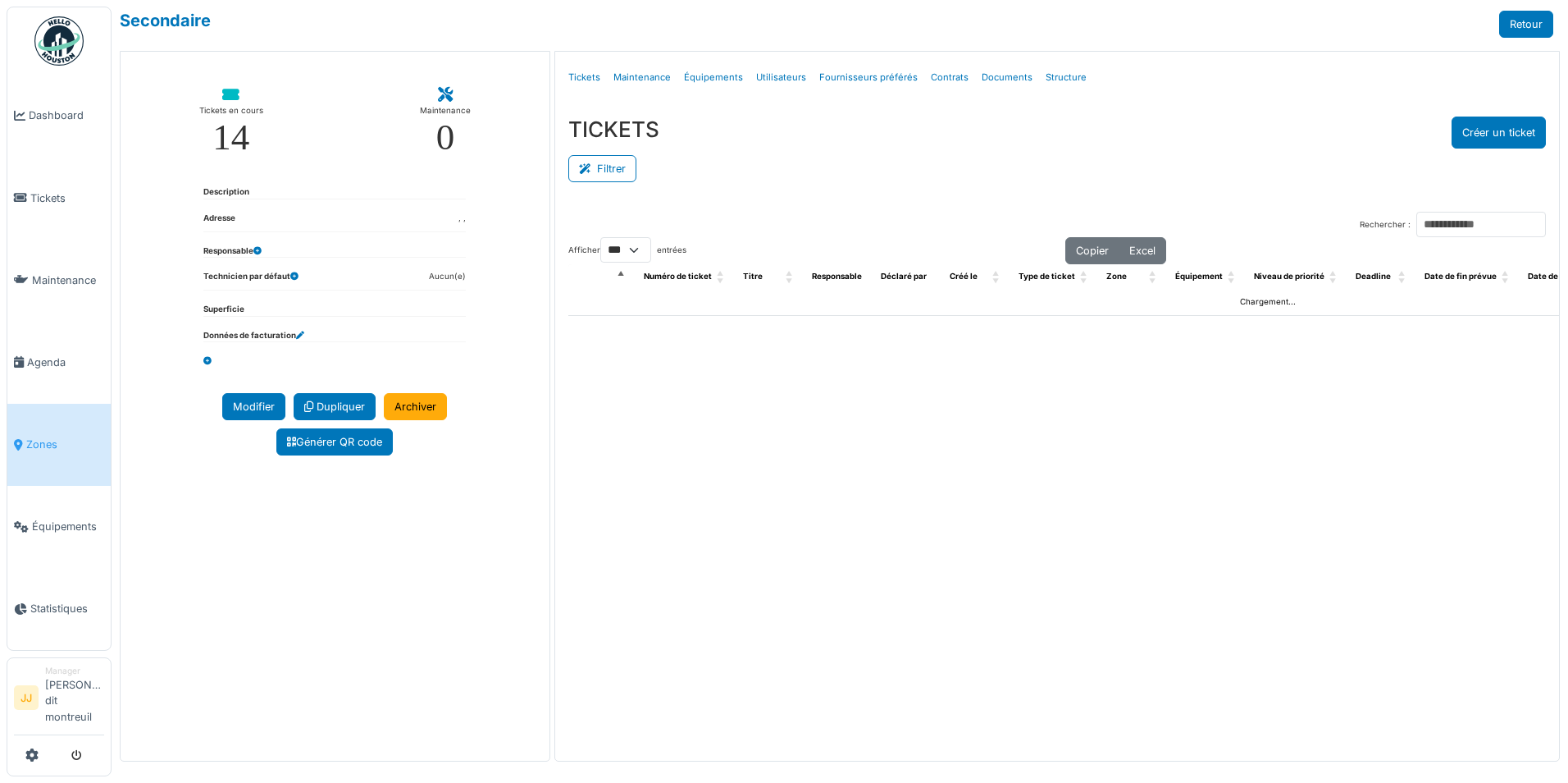
select select "***"
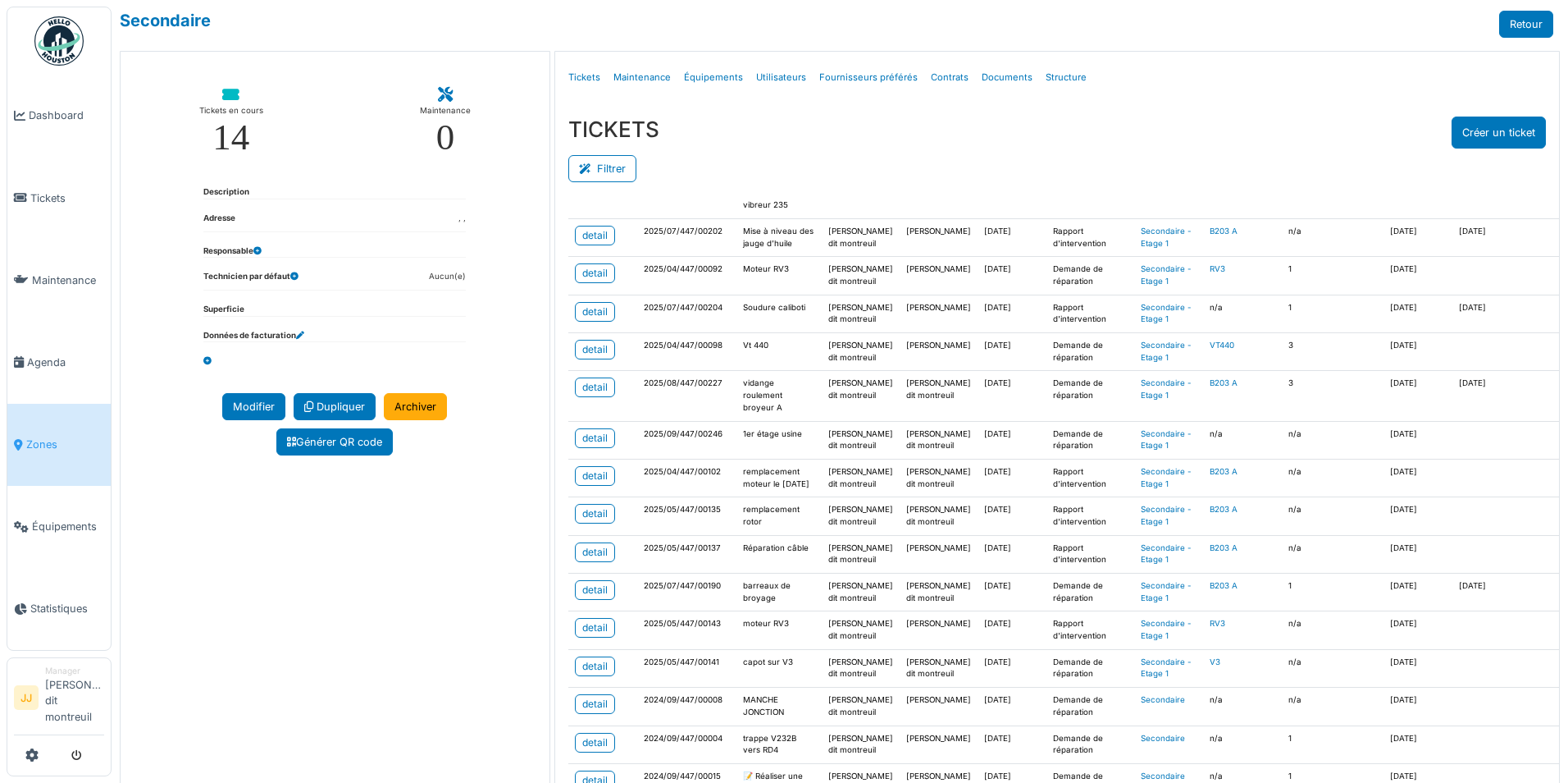
scroll to position [903, 0]
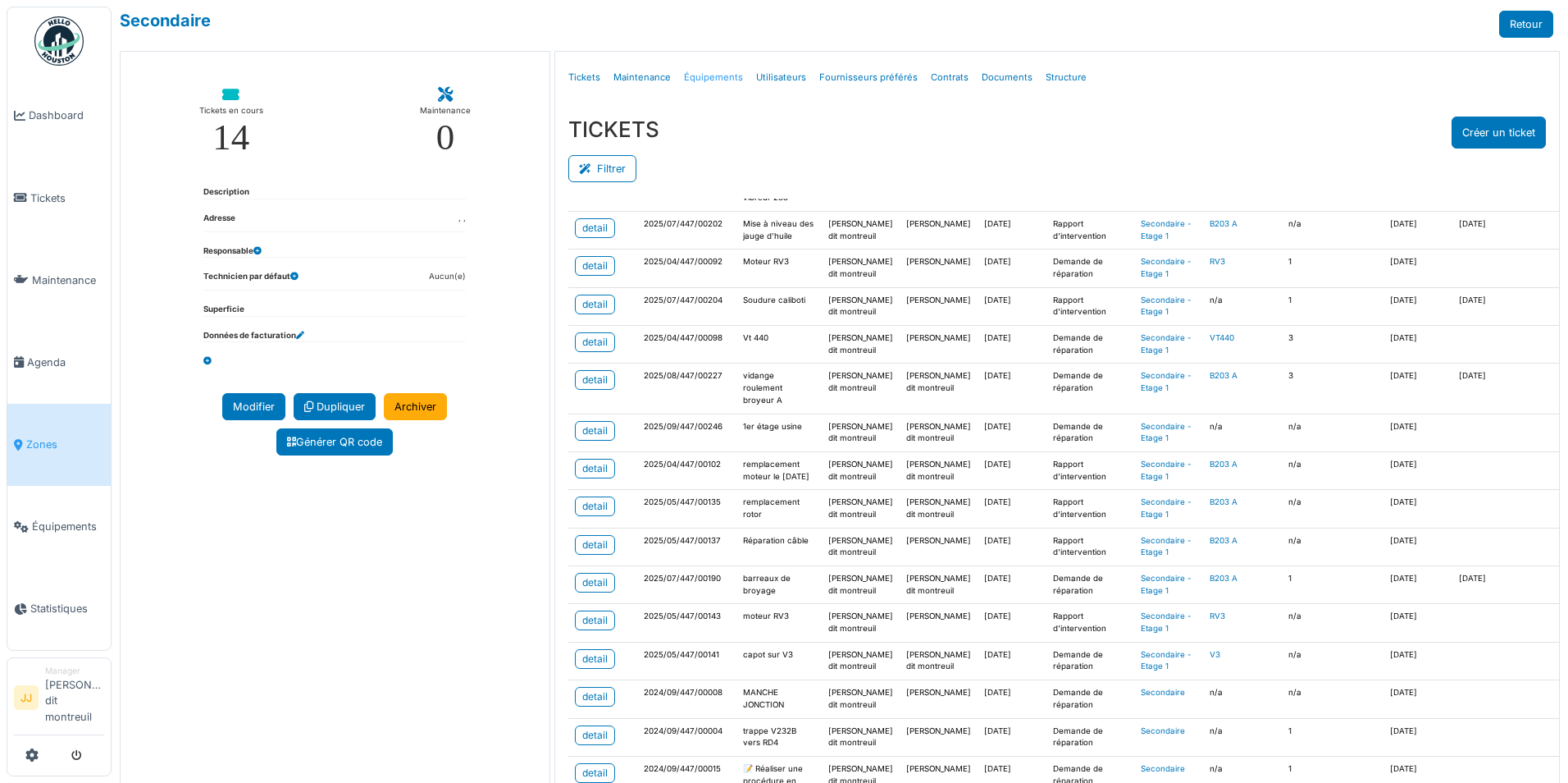
click at [718, 76] on link "Équipements" at bounding box center [713, 77] width 72 height 39
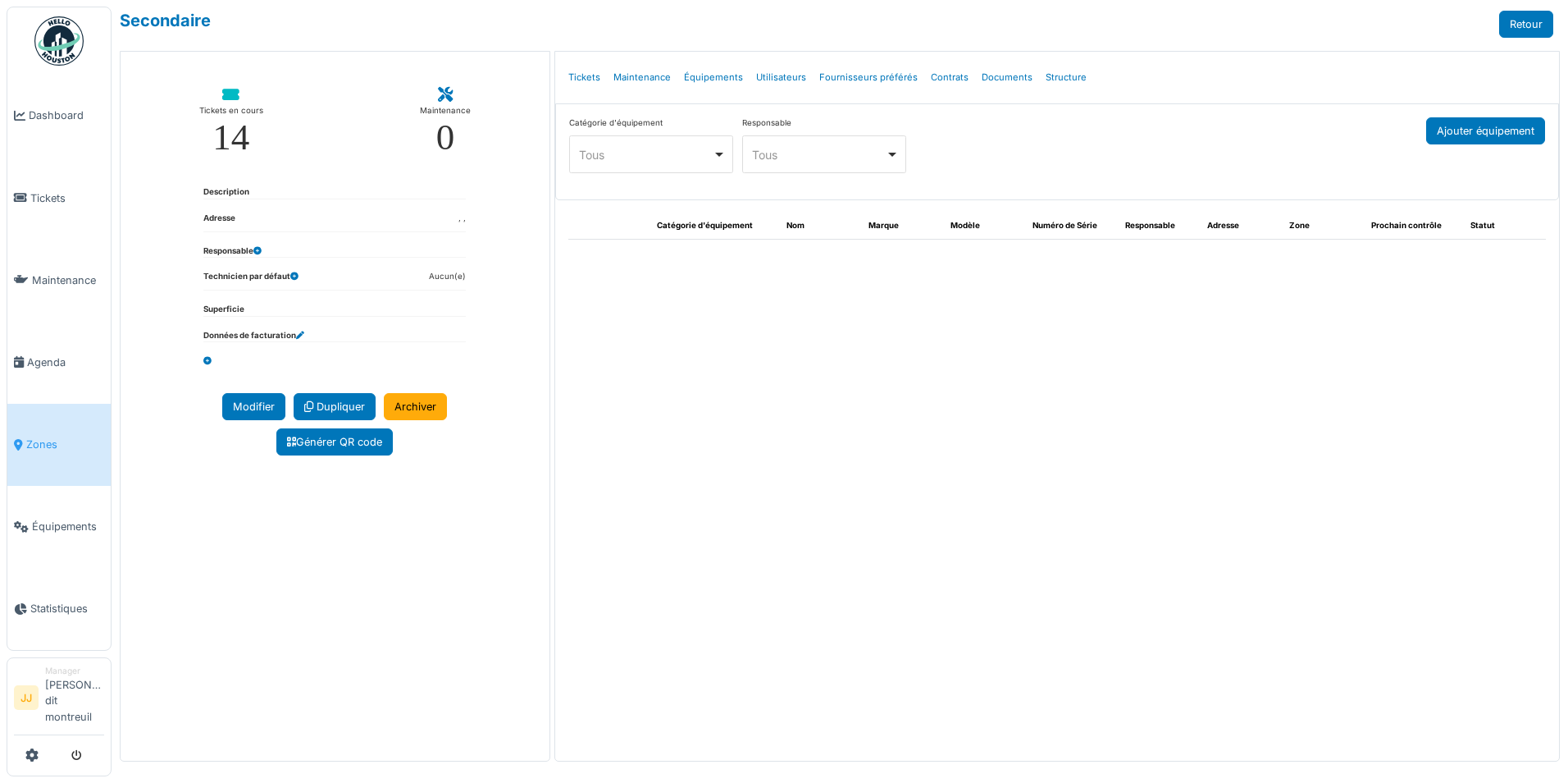
select select "***"
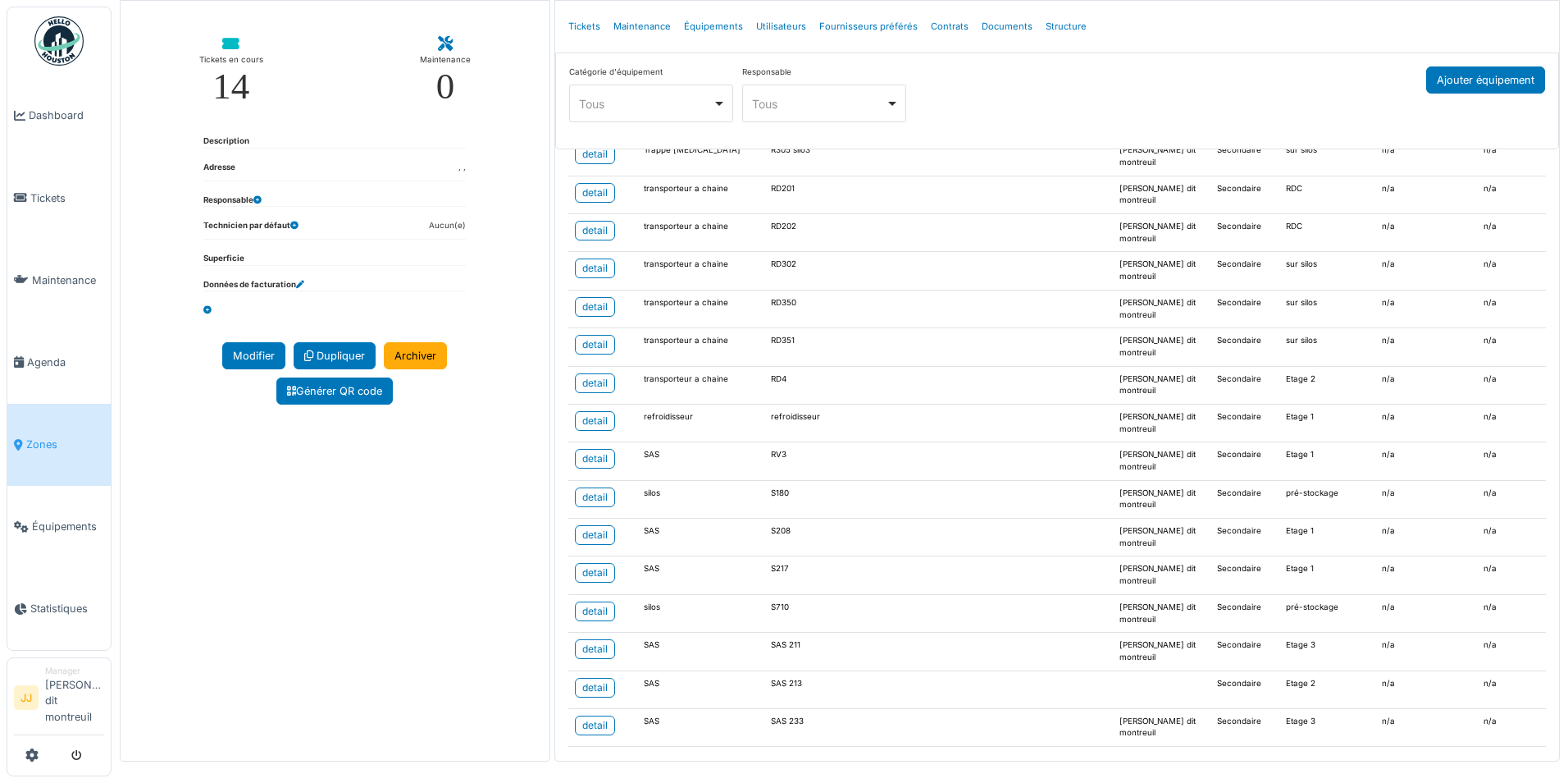
scroll to position [1206, 0]
click at [73, 201] on span "Tickets" at bounding box center [68, 199] width 74 height 16
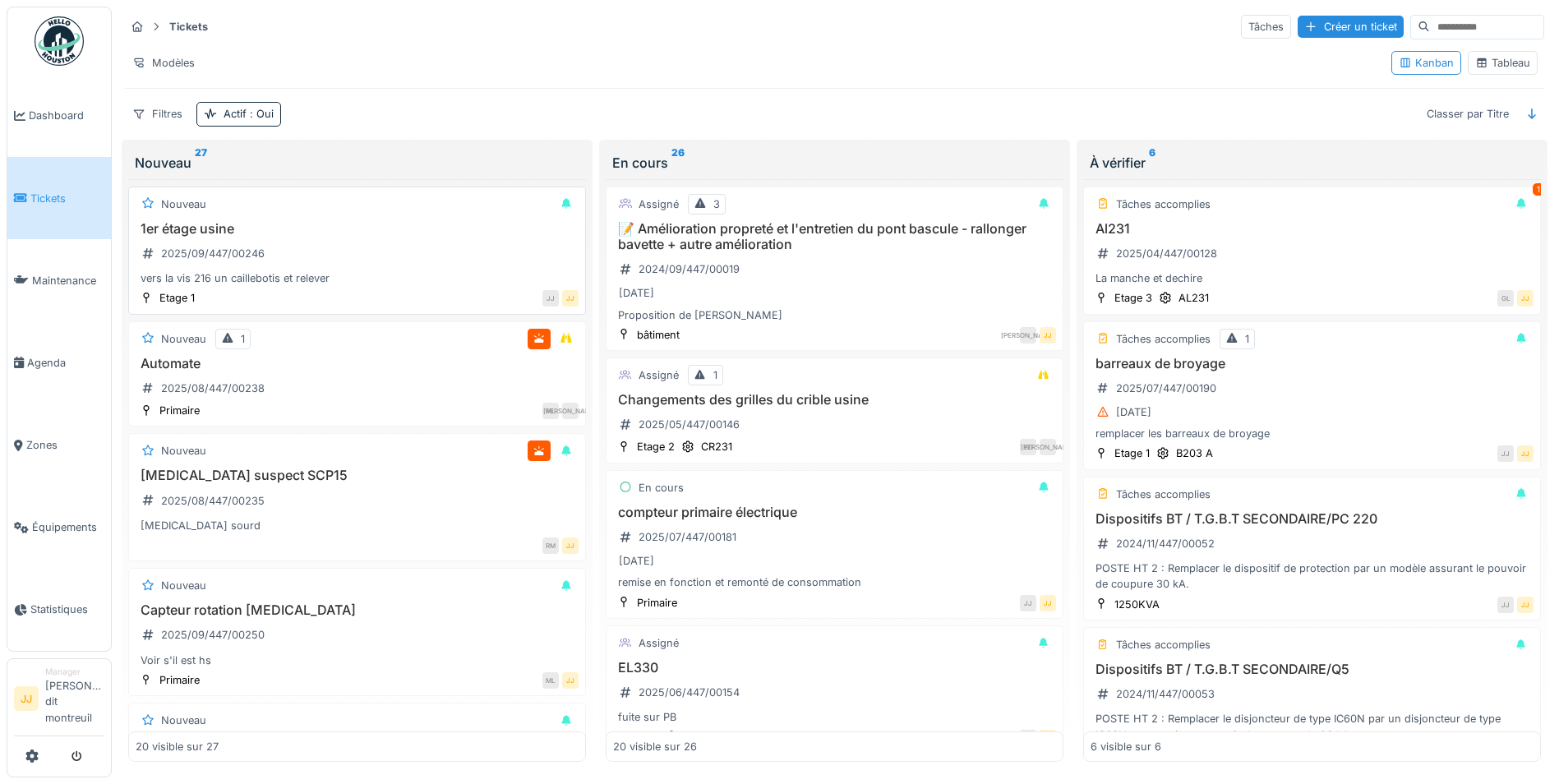
click at [360, 287] on div "Nouveau 1er étage usine 2025/09/447/00246 vers la vis 216 un caillebotis et rel…" at bounding box center [357, 251] width 458 height 128
click at [383, 243] on div "1er étage usine 2025/09/447/00246 vers la vis 216 un caillebotis et relever" at bounding box center [357, 253] width 443 height 66
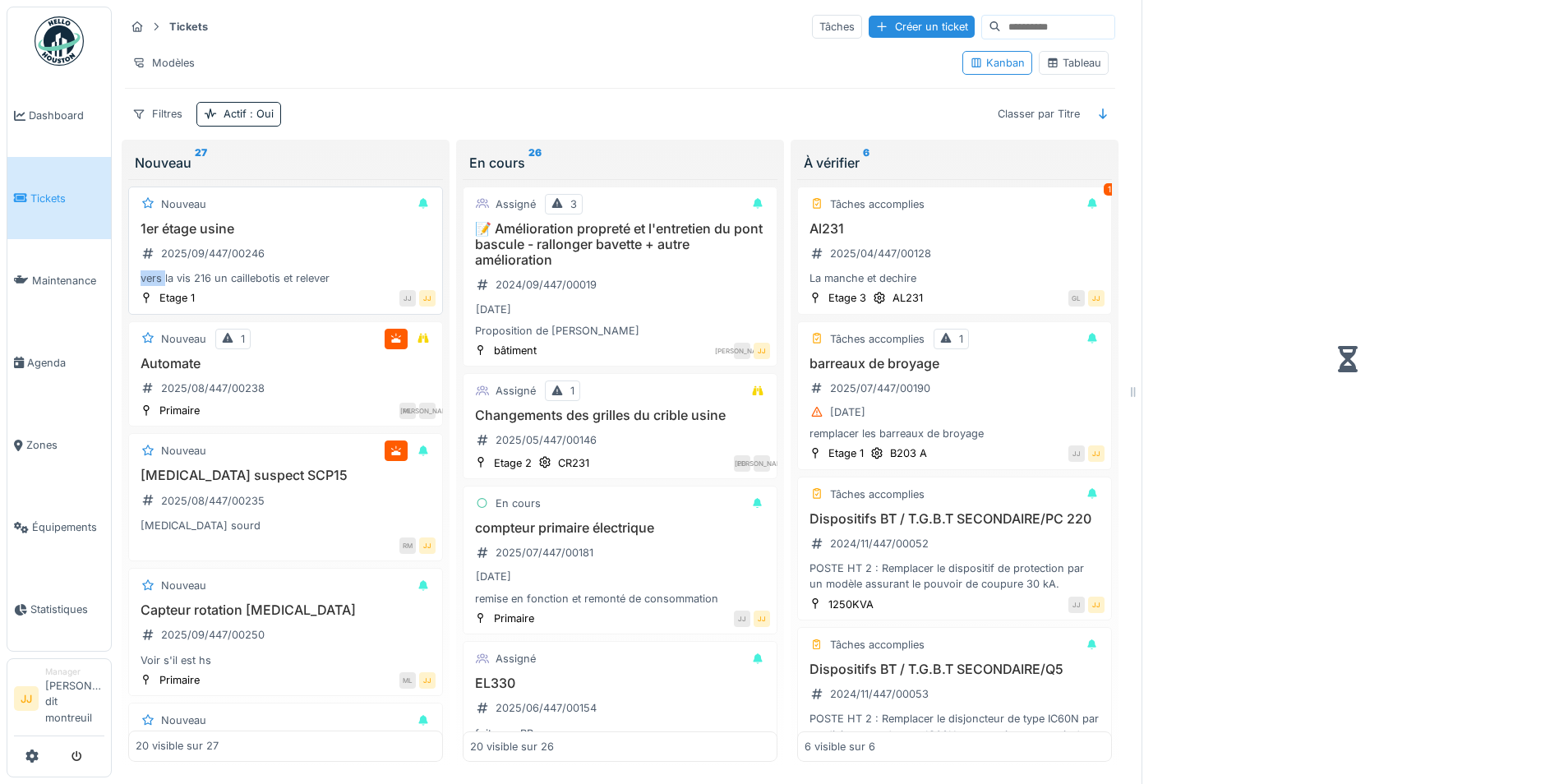
click at [383, 243] on div "1er étage usine 2025/09/447/00246 vers la vis 216 un caillebotis et relever" at bounding box center [285, 253] width 300 height 66
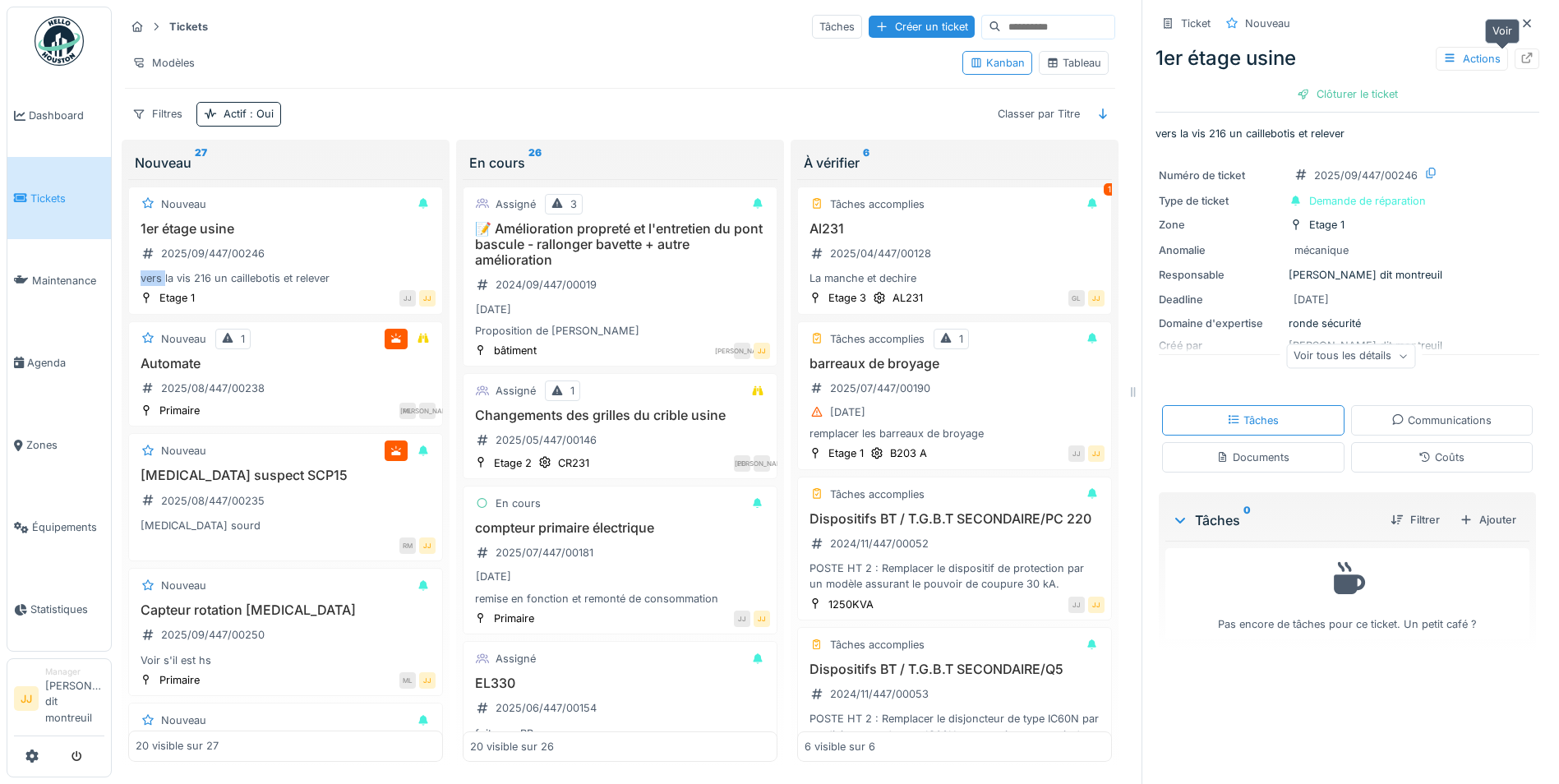
click at [1515, 55] on div at bounding box center [1527, 58] width 25 height 20
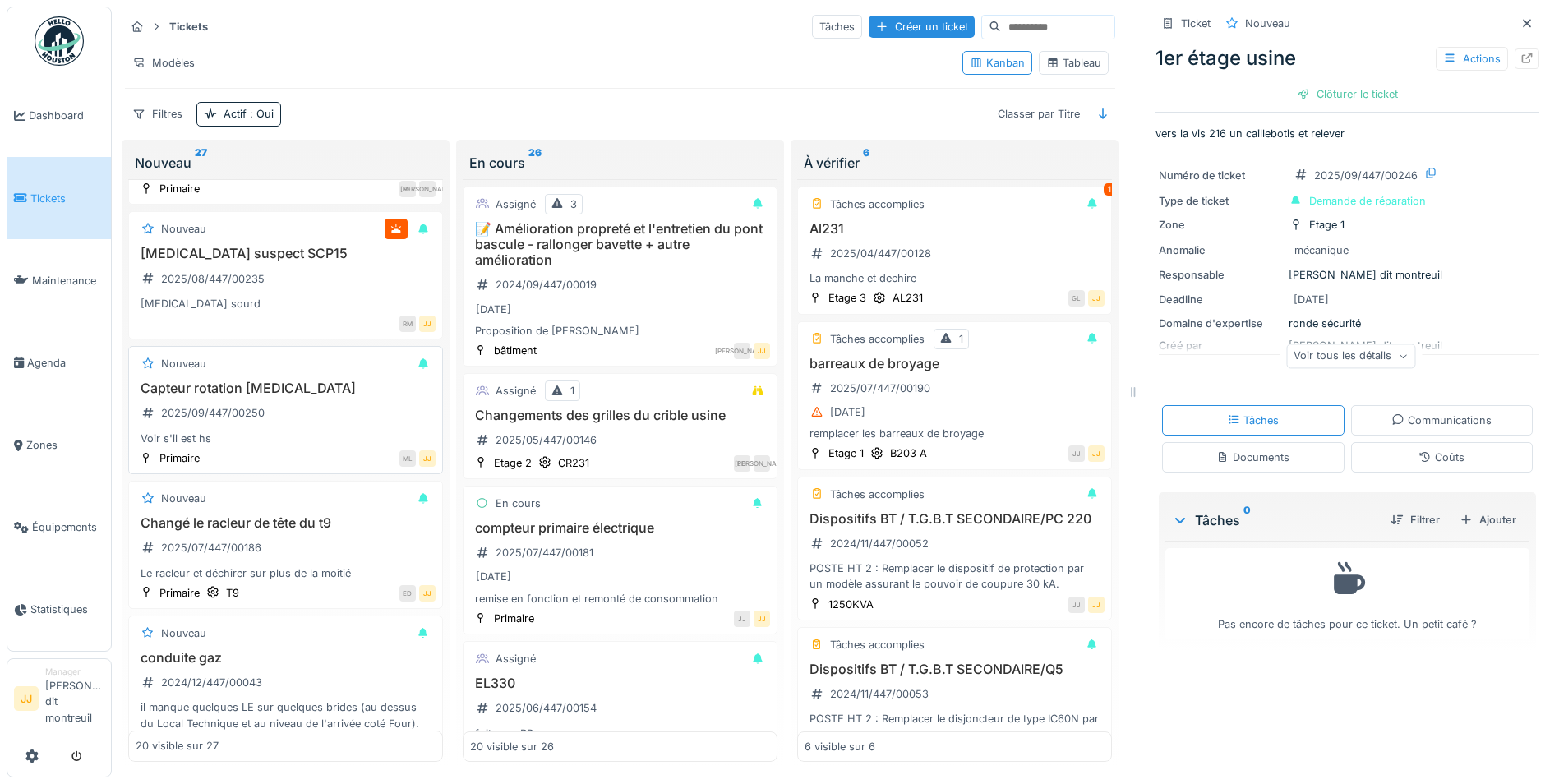
scroll to position [246, 0]
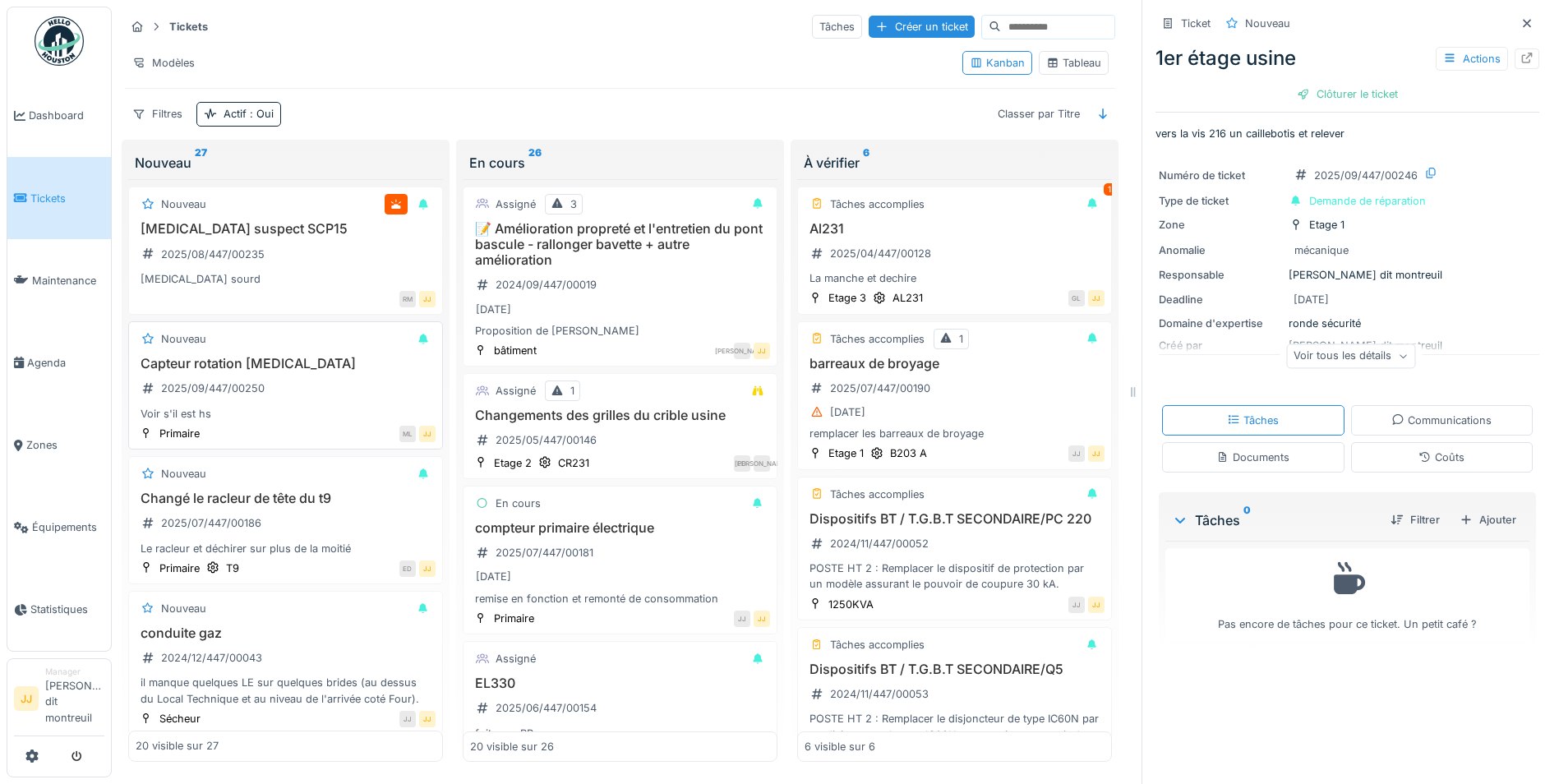
click at [296, 391] on div "Capteur rotation t3 2025/09/447/00250 Voir s'il est hs" at bounding box center [285, 388] width 300 height 66
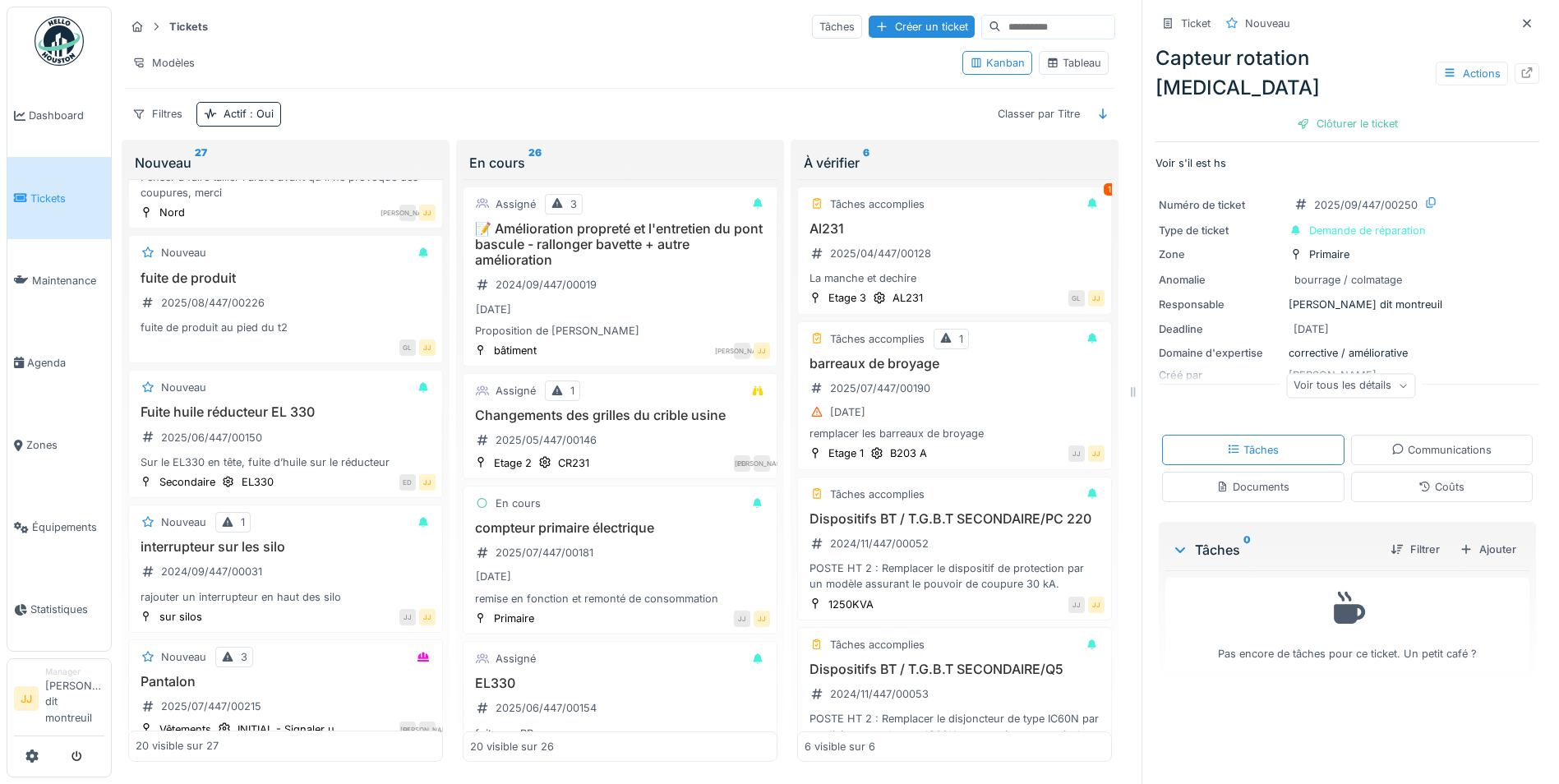
scroll to position [1233, 0]
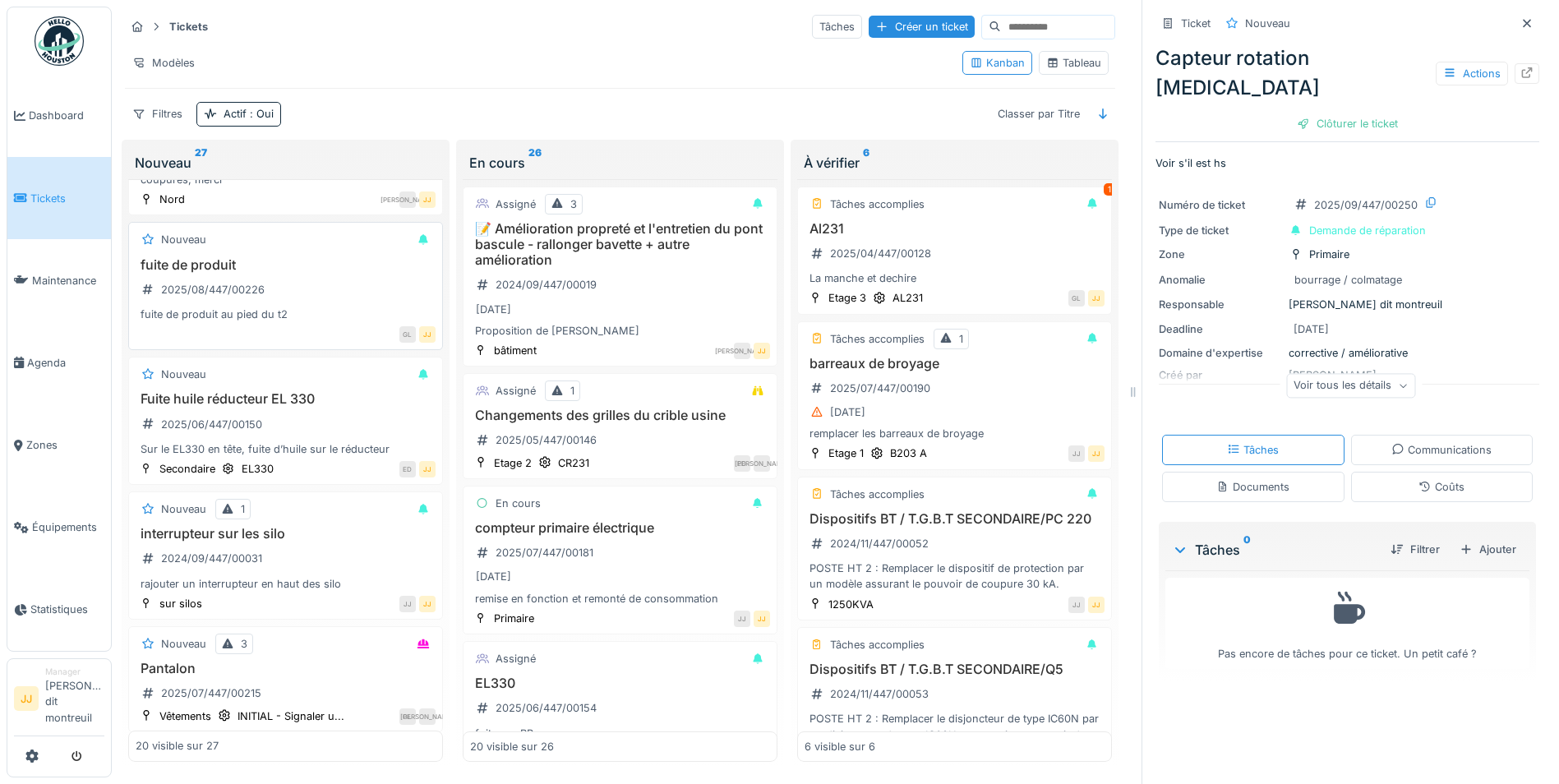
click at [323, 275] on div "fuite de produit 2025/08/447/00226 fuite de produit au pied du t2" at bounding box center [285, 289] width 300 height 66
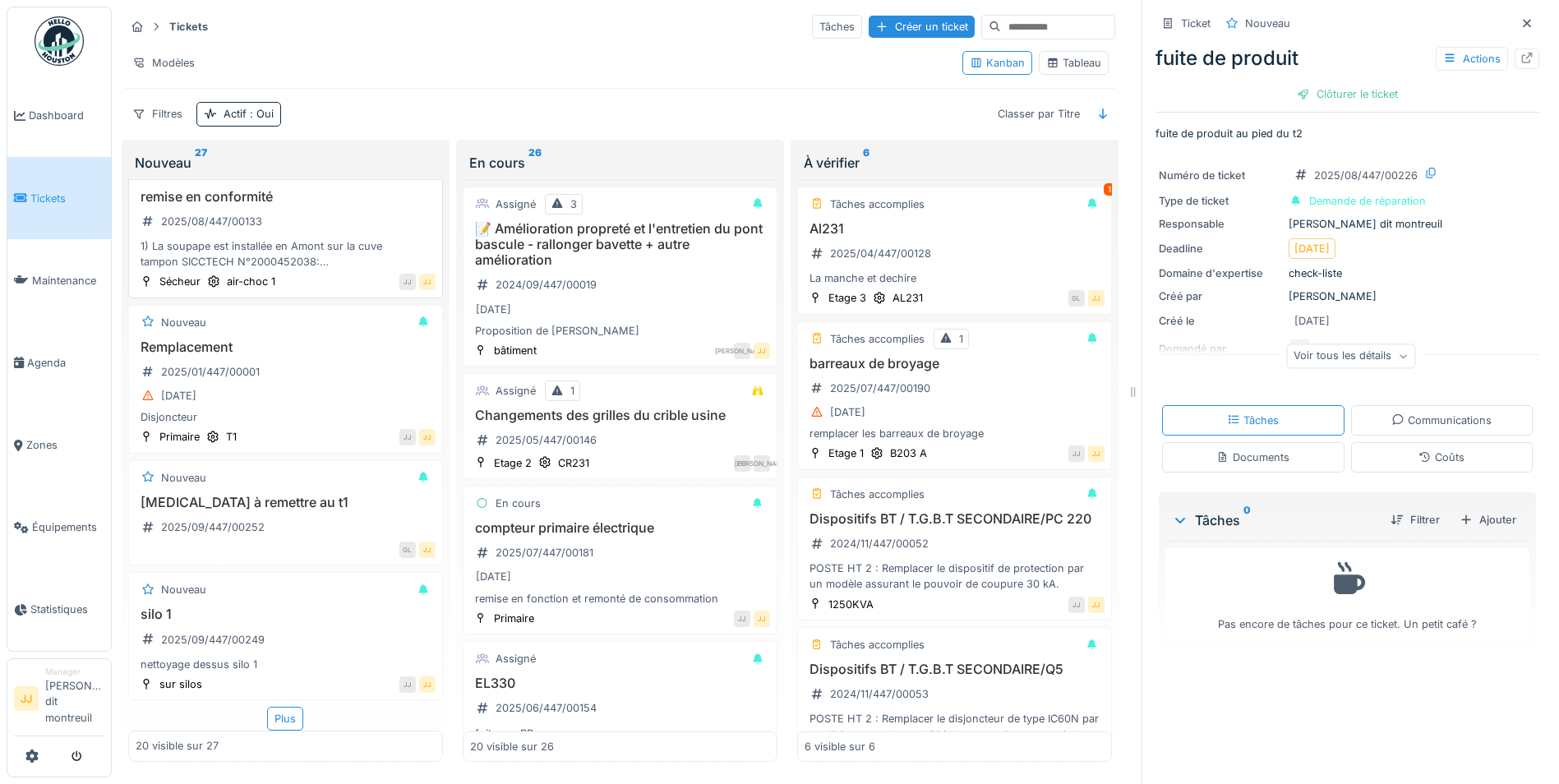
scroll to position [12, 0]
click at [287, 515] on div "rouleaux à remettre au t1 2025/09/447/00252" at bounding box center [285, 517] width 300 height 46
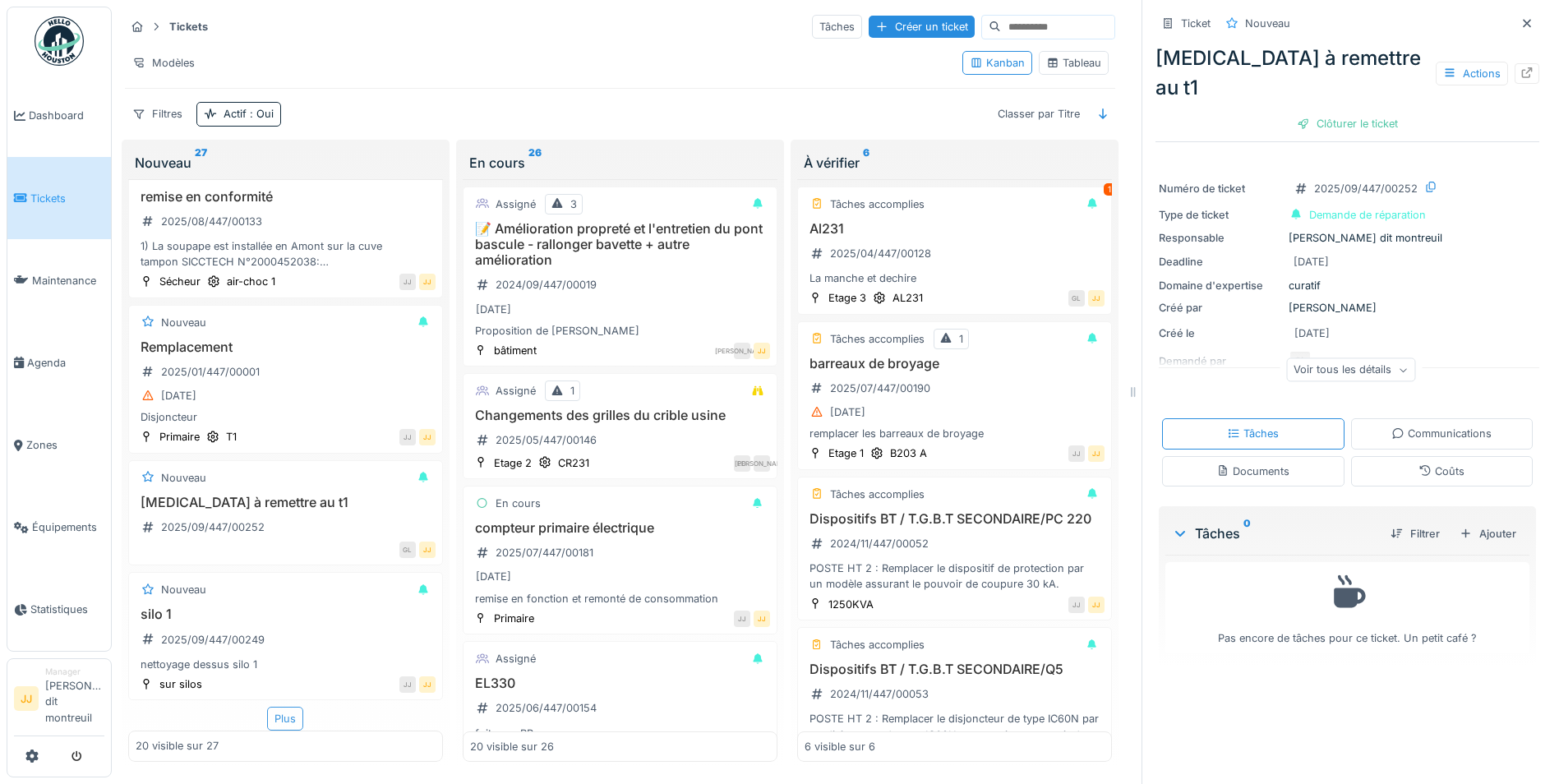
click at [286, 707] on div "Plus" at bounding box center [284, 718] width 36 height 24
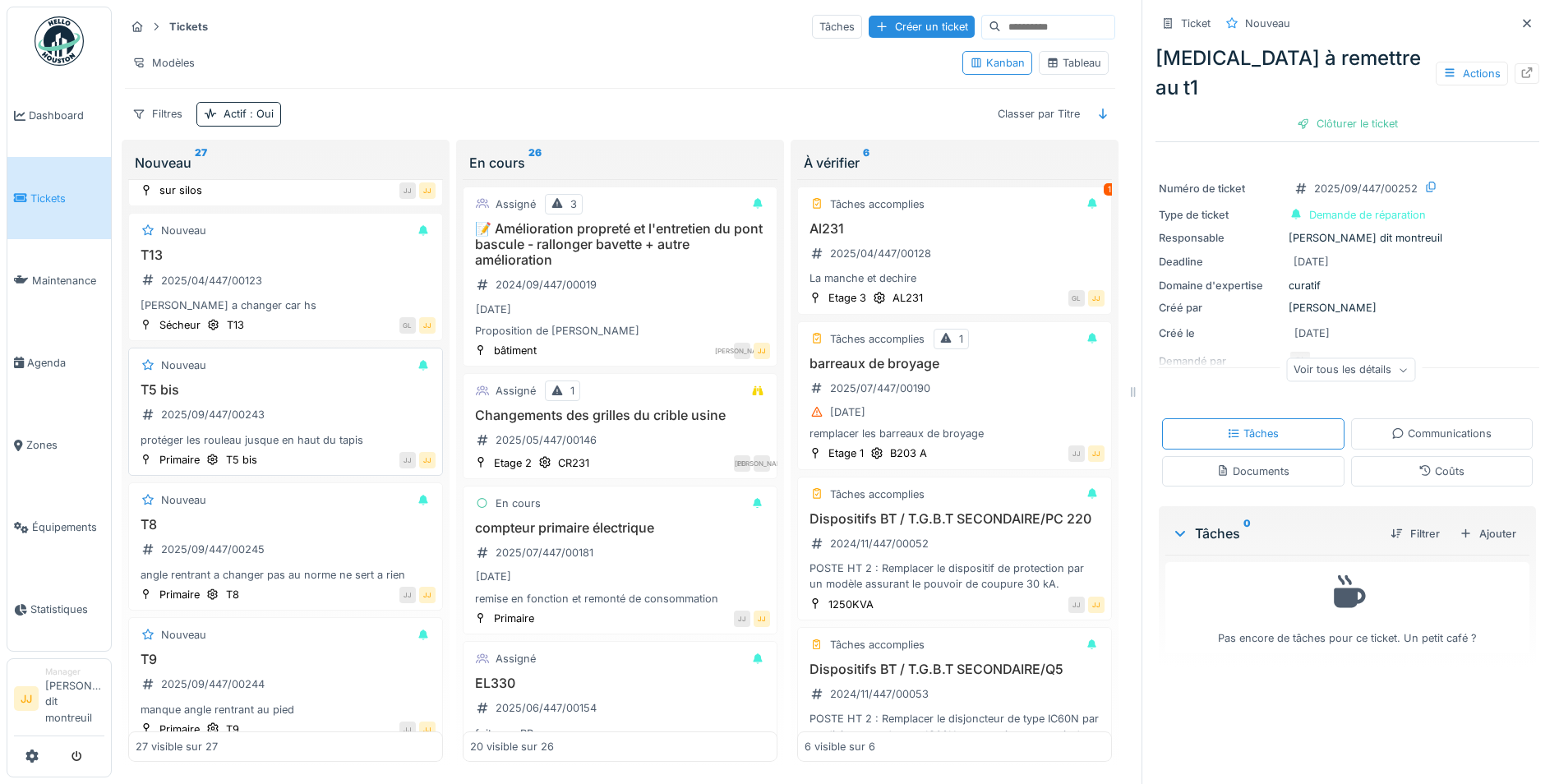
scroll to position [2767, 0]
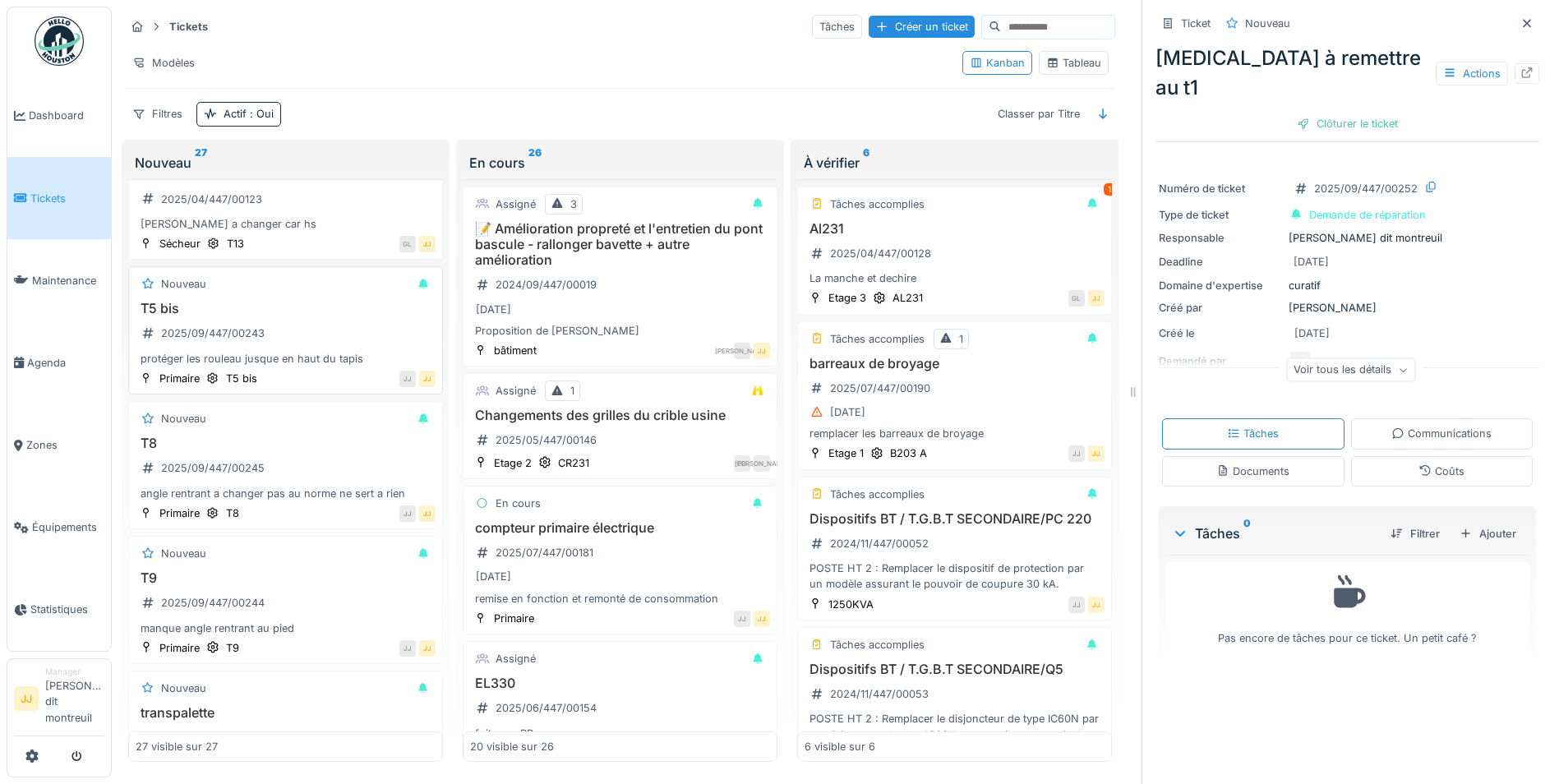
click at [354, 308] on div "T5 bis 2025/09/447/00243 protéger les rouleau jusque en haut du tapis" at bounding box center [285, 333] width 300 height 66
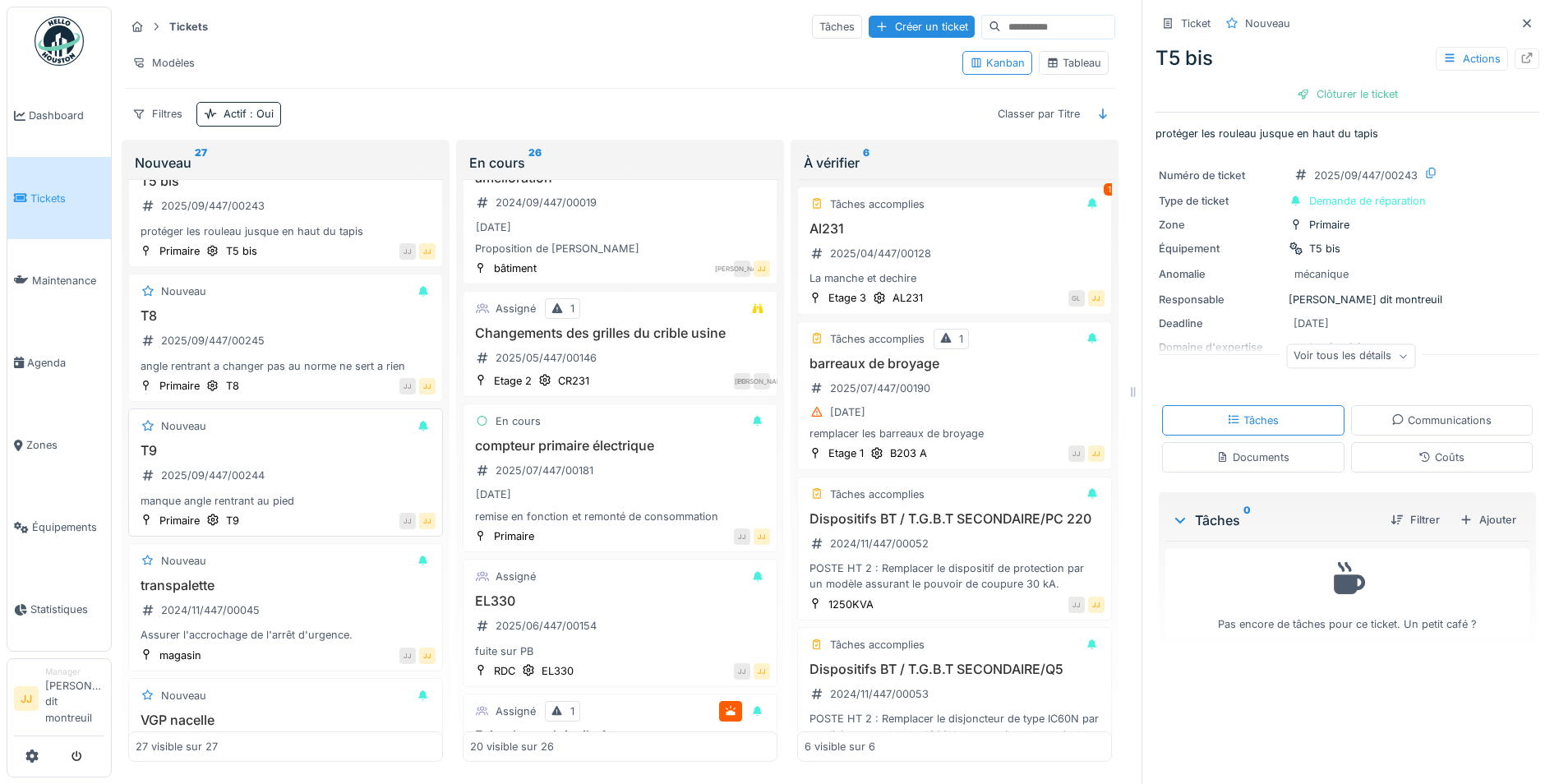
scroll to position [2932, 0]
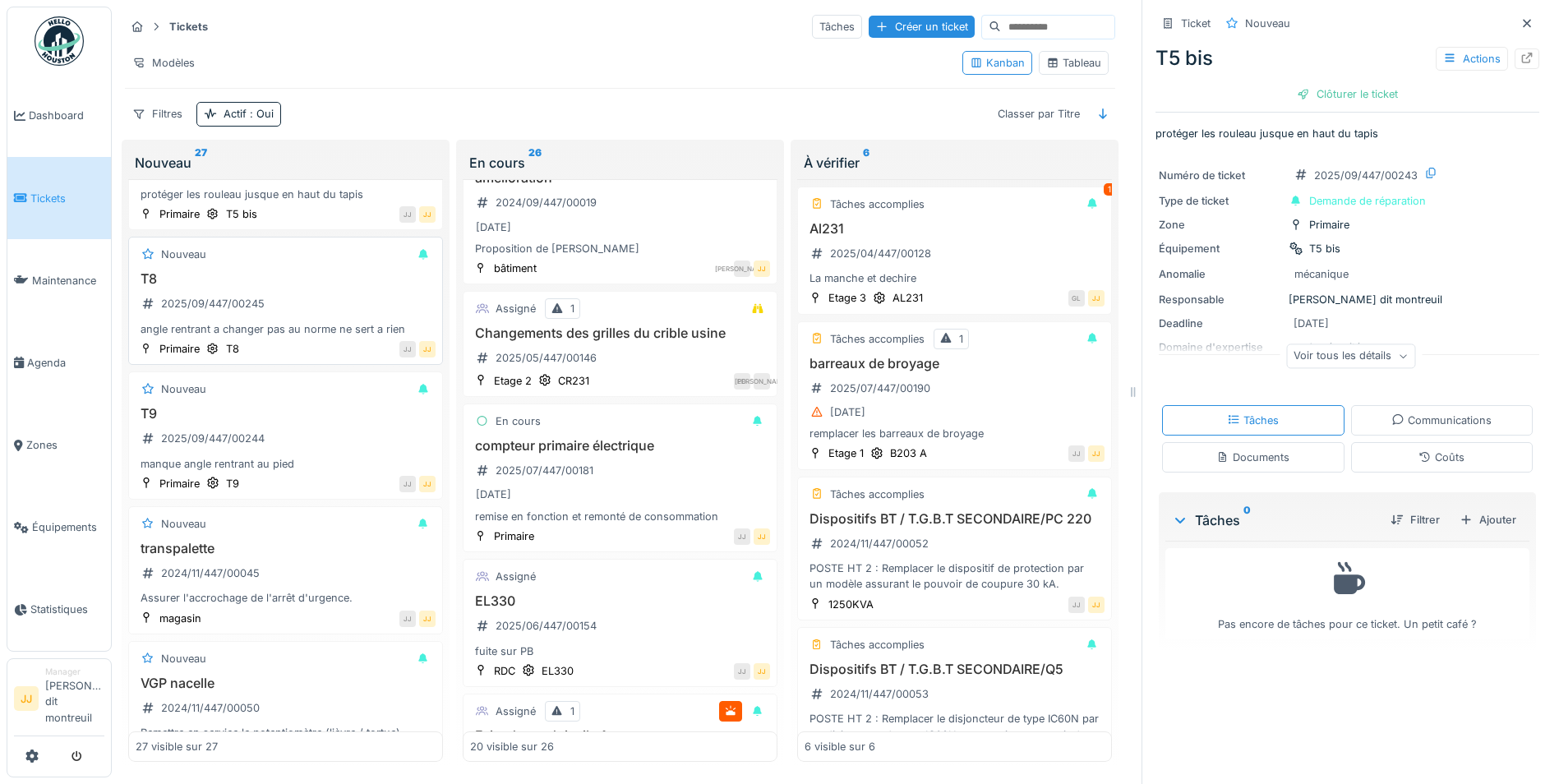
click at [307, 271] on h3 "T8" at bounding box center [285, 279] width 300 height 16
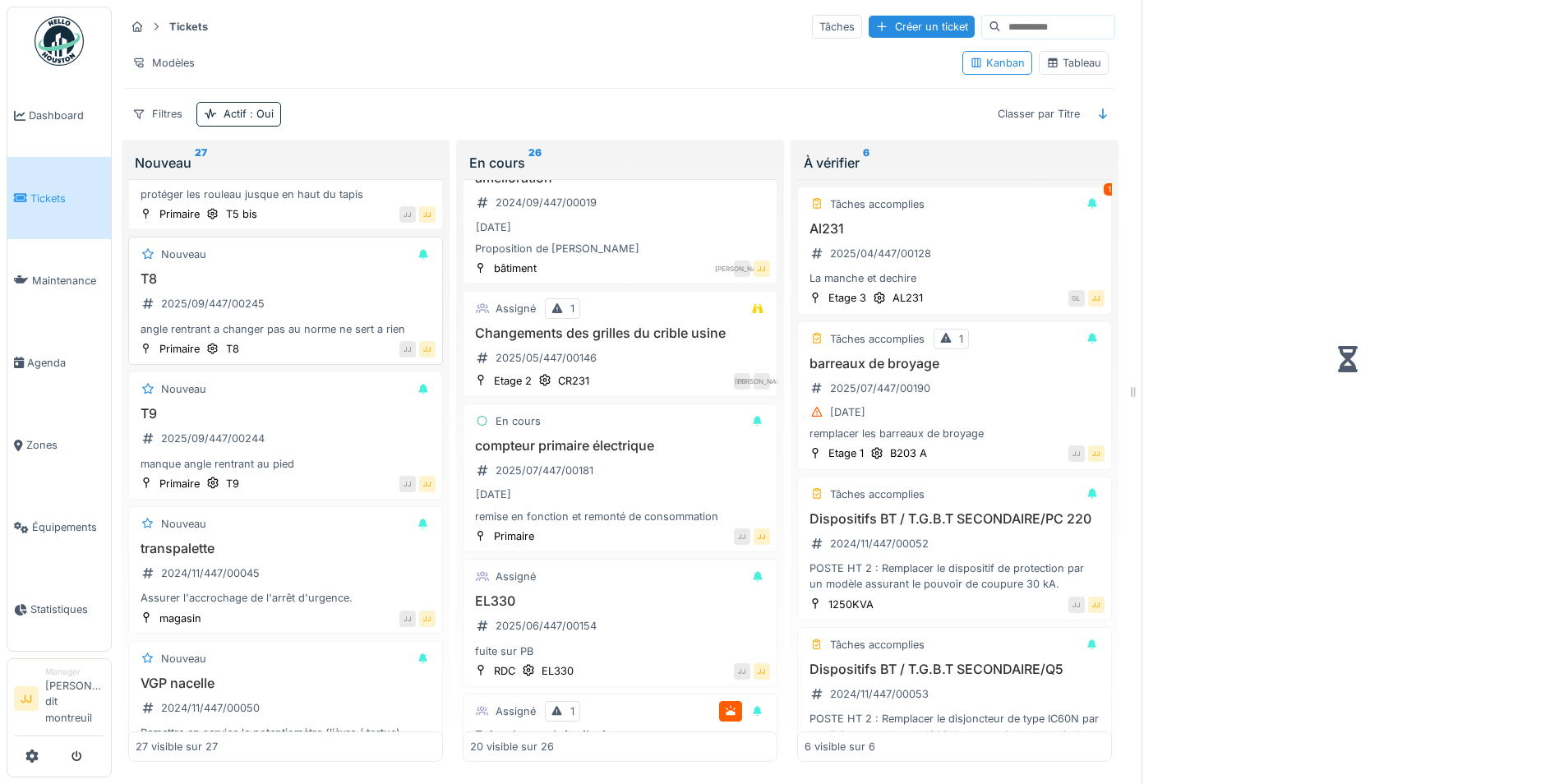
click at [307, 271] on h3 "T8" at bounding box center [285, 279] width 300 height 16
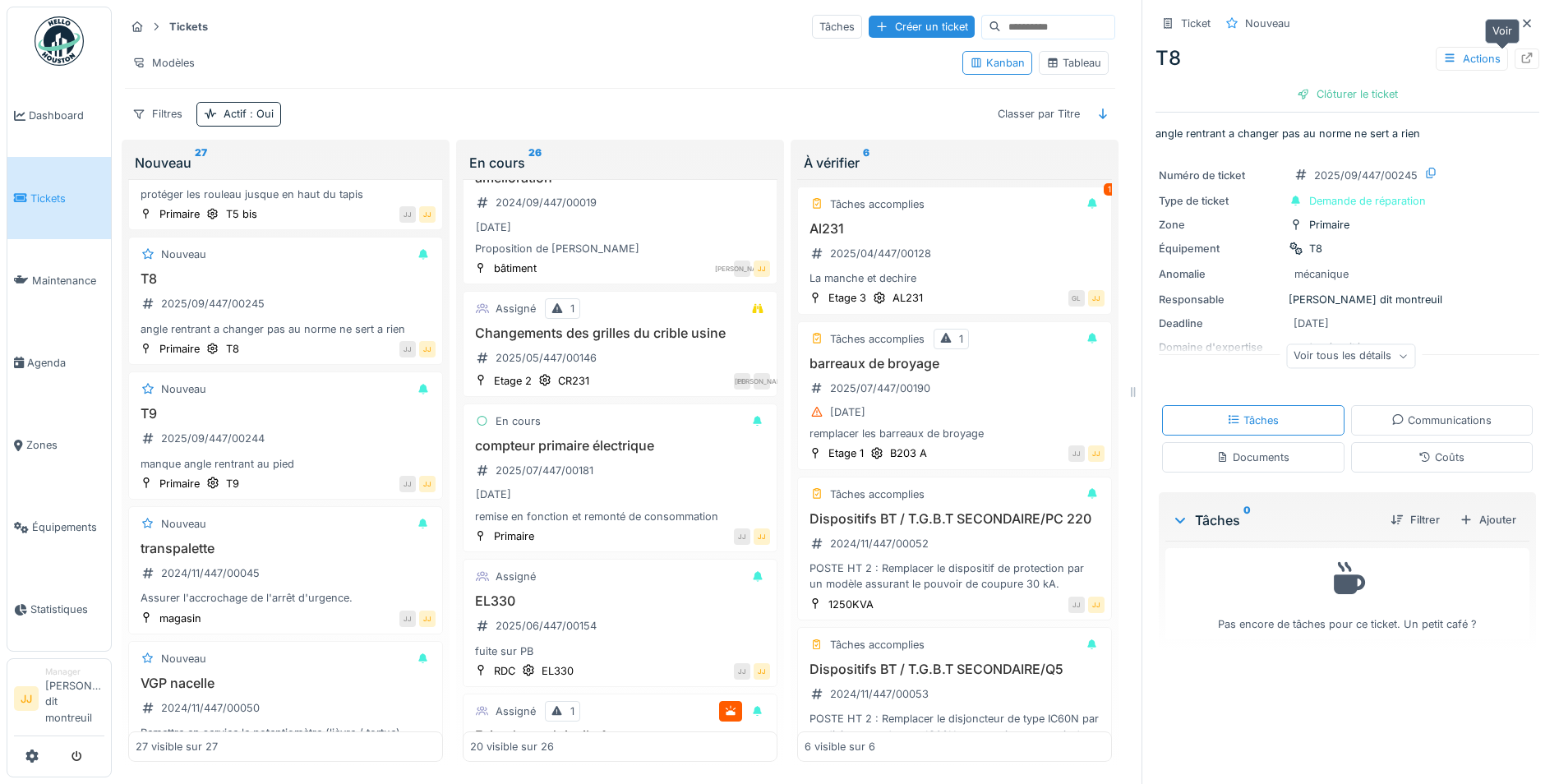
click at [1520, 53] on icon at bounding box center [1526, 58] width 13 height 11
click at [260, 385] on div "Nouveau" at bounding box center [285, 388] width 300 height 20
click at [1520, 53] on icon at bounding box center [1526, 58] width 13 height 11
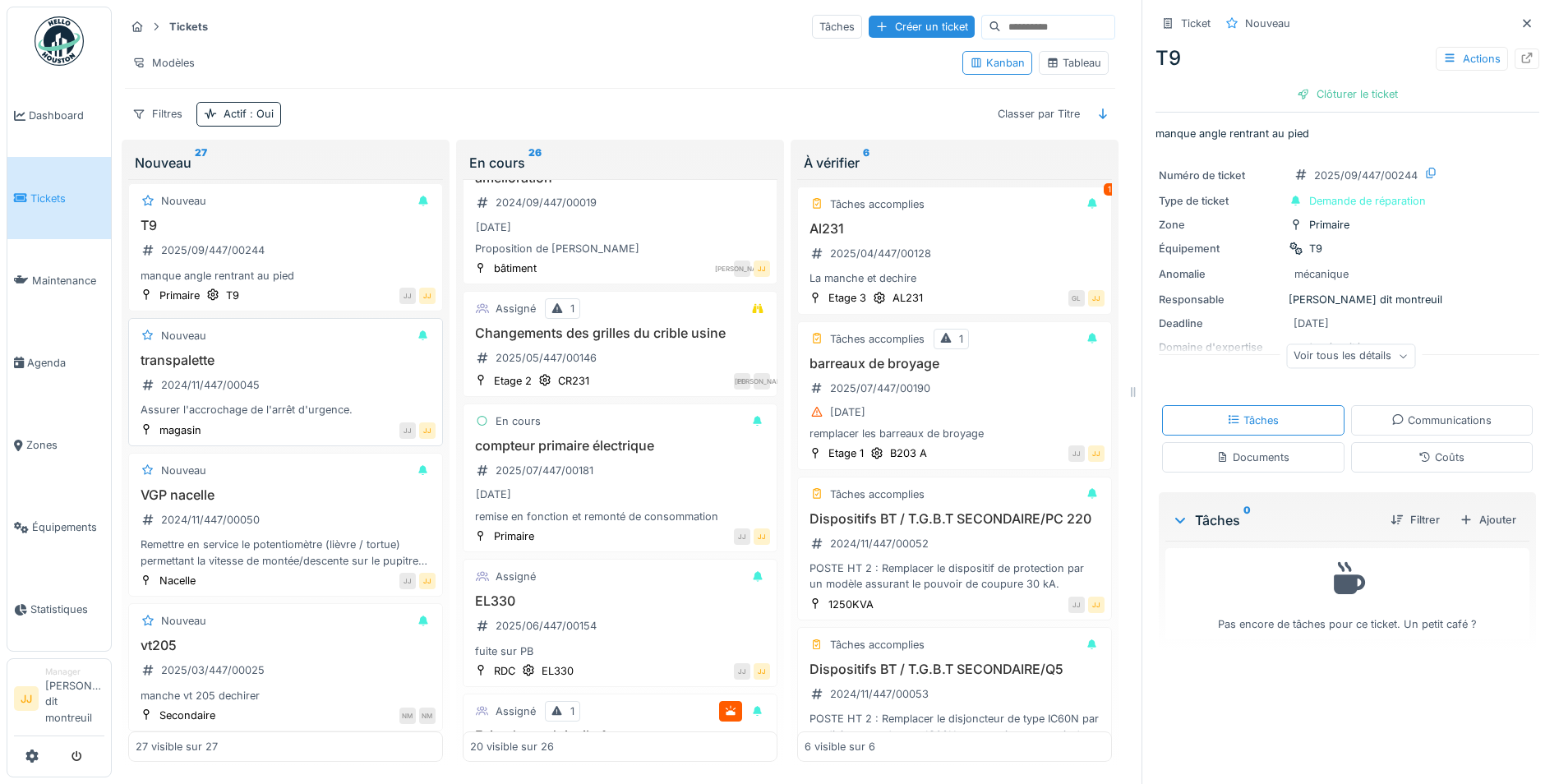
scroll to position [3126, 0]
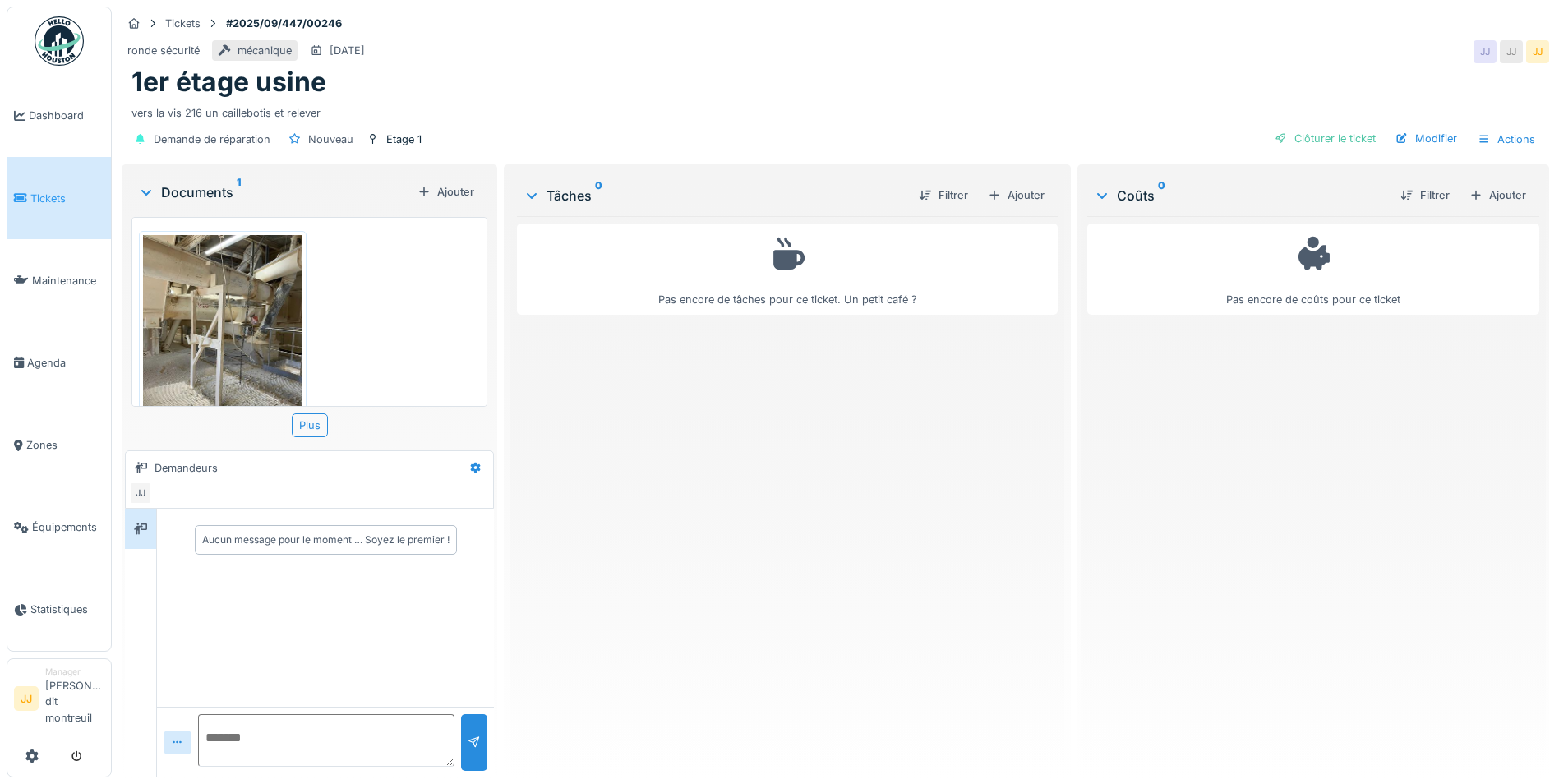
click at [181, 326] on img at bounding box center [222, 341] width 159 height 212
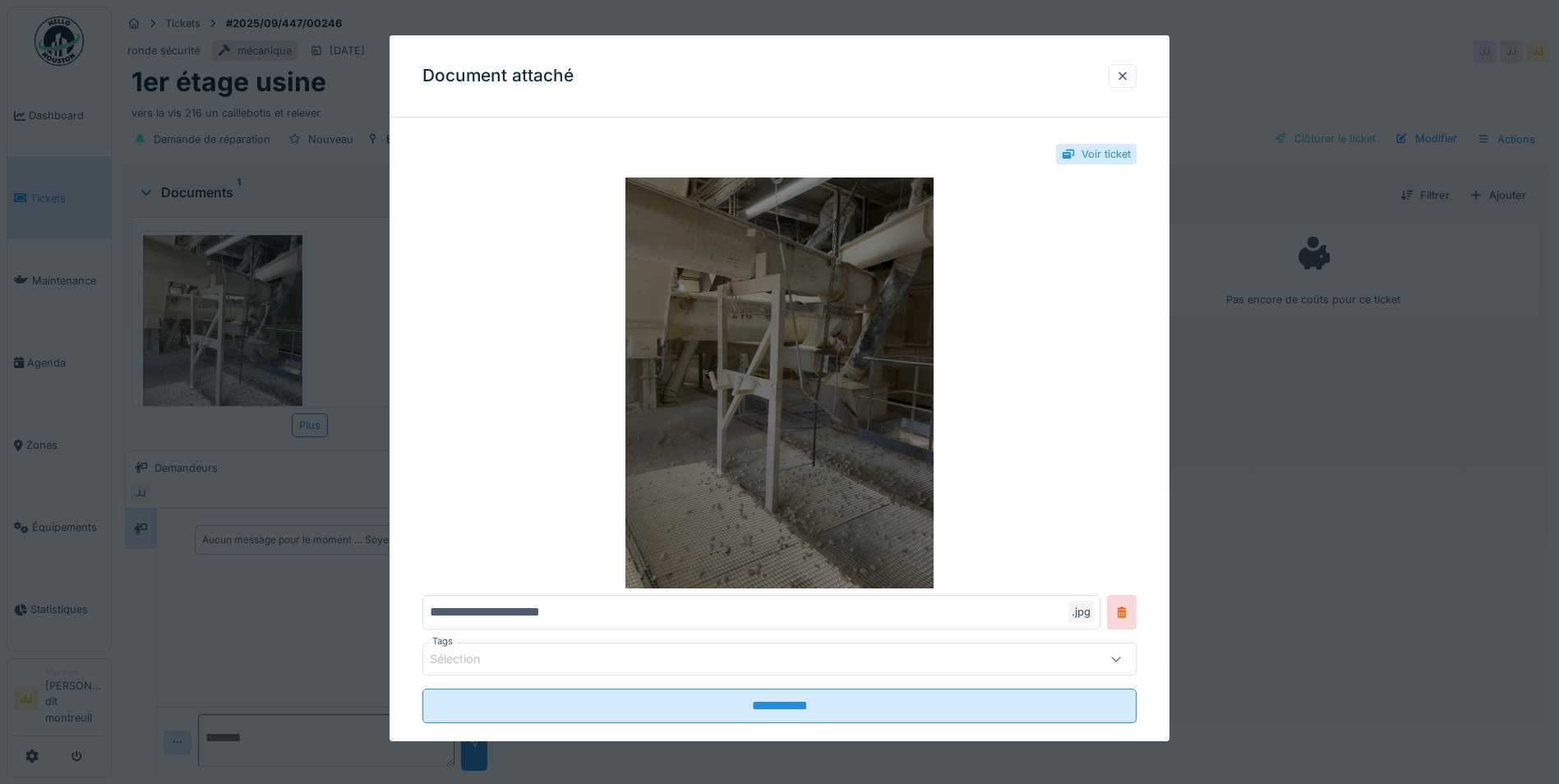
click at [704, 423] on img at bounding box center [779, 383] width 714 height 411
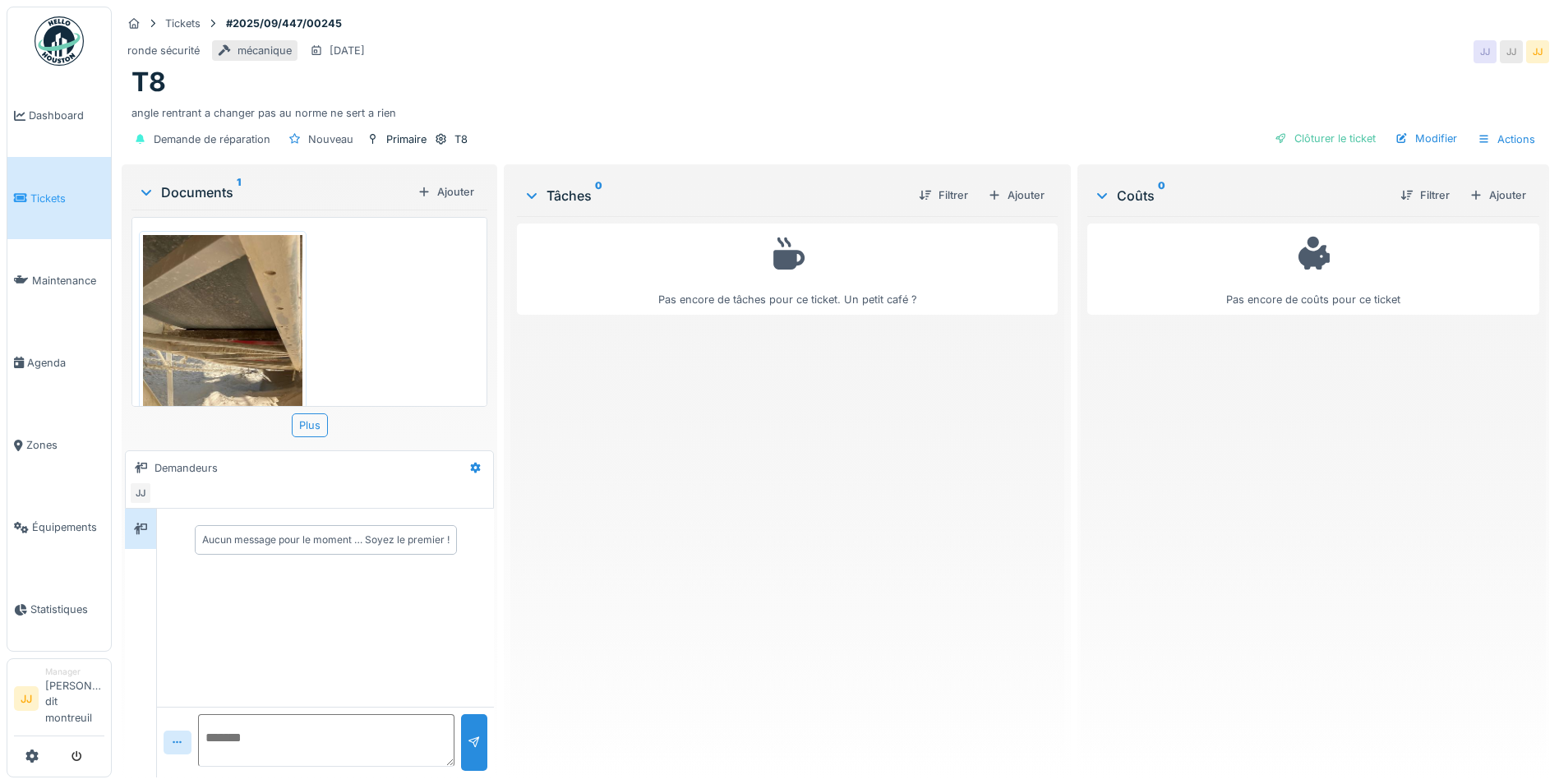
click at [202, 315] on img at bounding box center [222, 341] width 159 height 212
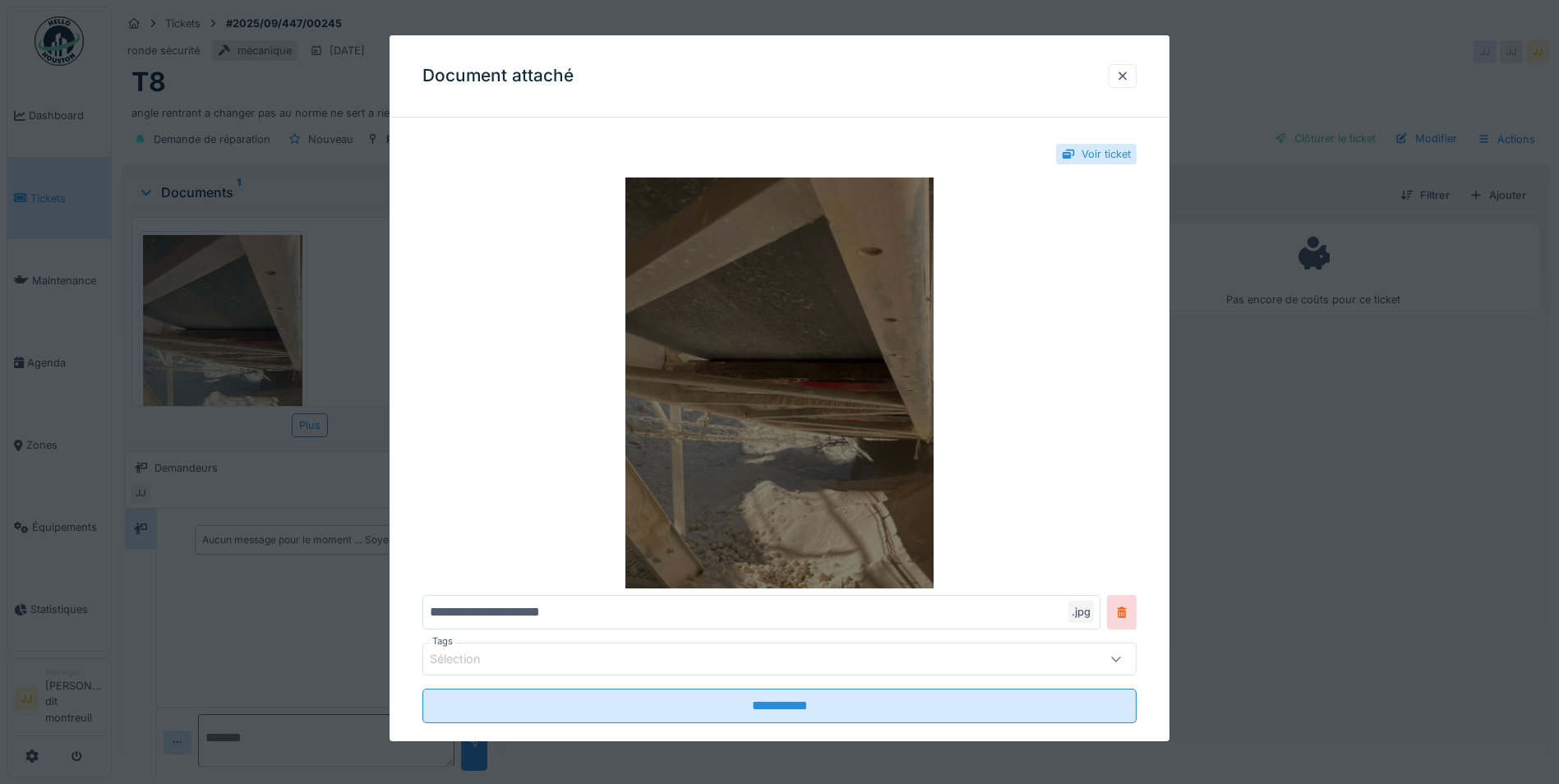
click at [698, 414] on img at bounding box center [779, 383] width 714 height 411
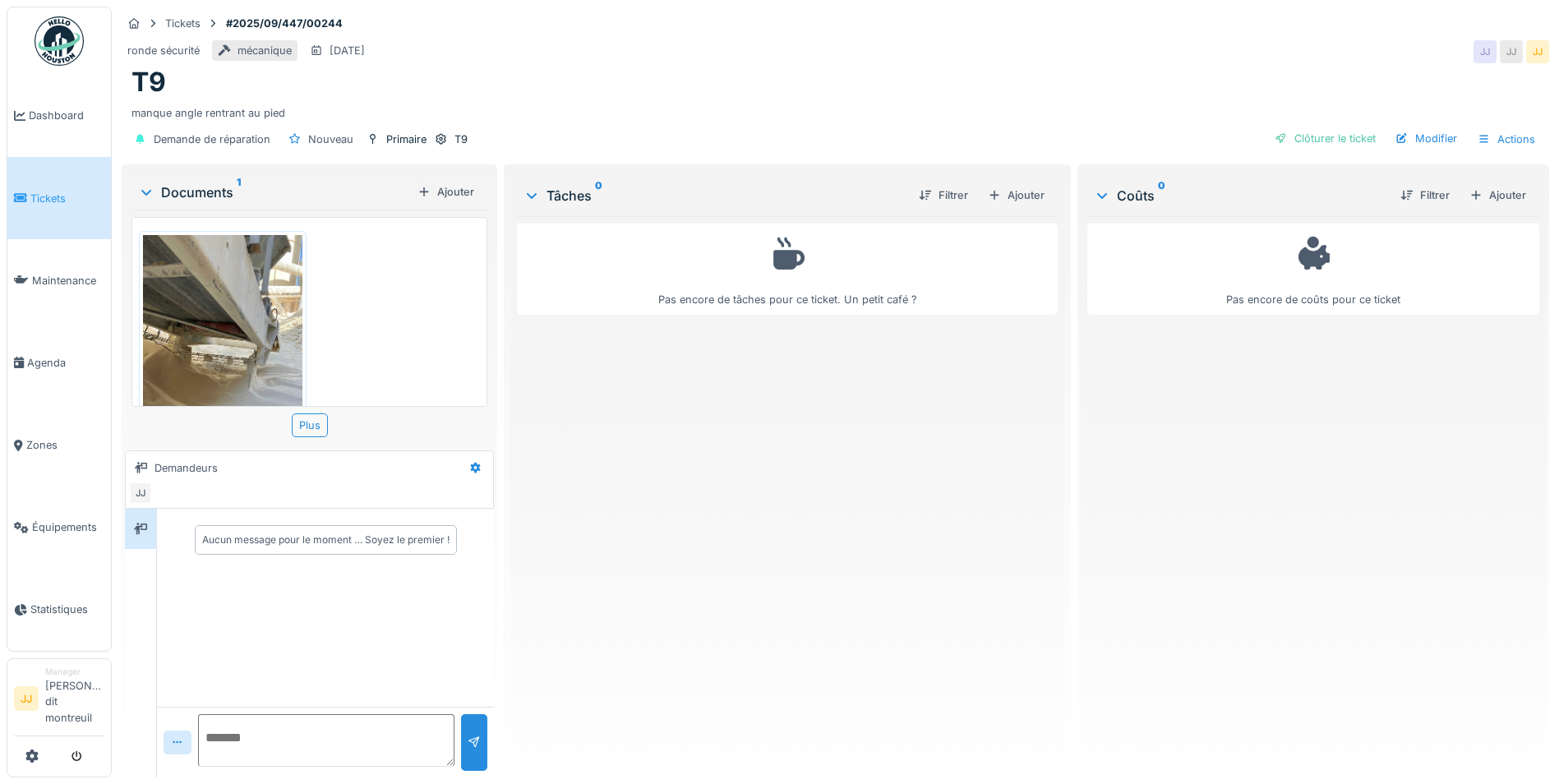
click at [257, 338] on img at bounding box center [222, 341] width 159 height 212
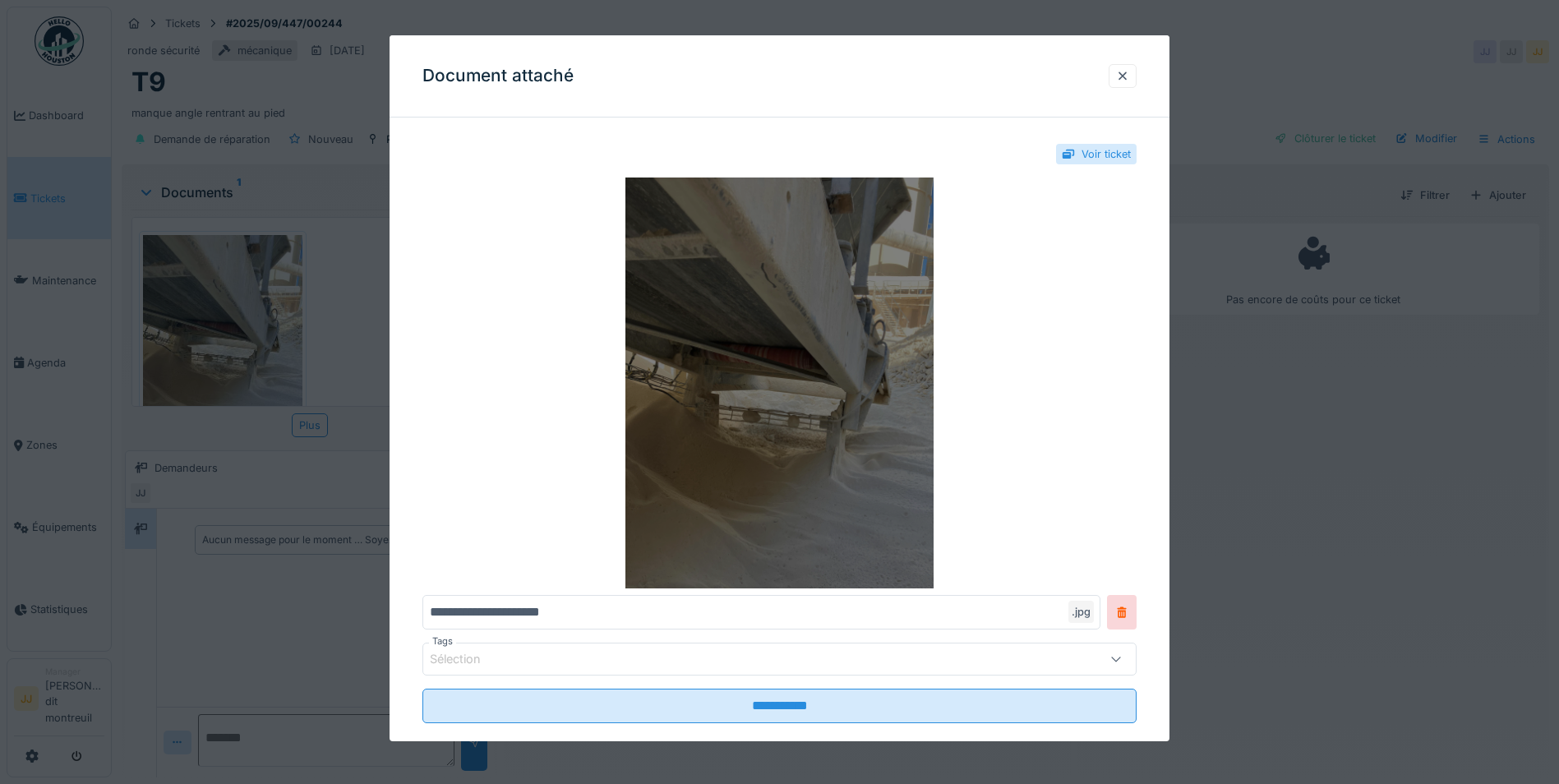
click at [866, 355] on img at bounding box center [779, 383] width 714 height 411
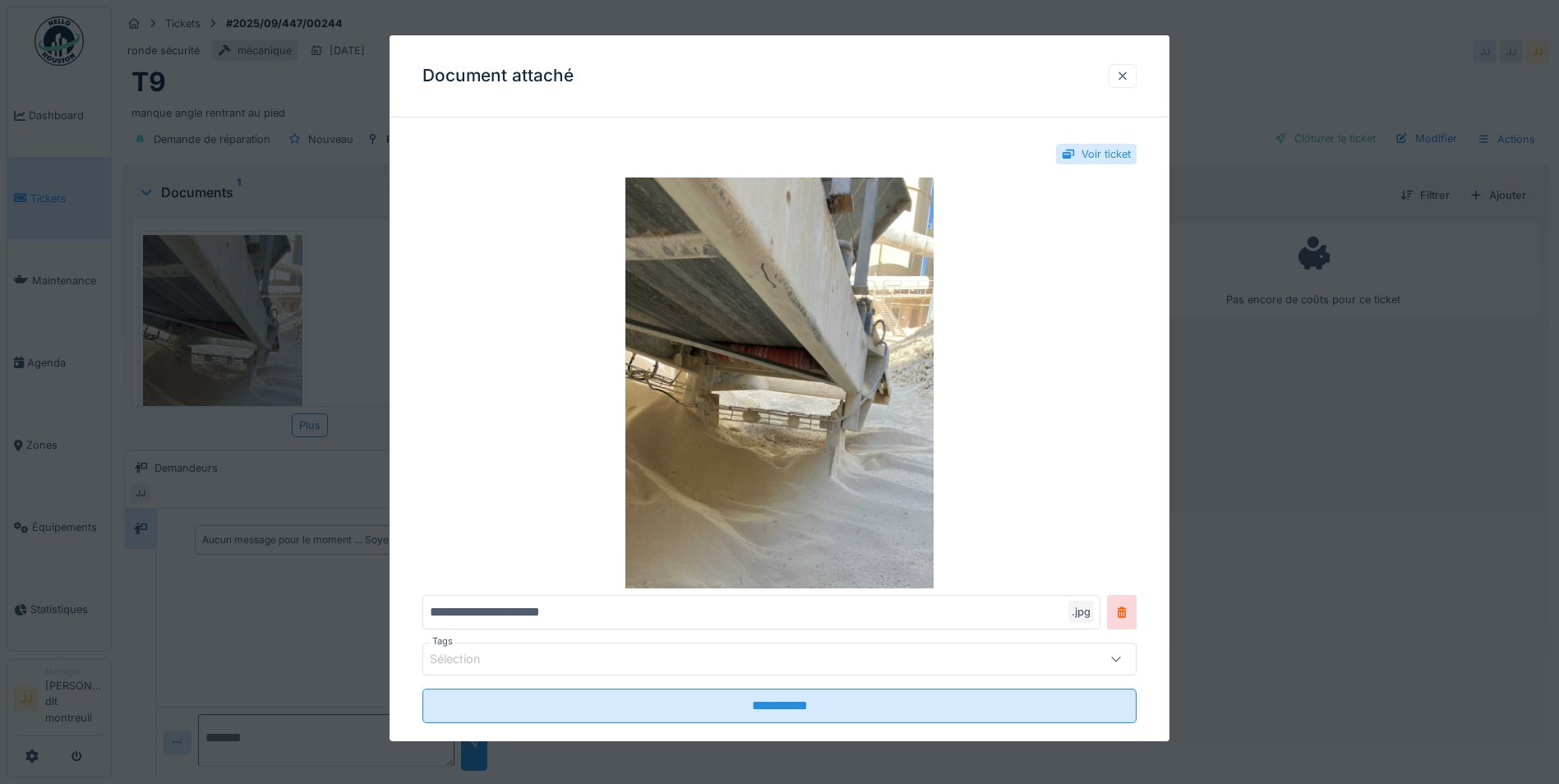
click at [1129, 82] on div at bounding box center [1122, 77] width 13 height 16
